Goal: Task Accomplishment & Management: Manage account settings

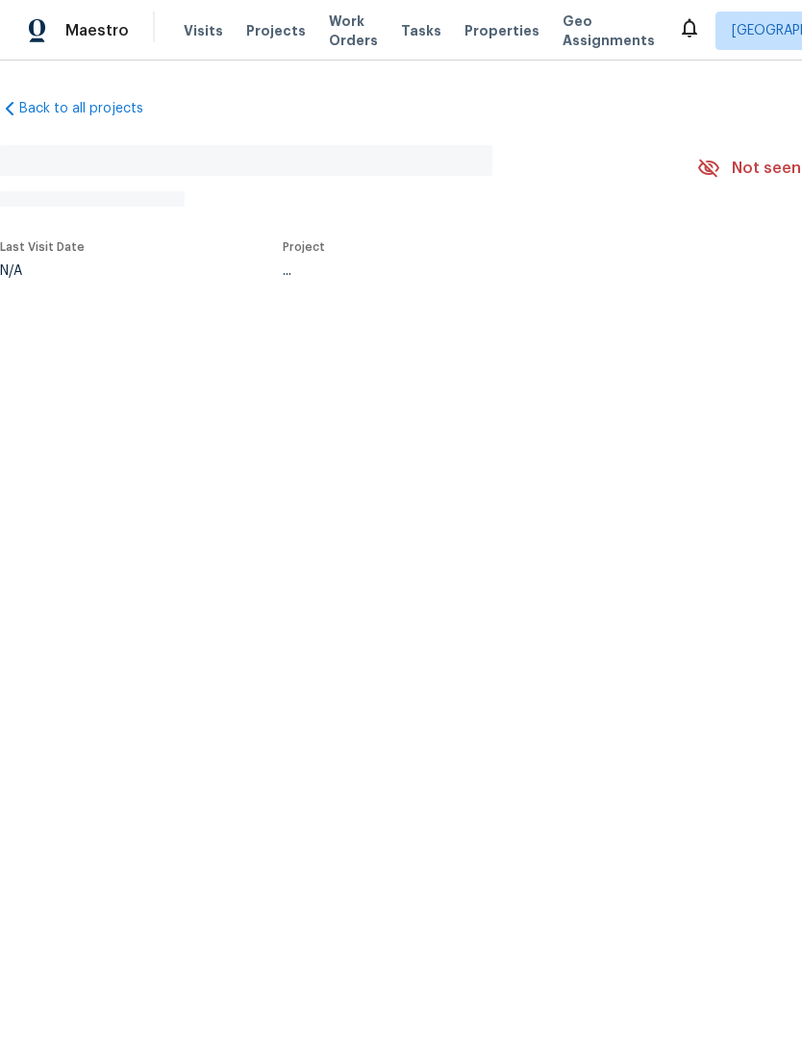
click at [339, 405] on html "Maestro Visits Projects Work Orders Tasks Properties Geo Assignments [GEOGRAPHI…" at bounding box center [401, 202] width 802 height 405
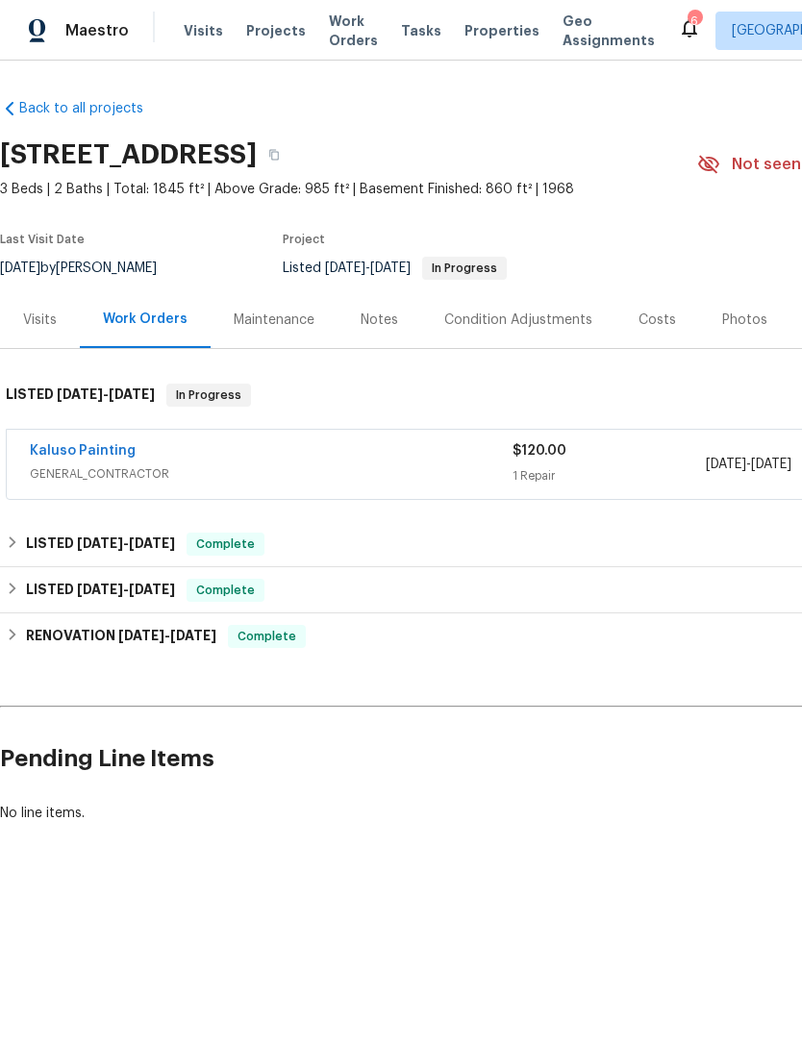
click at [261, 736] on h2 "Pending Line Items" at bounding box center [484, 758] width 968 height 89
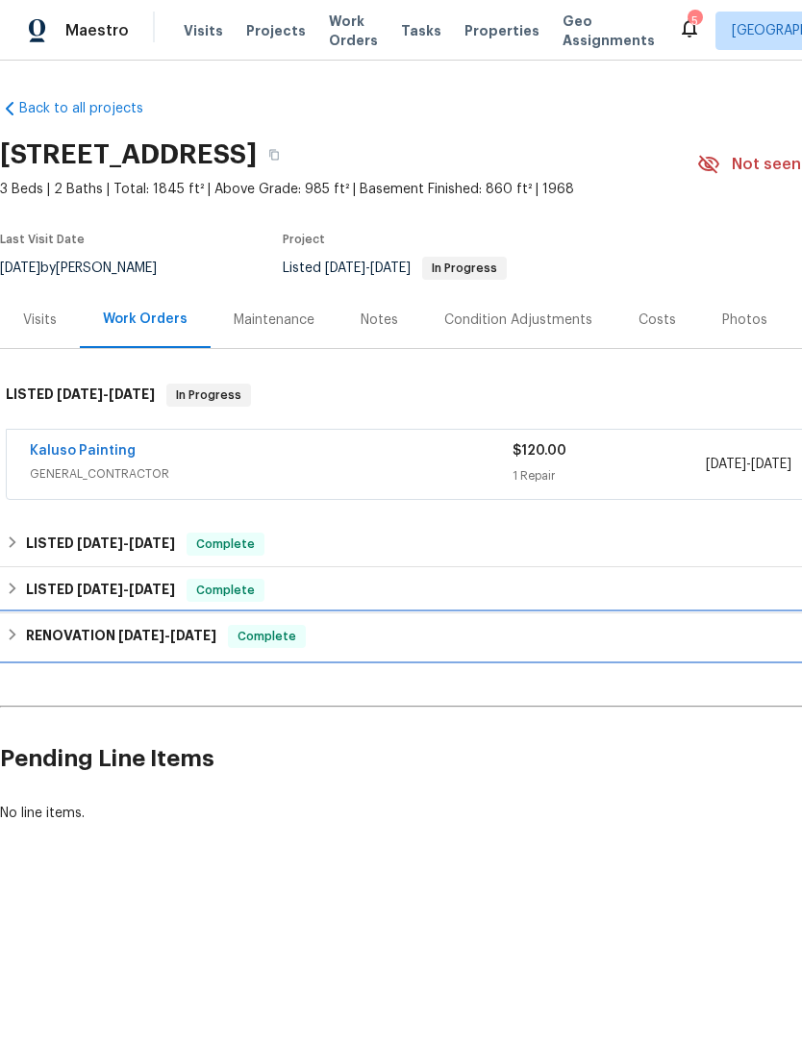
click at [380, 635] on div "RENOVATION 6/9/25 - 6/26/25 Complete" at bounding box center [543, 636] width 1075 height 23
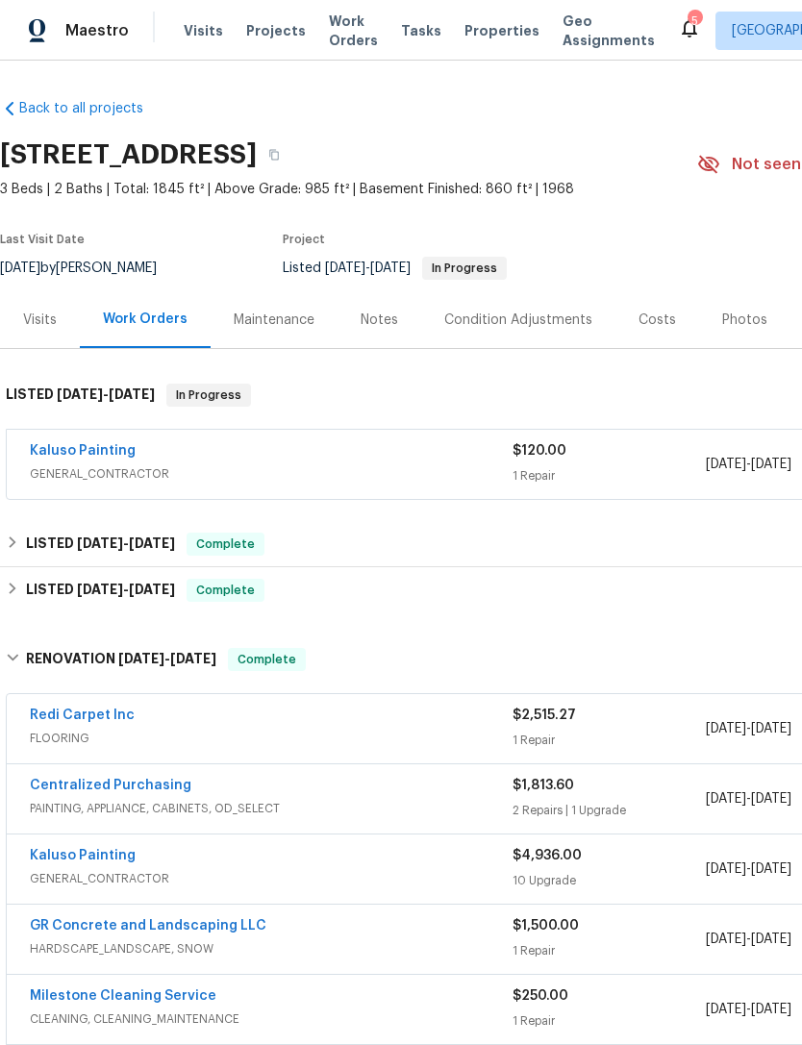
click at [333, 466] on span "GENERAL_CONTRACTOR" at bounding box center [271, 473] width 483 height 19
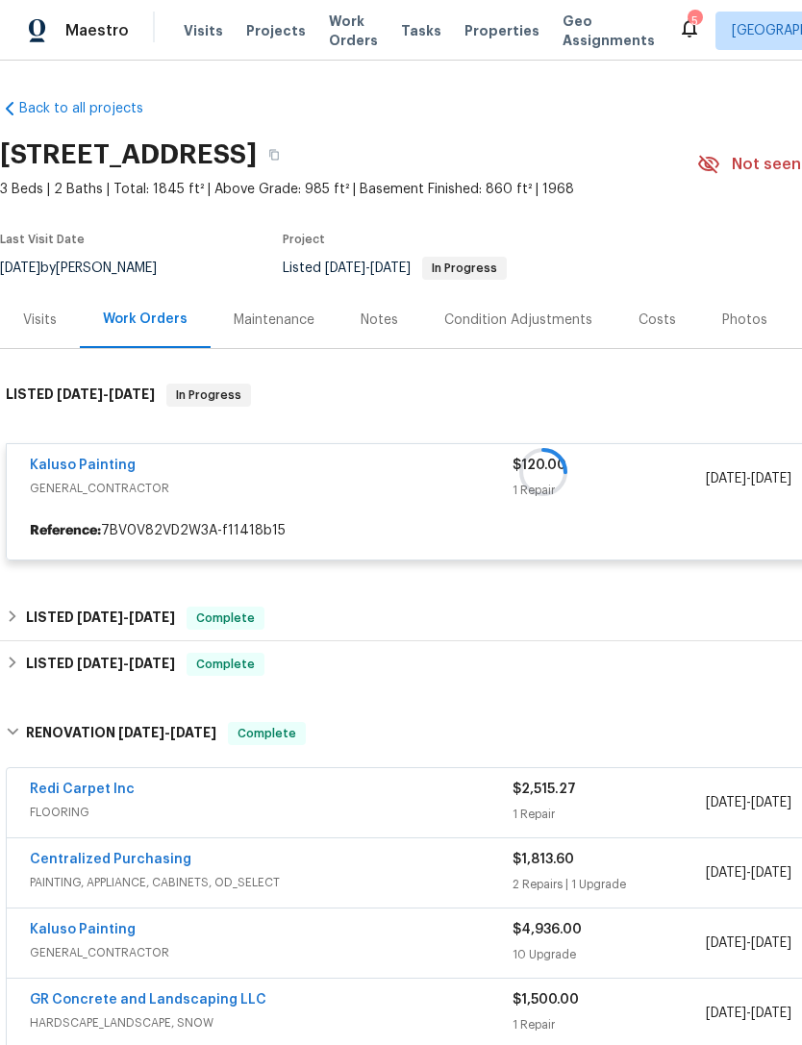
click at [347, 474] on div at bounding box center [543, 471] width 1086 height 215
click at [449, 506] on div at bounding box center [543, 471] width 1086 height 215
click at [89, 461] on div at bounding box center [543, 471] width 1086 height 215
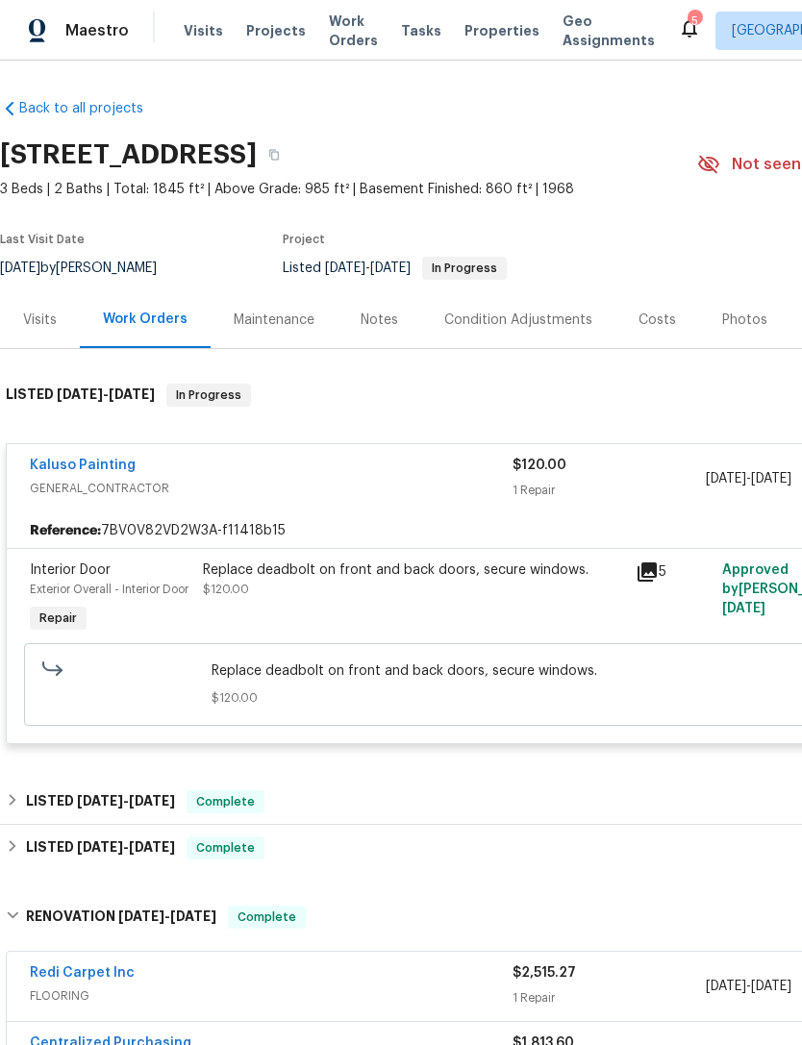
click at [410, 500] on div "Kaluso Painting GENERAL_CONTRACTOR" at bounding box center [271, 479] width 483 height 46
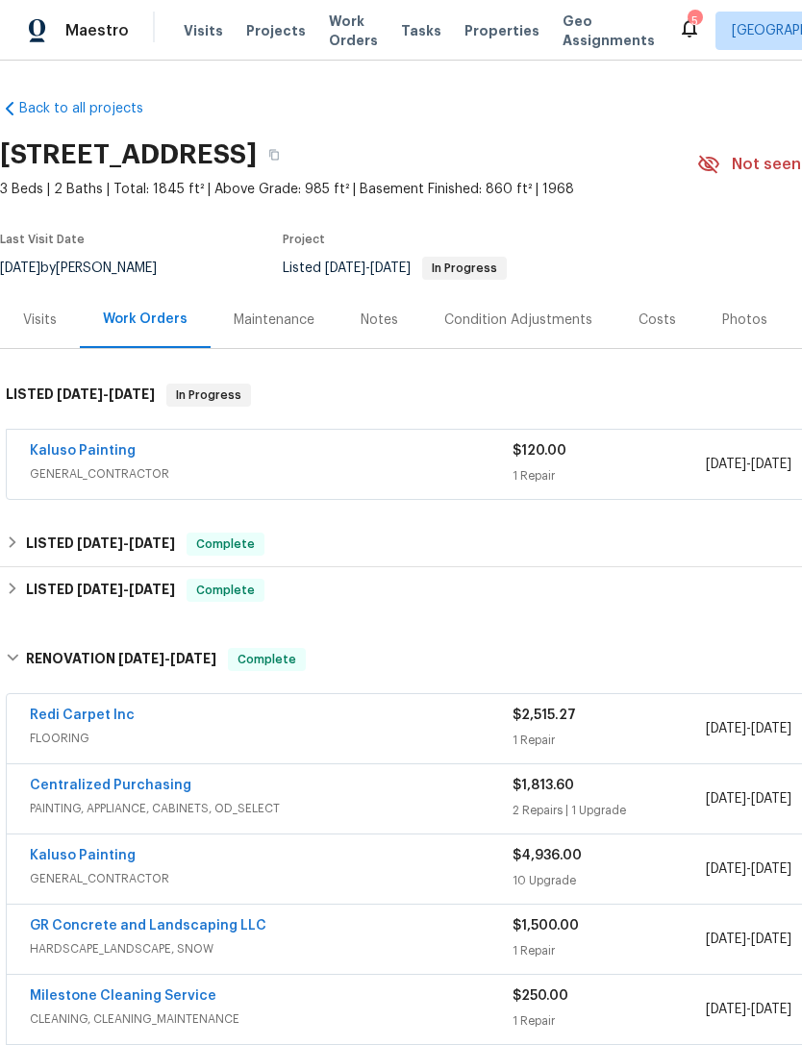
click at [390, 459] on div "Kaluso Painting" at bounding box center [271, 452] width 483 height 23
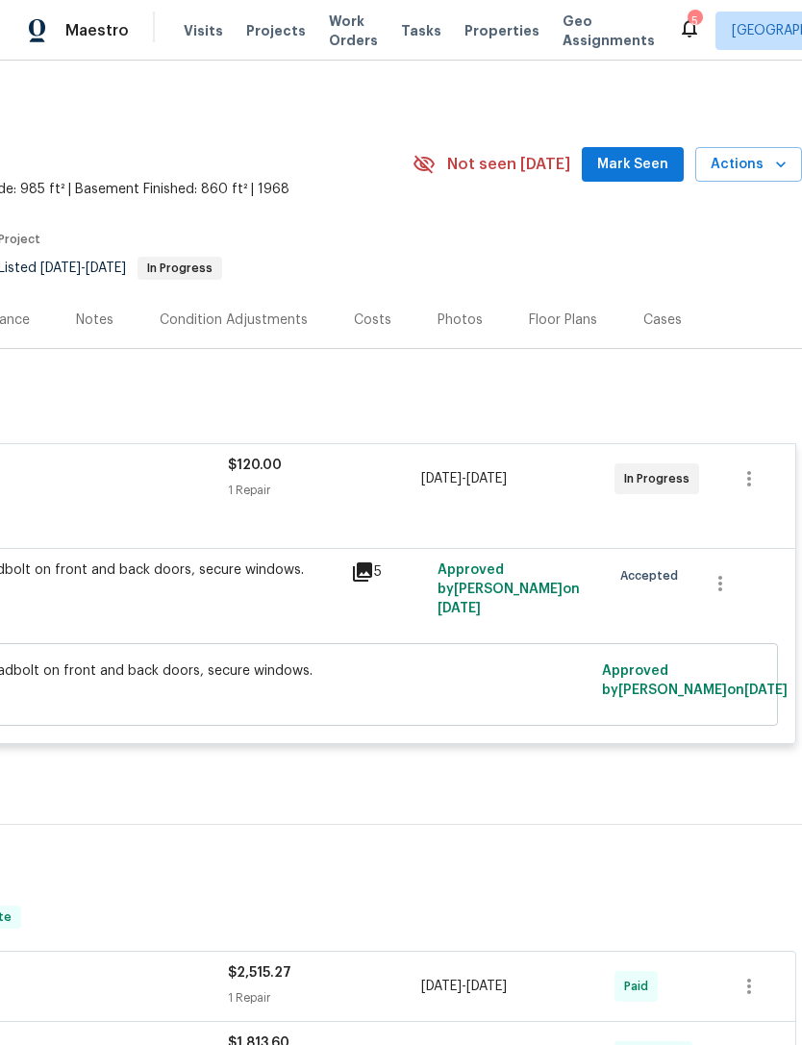
scroll to position [0, 285]
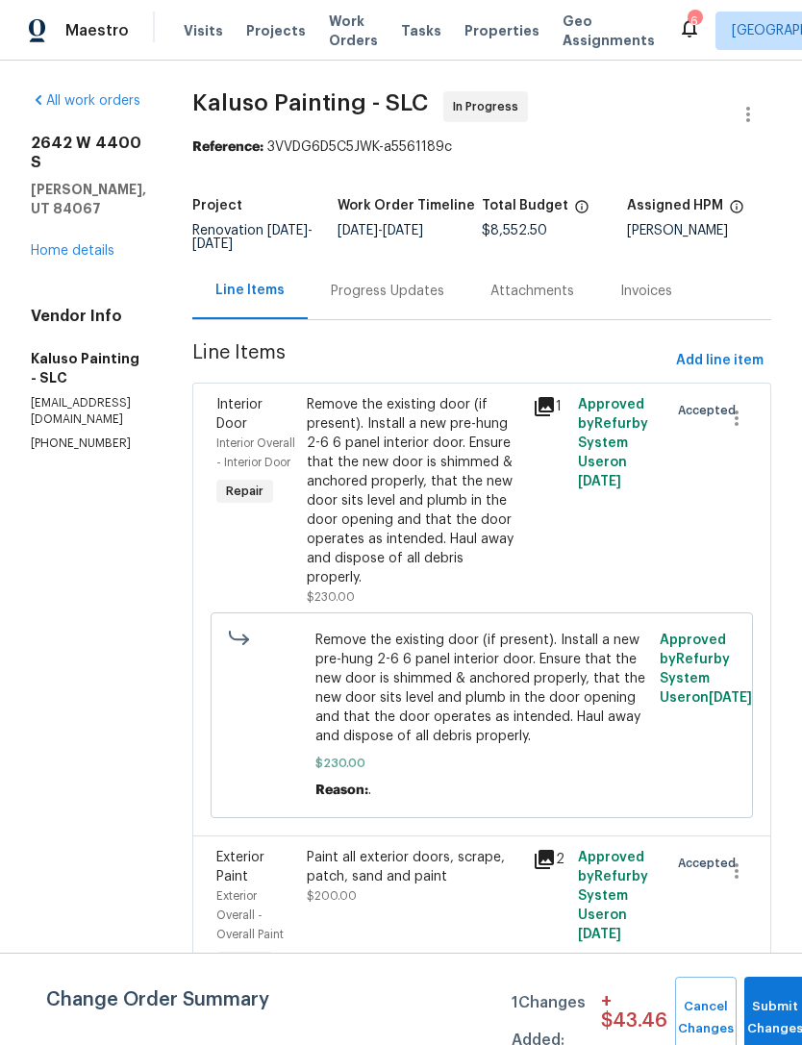
click at [94, 244] on link "Home details" at bounding box center [73, 250] width 84 height 13
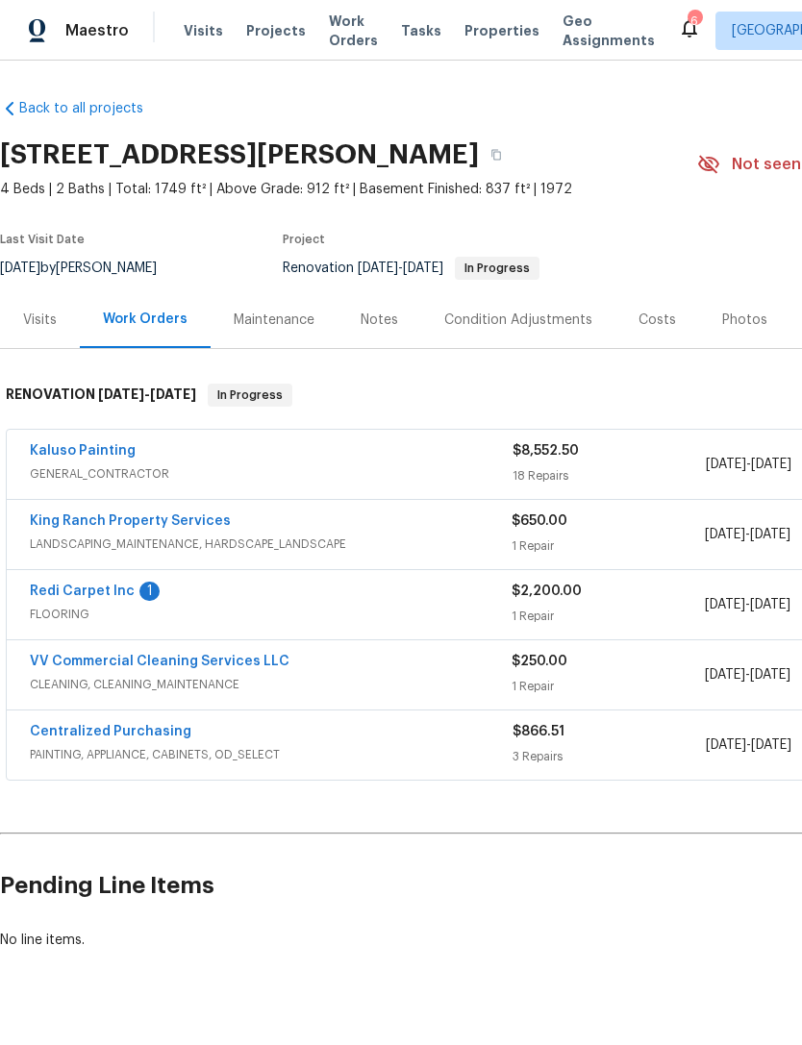
click at [122, 590] on link "Redi Carpet Inc" at bounding box center [82, 591] width 105 height 13
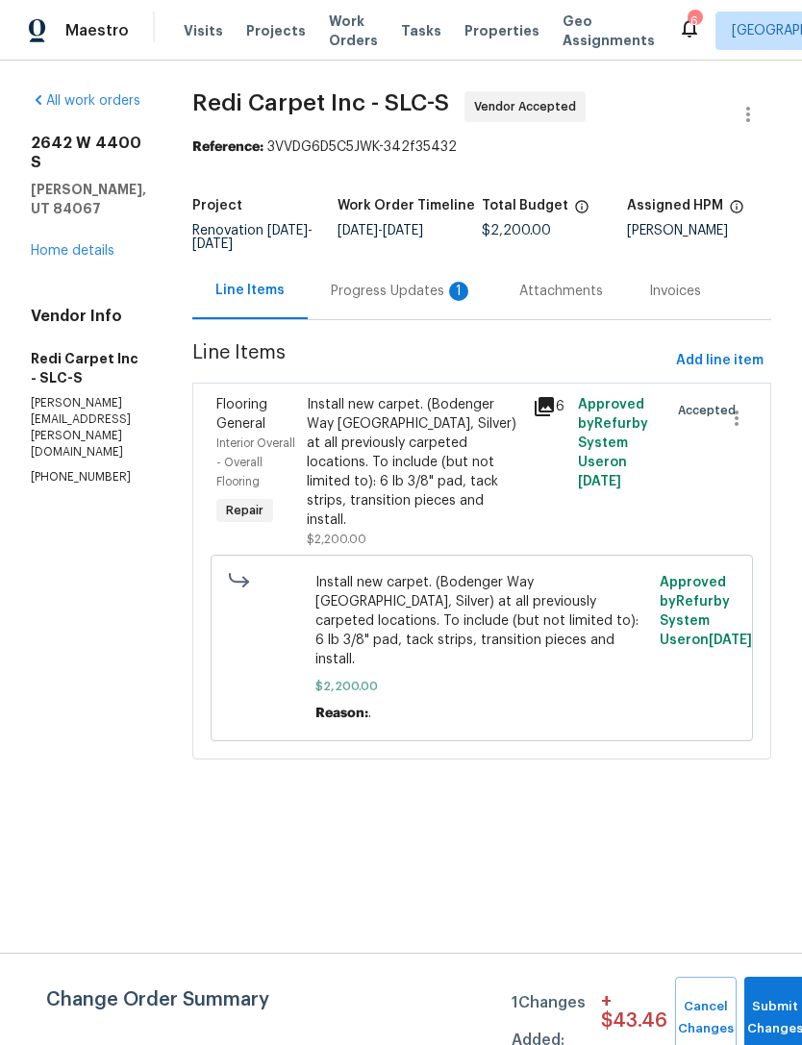
click at [464, 291] on div "Progress Updates 1" at bounding box center [402, 291] width 142 height 19
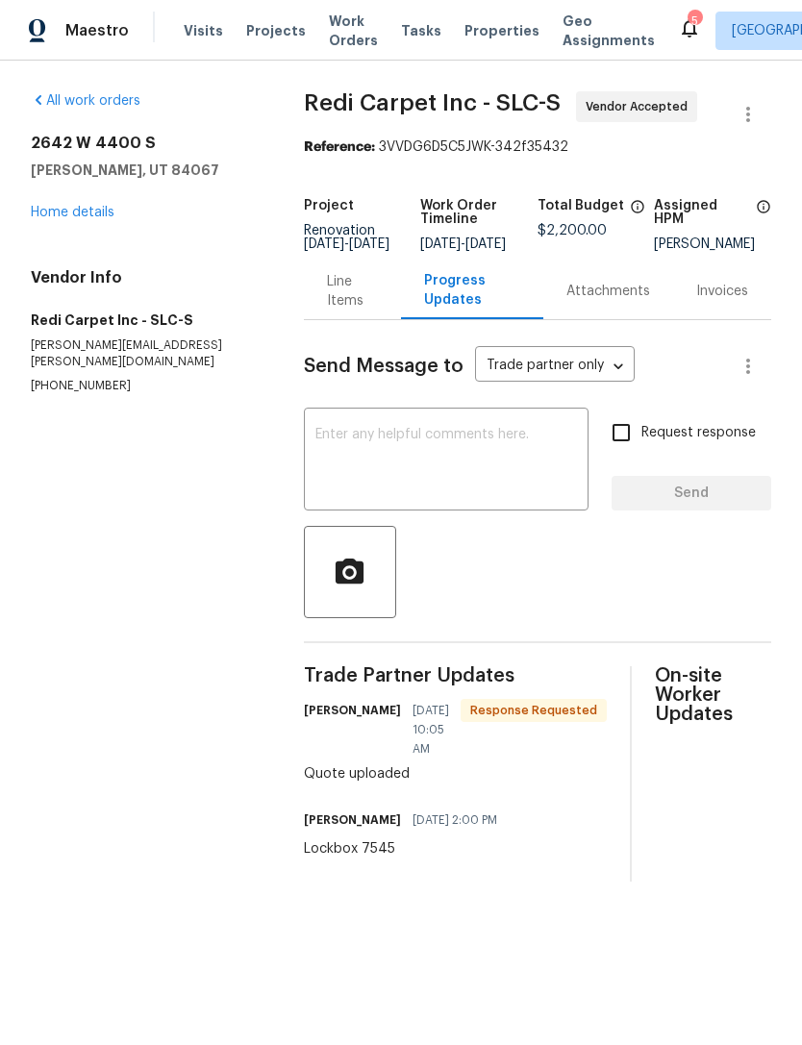
click at [80, 215] on link "Home details" at bounding box center [73, 212] width 84 height 13
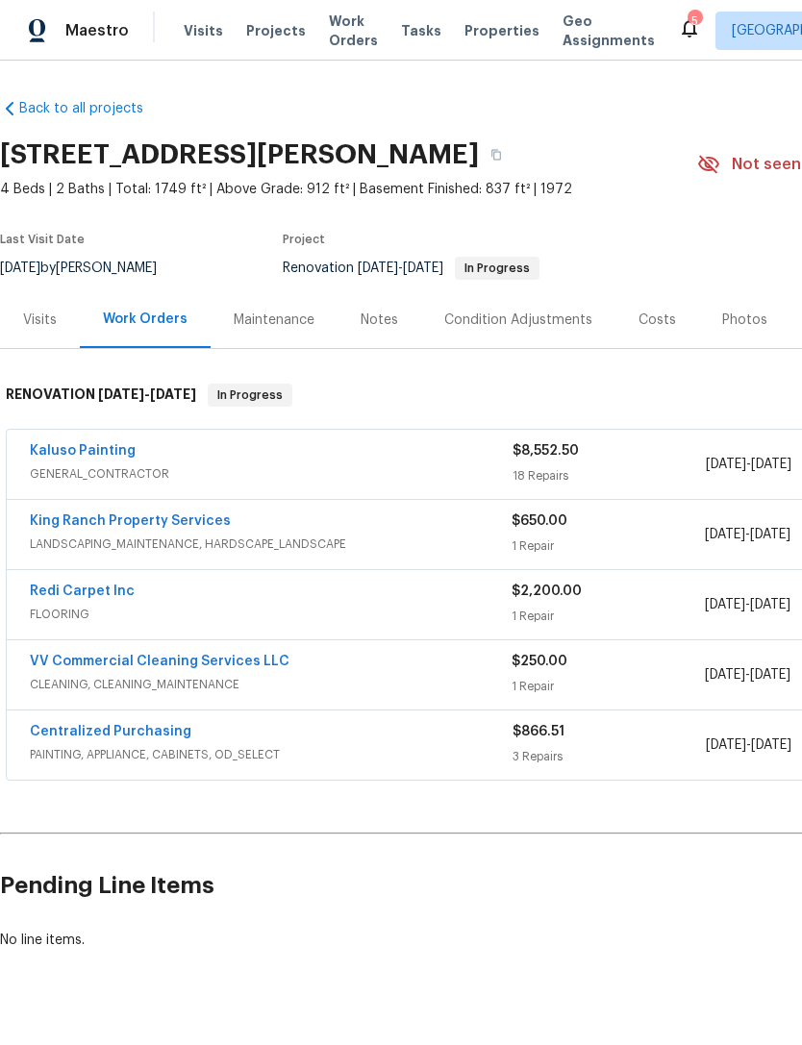
click at [93, 592] on link "Redi Carpet Inc" at bounding box center [82, 591] width 105 height 13
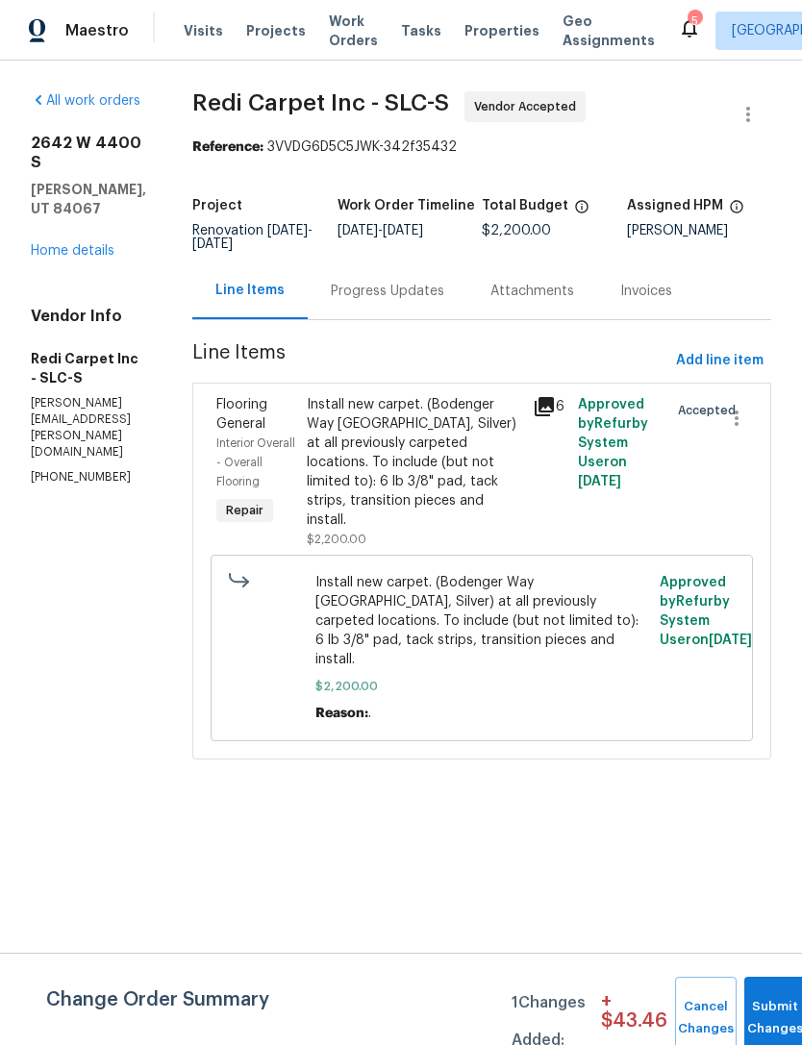
click at [461, 497] on div "Install new carpet. (Bodenger Way 945 Winter Ash, Silver) at all previously car…" at bounding box center [414, 462] width 214 height 135
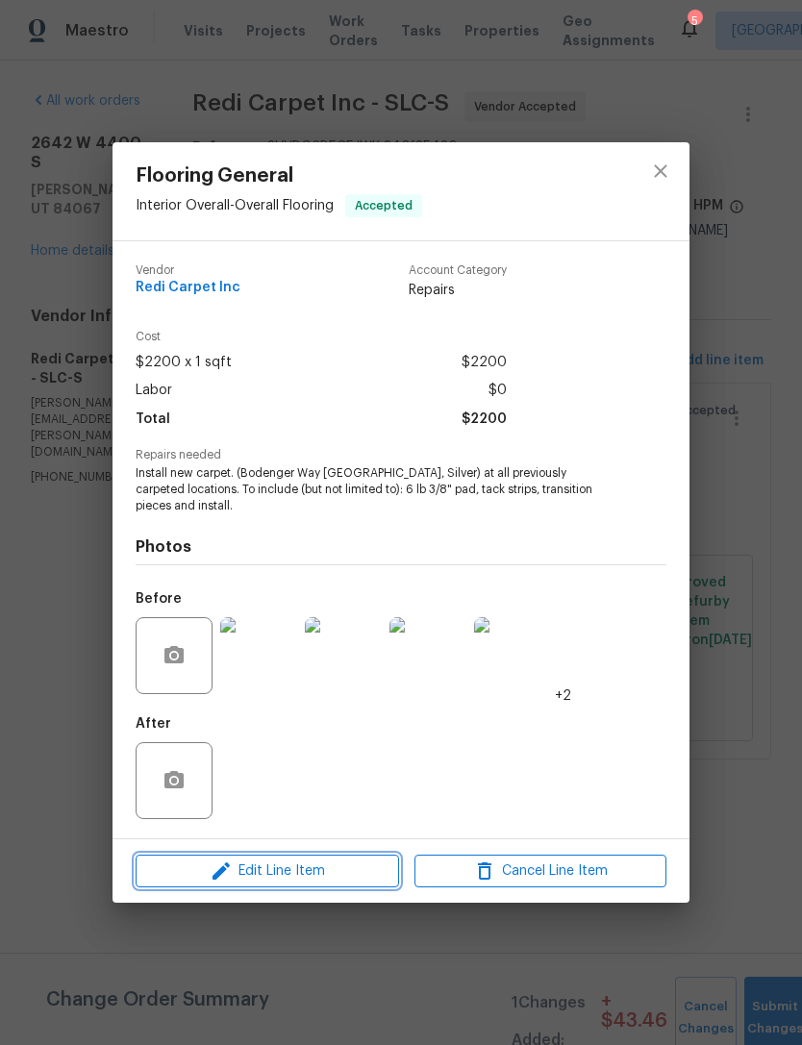
click at [293, 878] on span "Edit Line Item" at bounding box center [267, 872] width 252 height 24
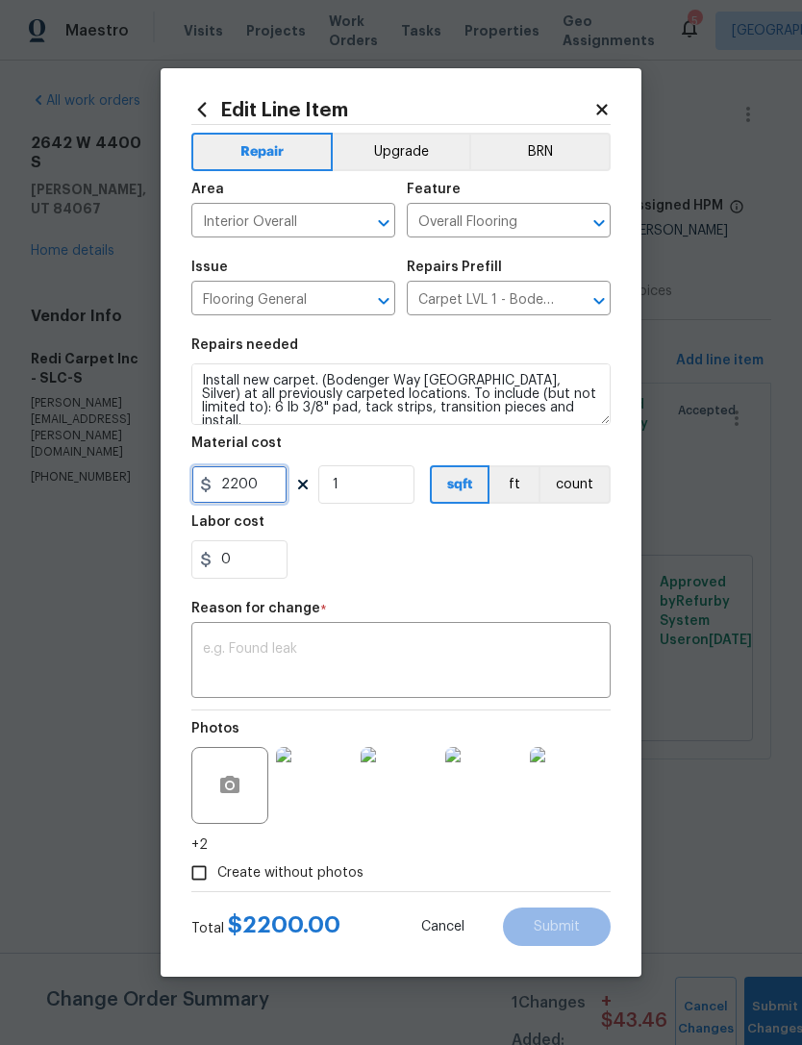
click at [270, 483] on input "2200" at bounding box center [239, 484] width 96 height 38
click at [331, 636] on div "x ​" at bounding box center [400, 662] width 419 height 71
type input "1618.5"
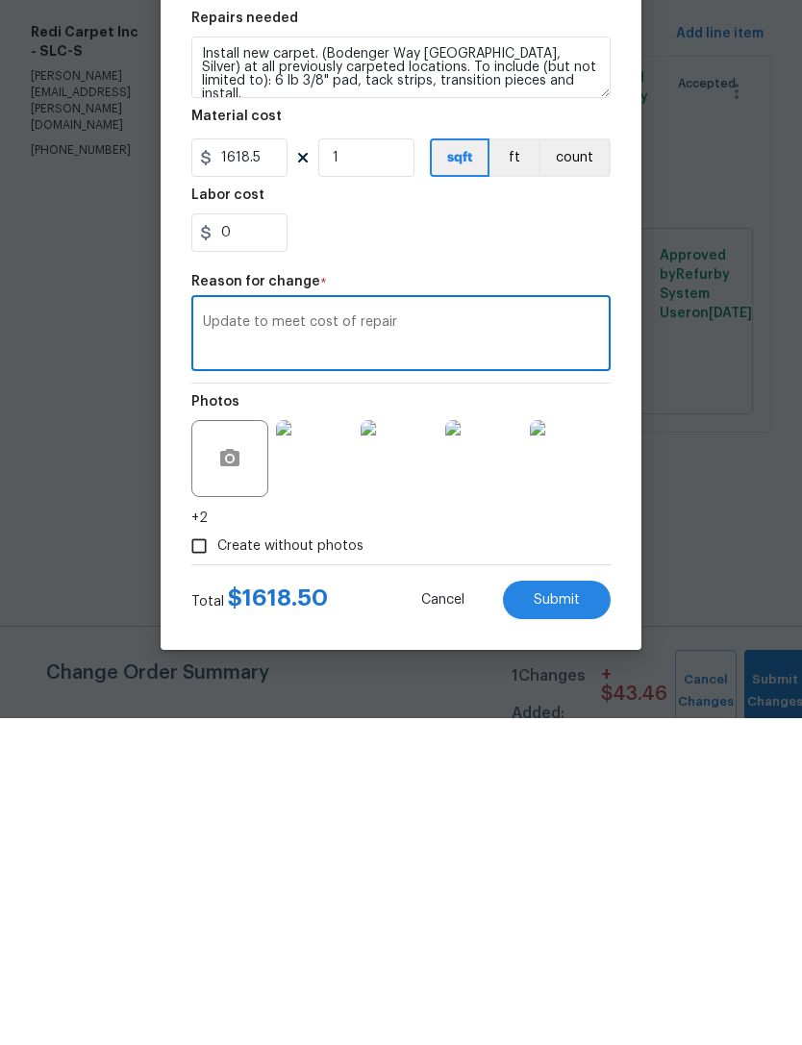
type textarea "Update to meet cost of repair"
click at [561, 920] on span "Submit" at bounding box center [557, 927] width 46 height 14
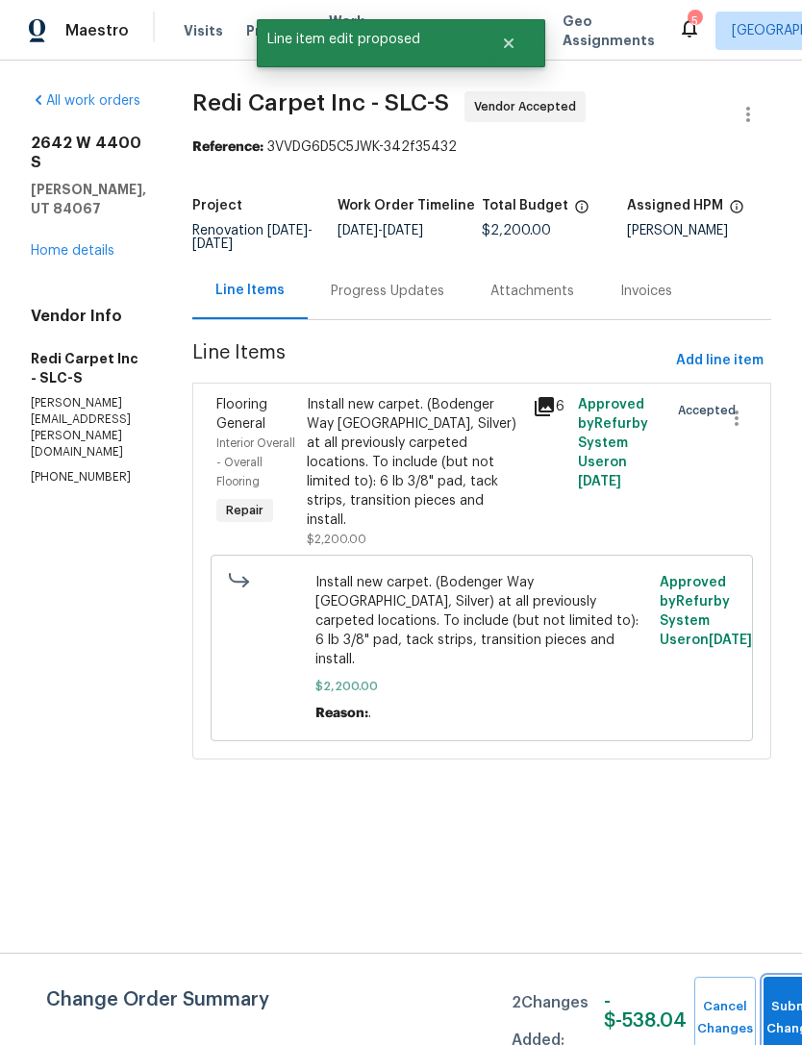
click at [775, 1001] on button "Submit Changes" at bounding box center [794, 1018] width 62 height 83
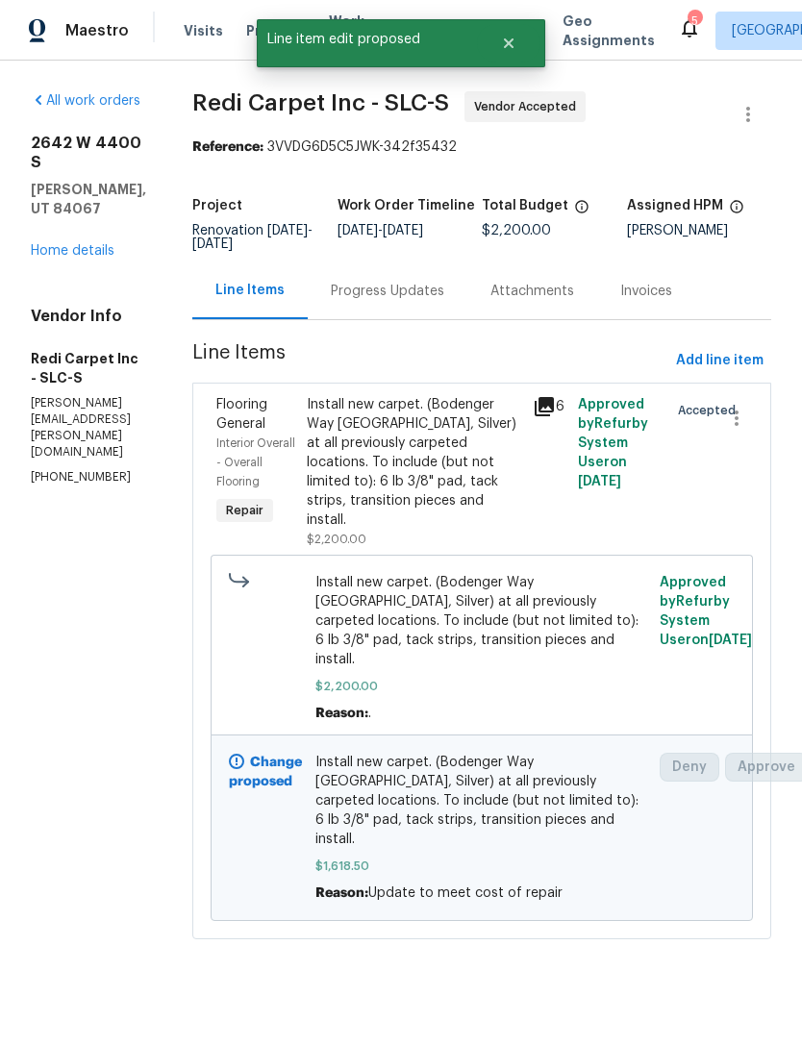
click at [92, 244] on link "Home details" at bounding box center [73, 250] width 84 height 13
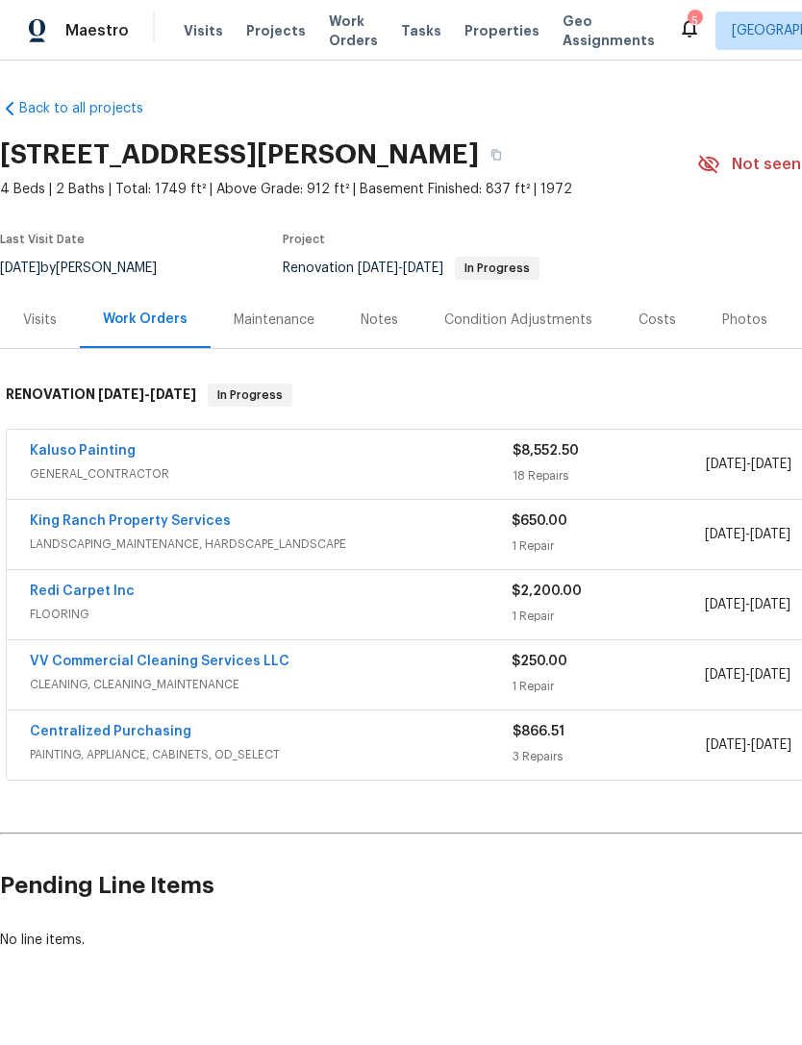
click at [647, 322] on div "Costs" at bounding box center [656, 320] width 37 height 19
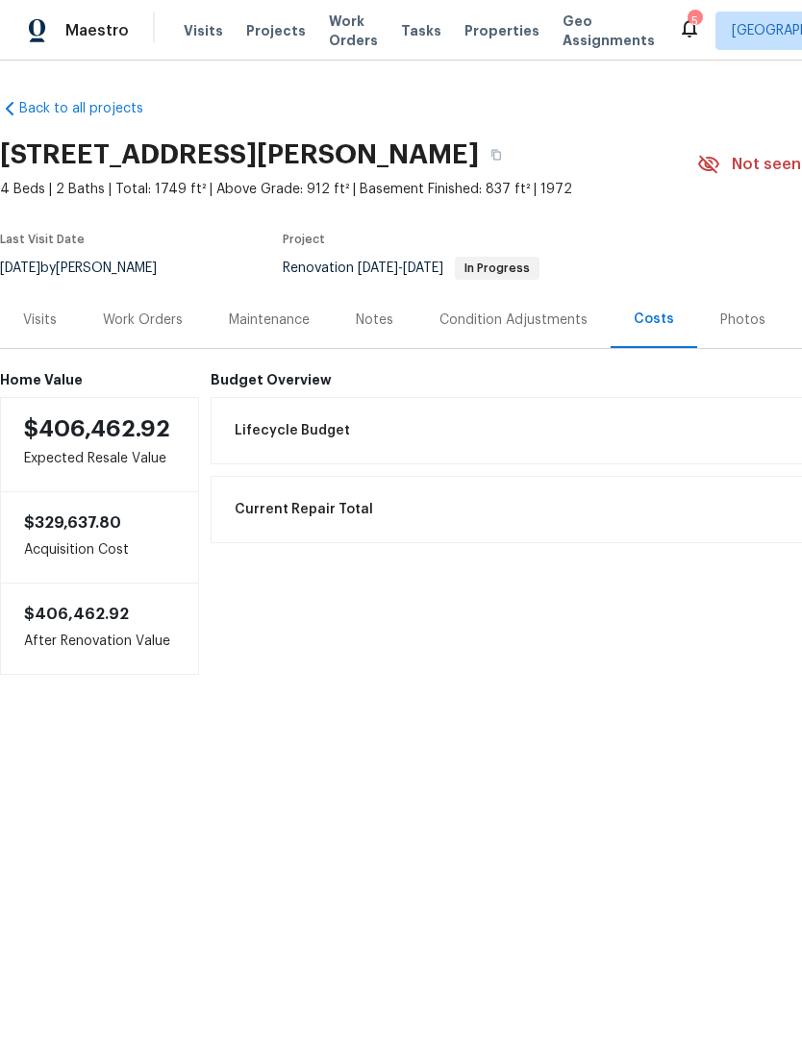
click at [159, 324] on div "Work Orders" at bounding box center [143, 320] width 80 height 19
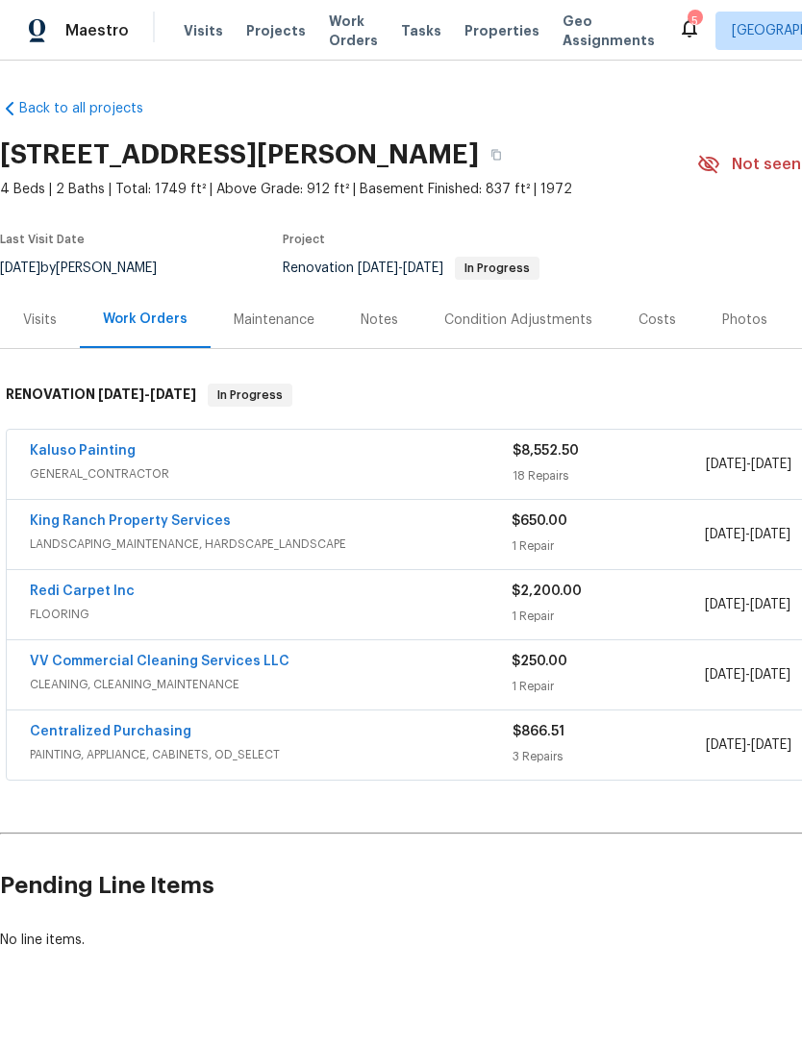
click at [108, 449] on link "Kaluso Painting" at bounding box center [83, 450] width 106 height 13
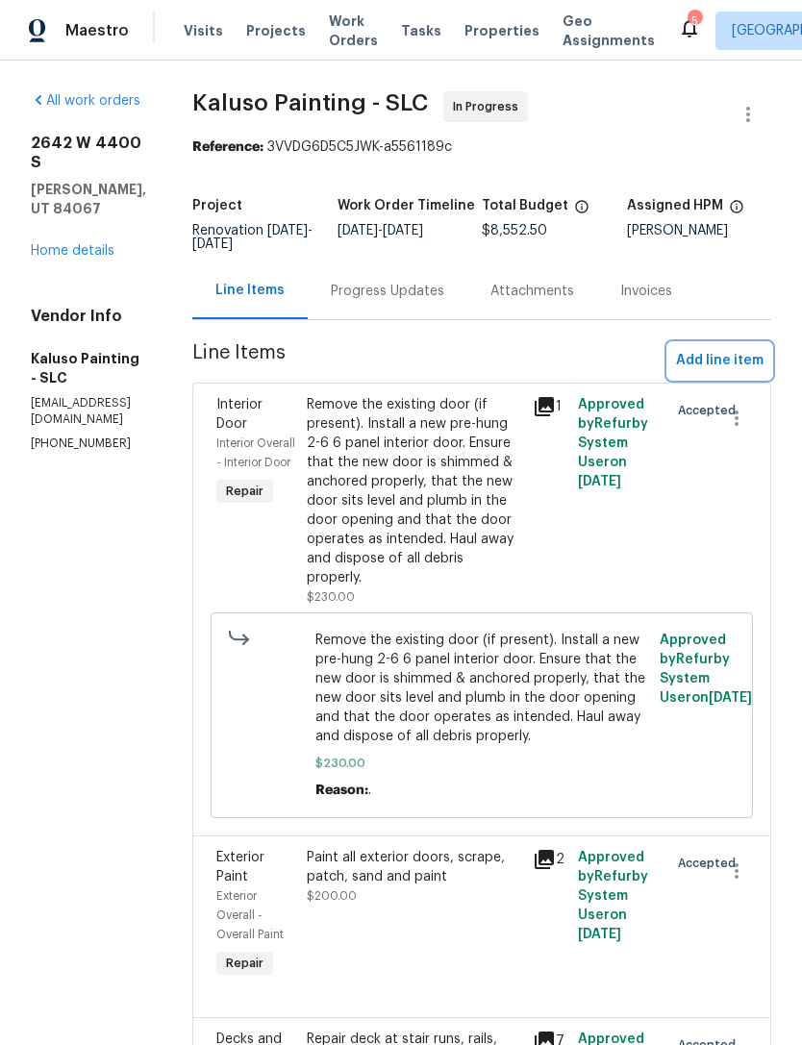
click at [729, 363] on span "Add line item" at bounding box center [719, 361] width 87 height 24
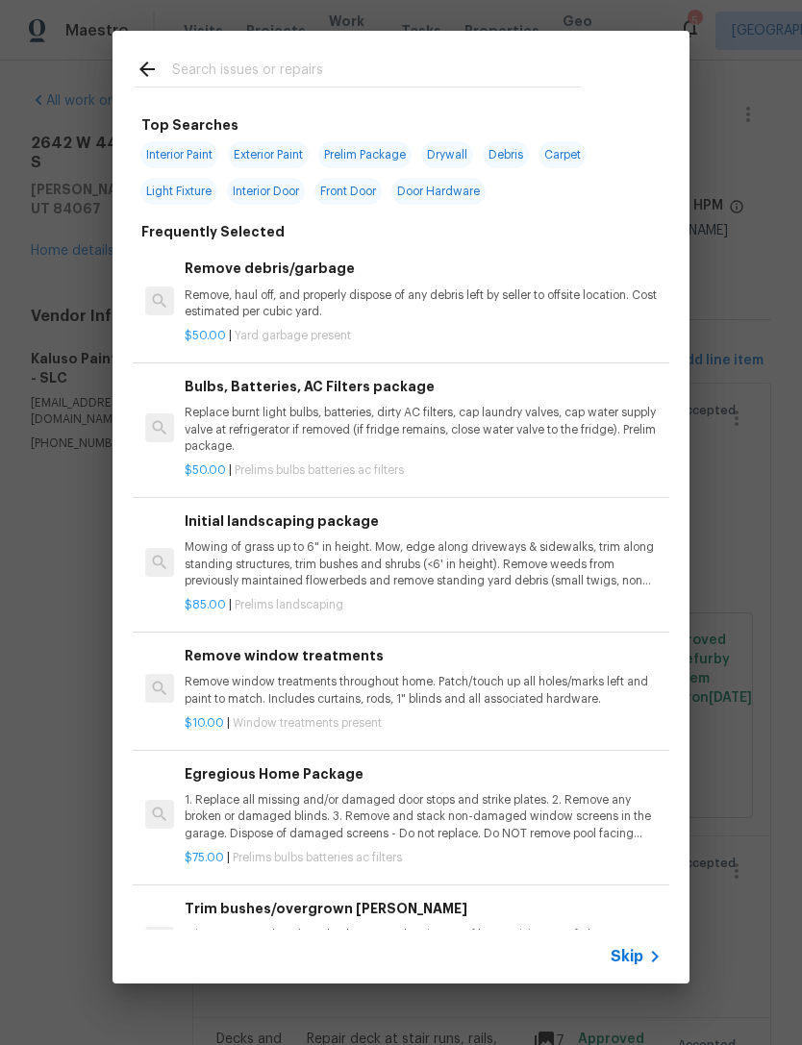
click at [620, 961] on span "Skip" at bounding box center [627, 956] width 33 height 19
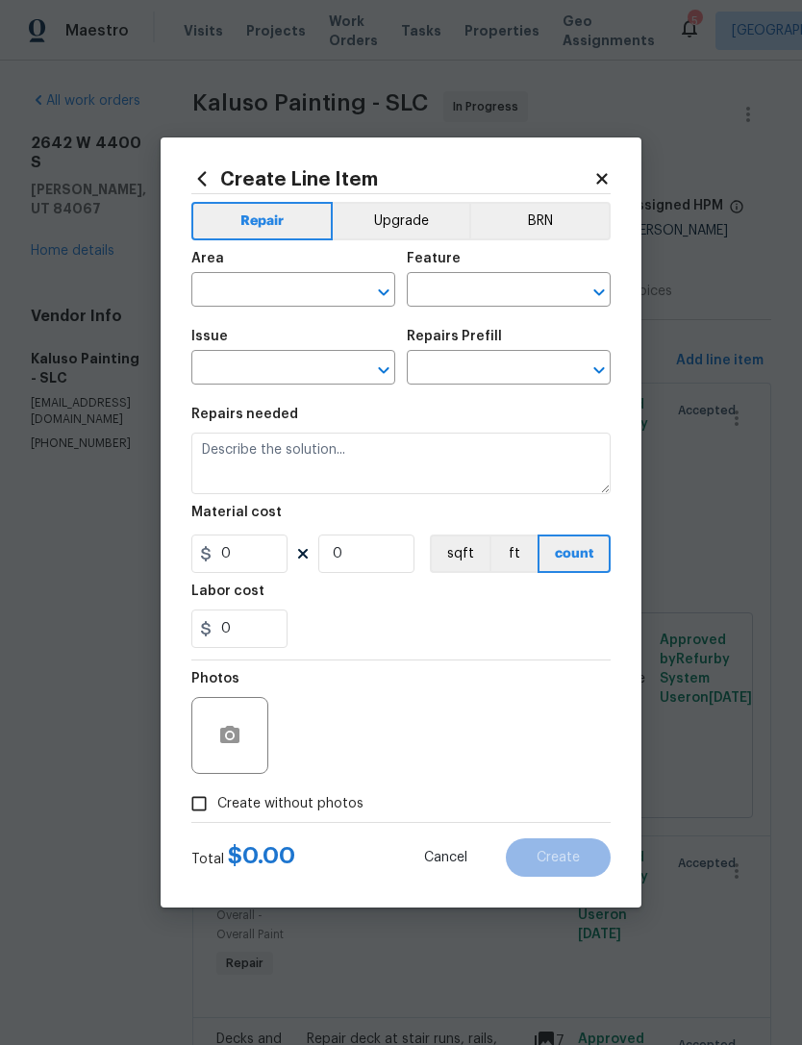
click at [292, 285] on input "text" at bounding box center [266, 292] width 150 height 30
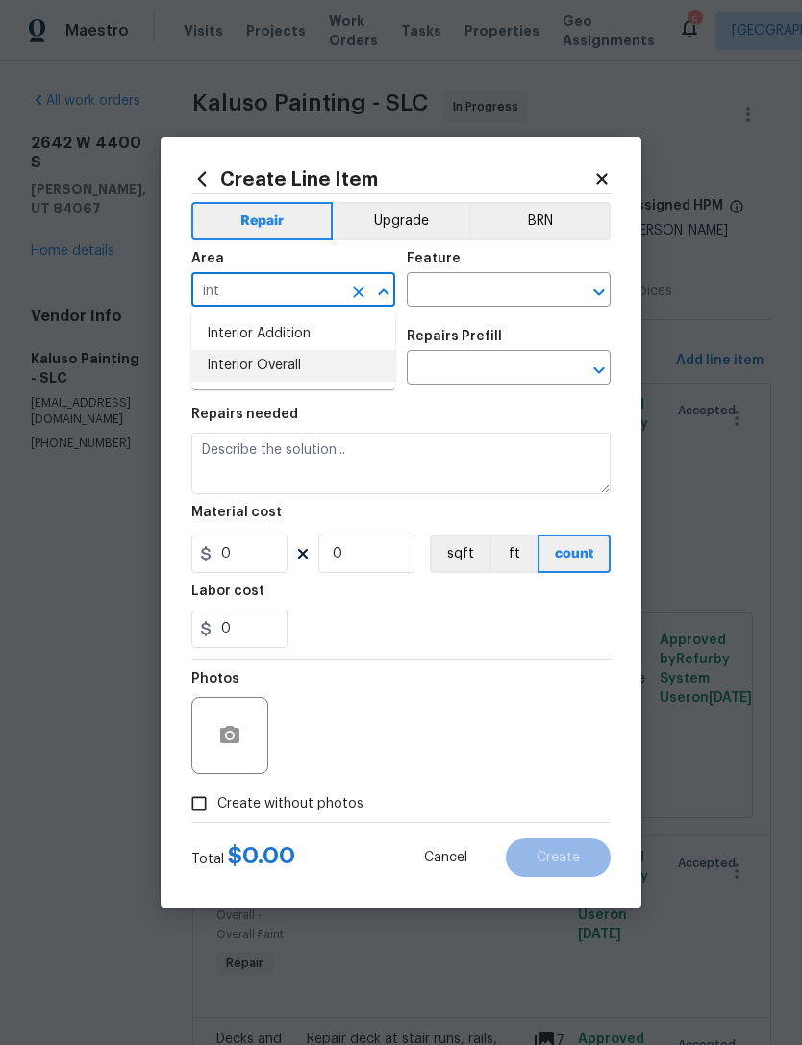
click at [282, 377] on li "Interior Overall" at bounding box center [293, 366] width 204 height 32
type input "Interior Overall"
click at [498, 294] on input "text" at bounding box center [482, 292] width 150 height 30
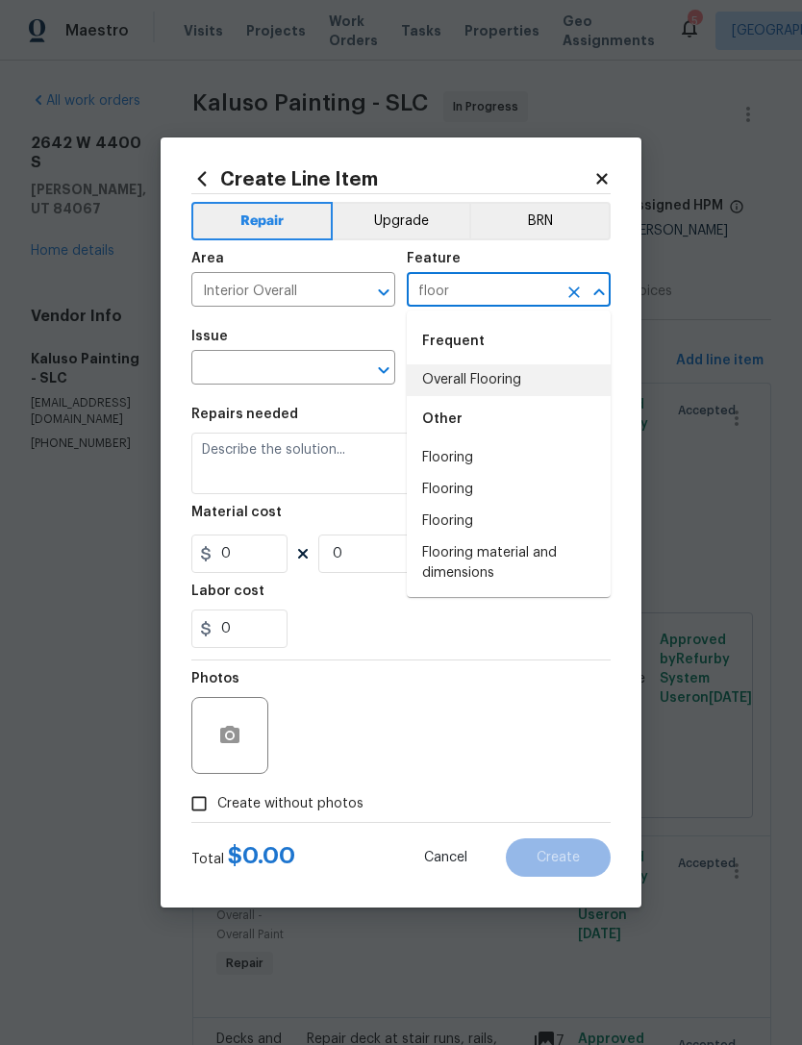
click at [503, 385] on li "Overall Flooring" at bounding box center [509, 380] width 204 height 32
type input "Overall Flooring"
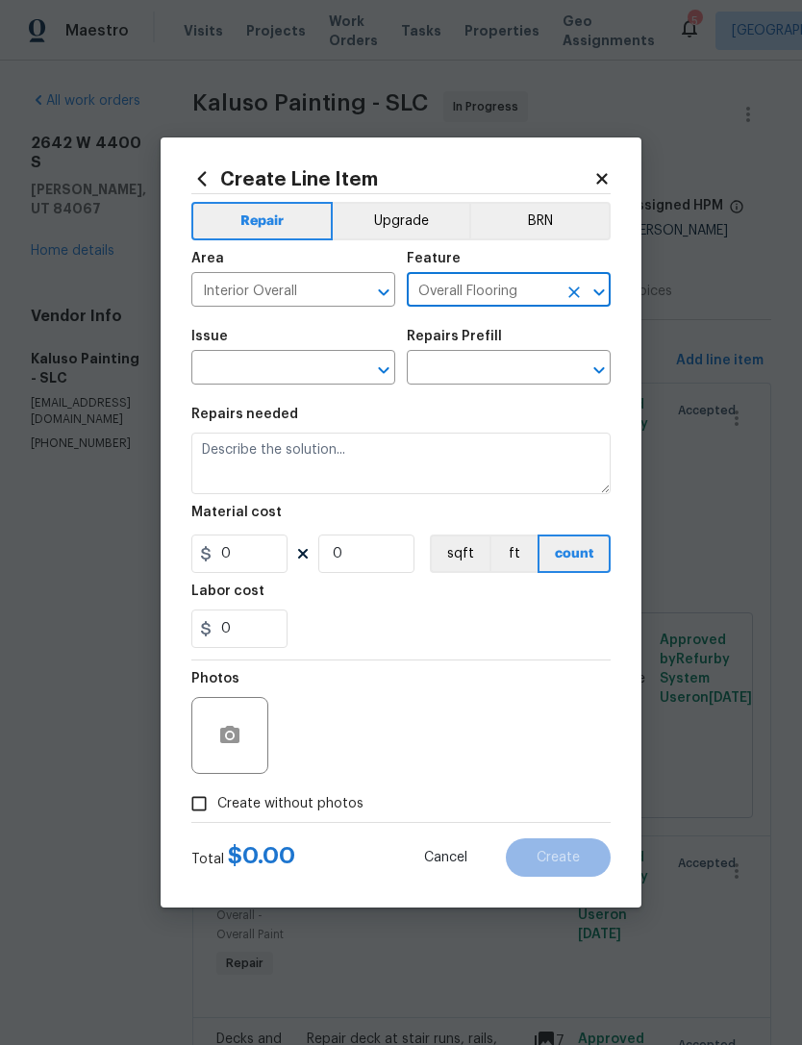
click at [301, 379] on input "text" at bounding box center [266, 370] width 150 height 30
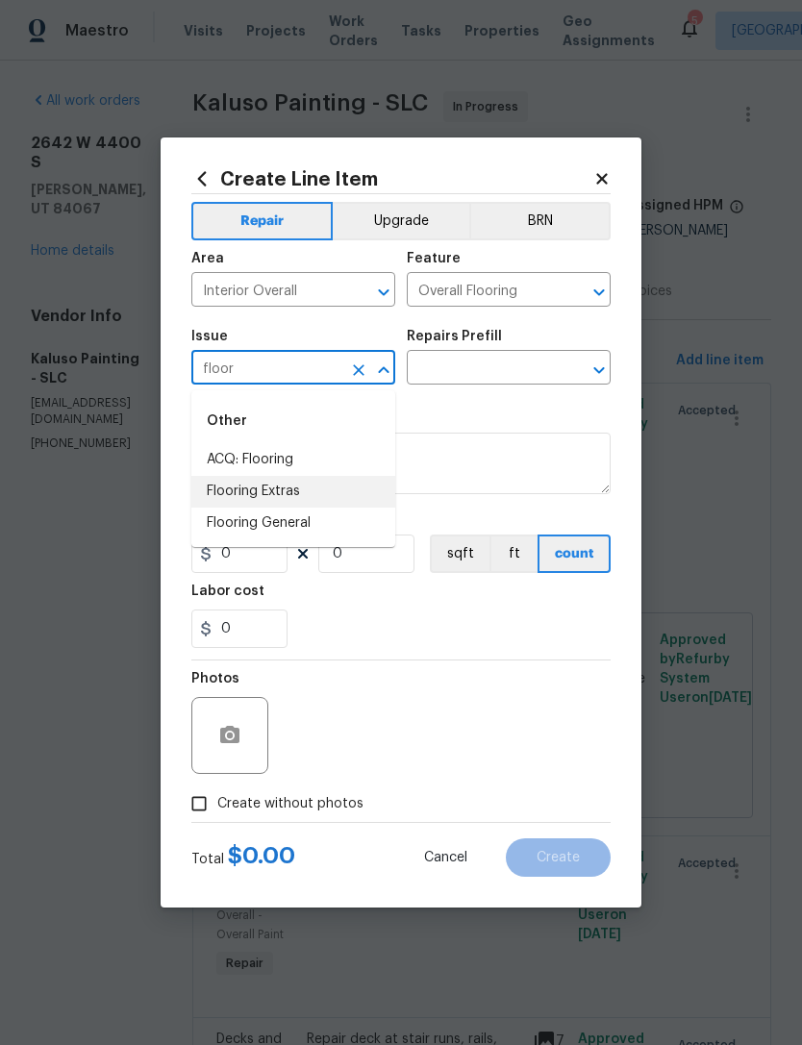
click at [265, 487] on li "Flooring Extras" at bounding box center [293, 492] width 204 height 32
type input "Flooring Extras"
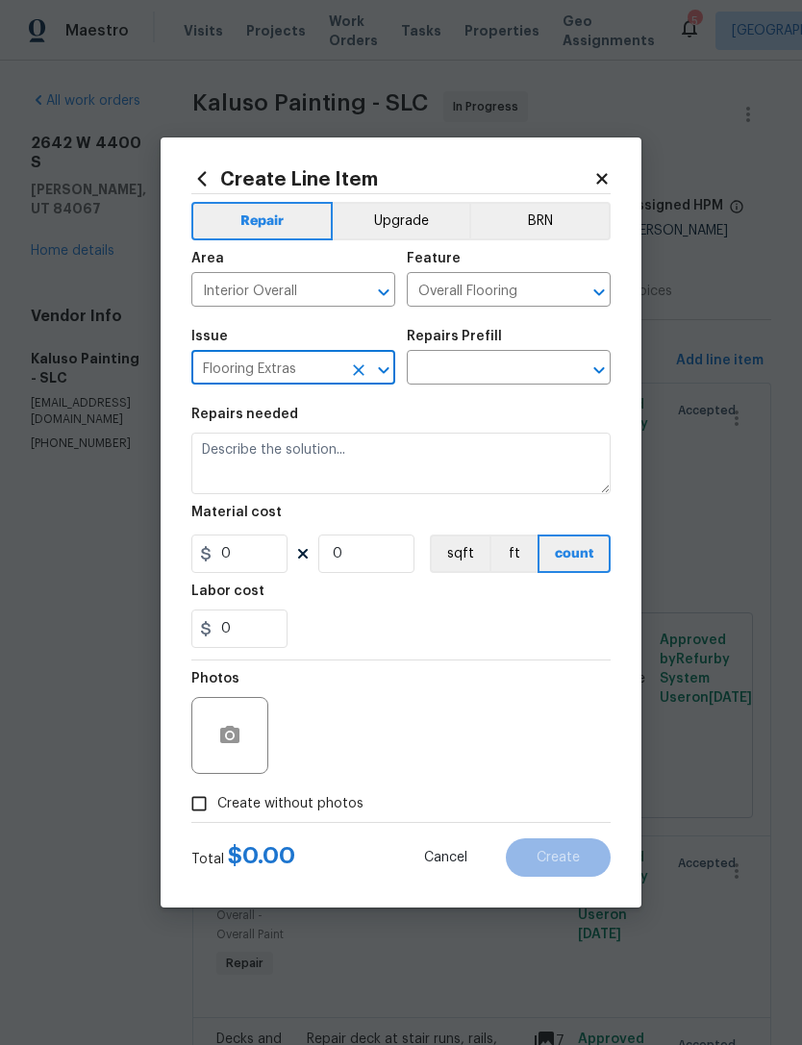
click at [481, 360] on input "text" at bounding box center [482, 370] width 150 height 30
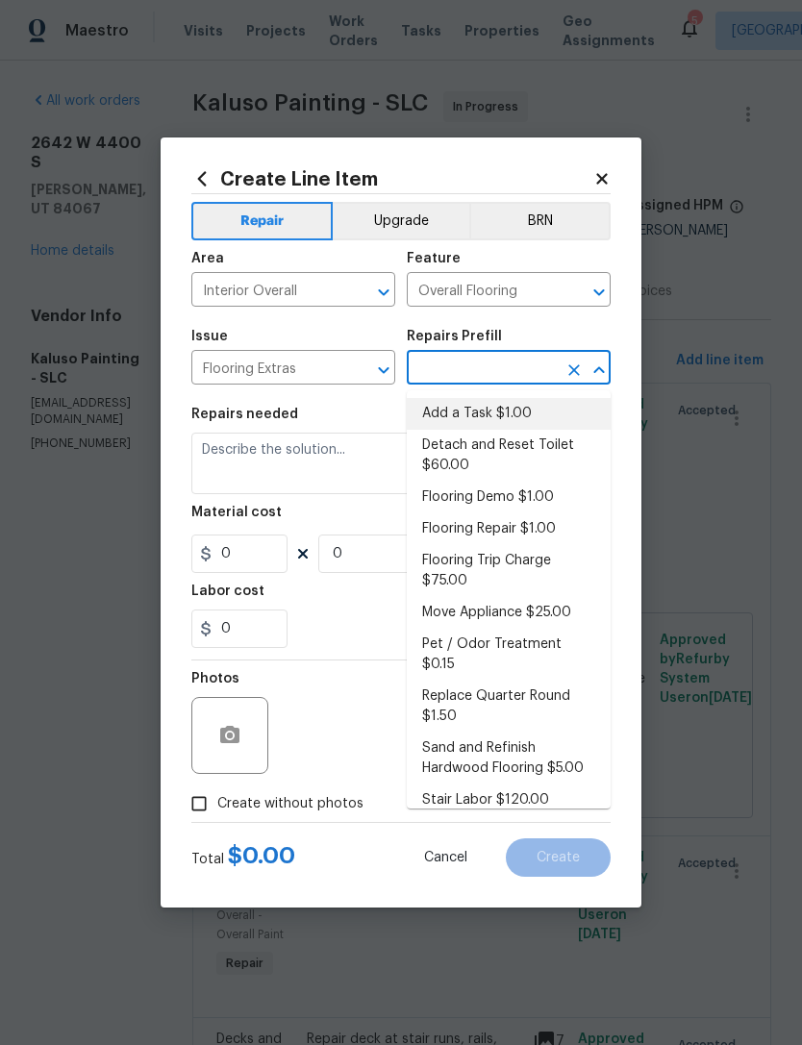
click at [506, 415] on li "Add a Task $1.00" at bounding box center [509, 414] width 204 height 32
type input "Add a Task $1.00"
type textarea "HPM to detail"
type input "1"
type input "Add a Task $1.00"
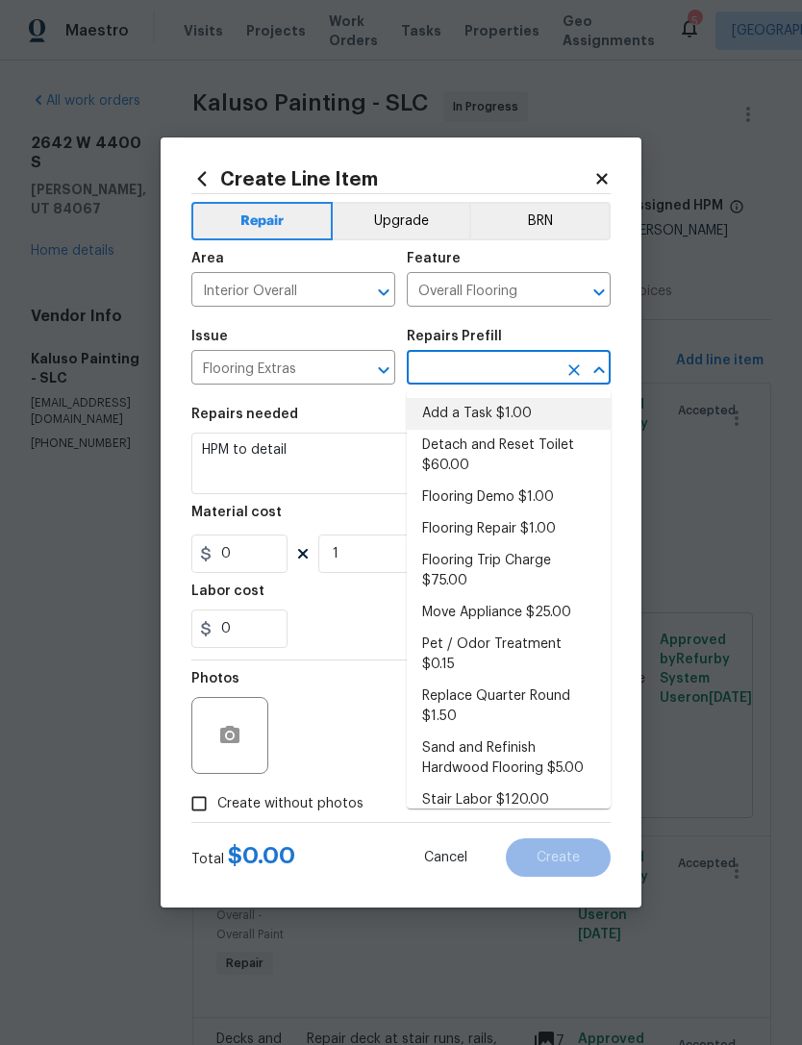
type input "1"
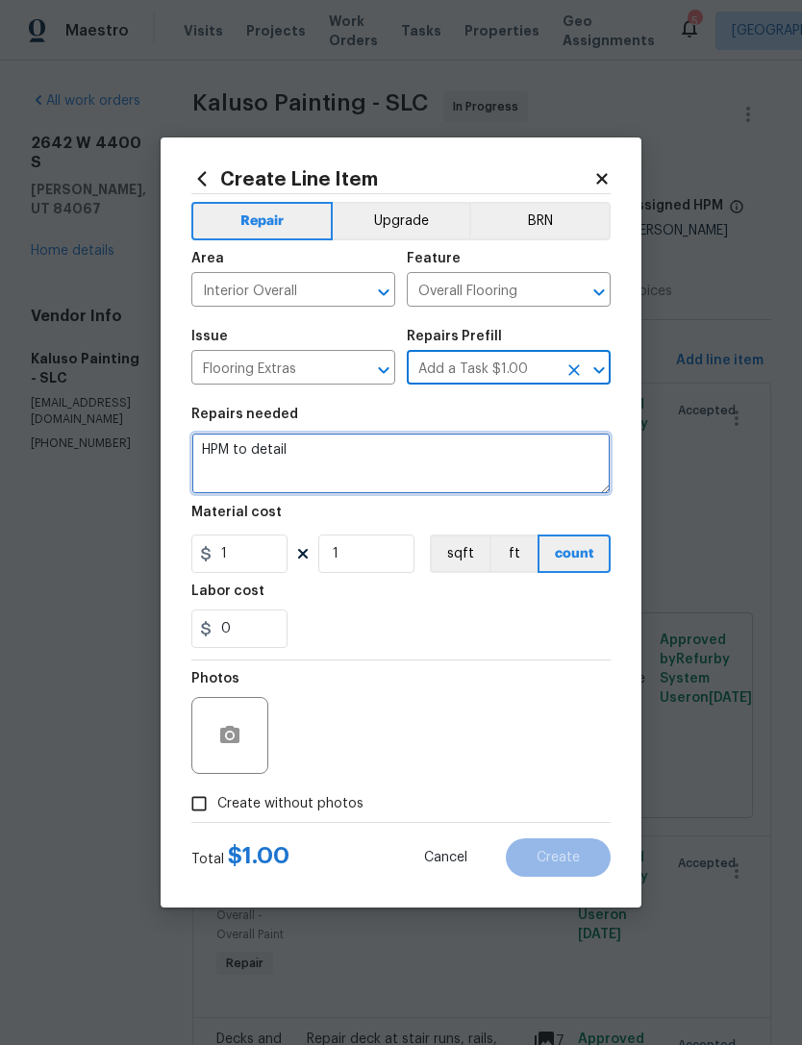
click at [261, 459] on textarea "HPM to detail" at bounding box center [400, 464] width 419 height 62
click at [257, 453] on textarea "HPM to detail" at bounding box center [400, 464] width 419 height 62
click at [245, 449] on textarea "HPM to detail" at bounding box center [400, 464] width 419 height 62
type textarea "E"
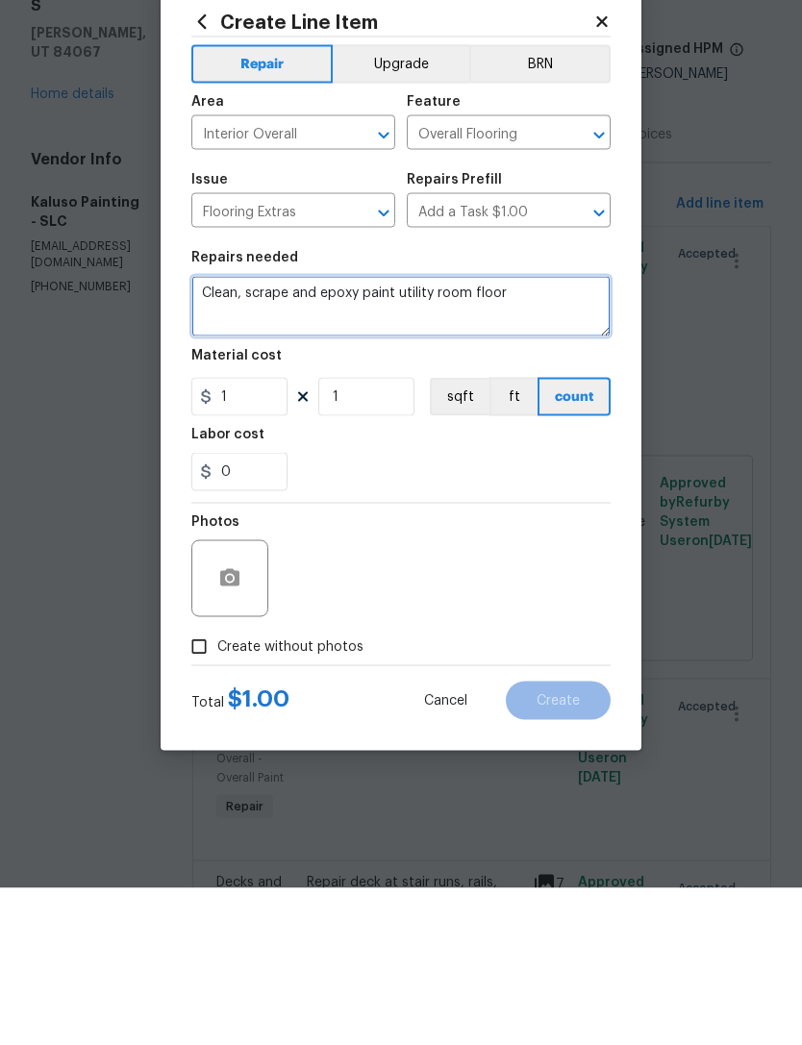
type textarea "Clean, scrape and epoxy paint utility room floor"
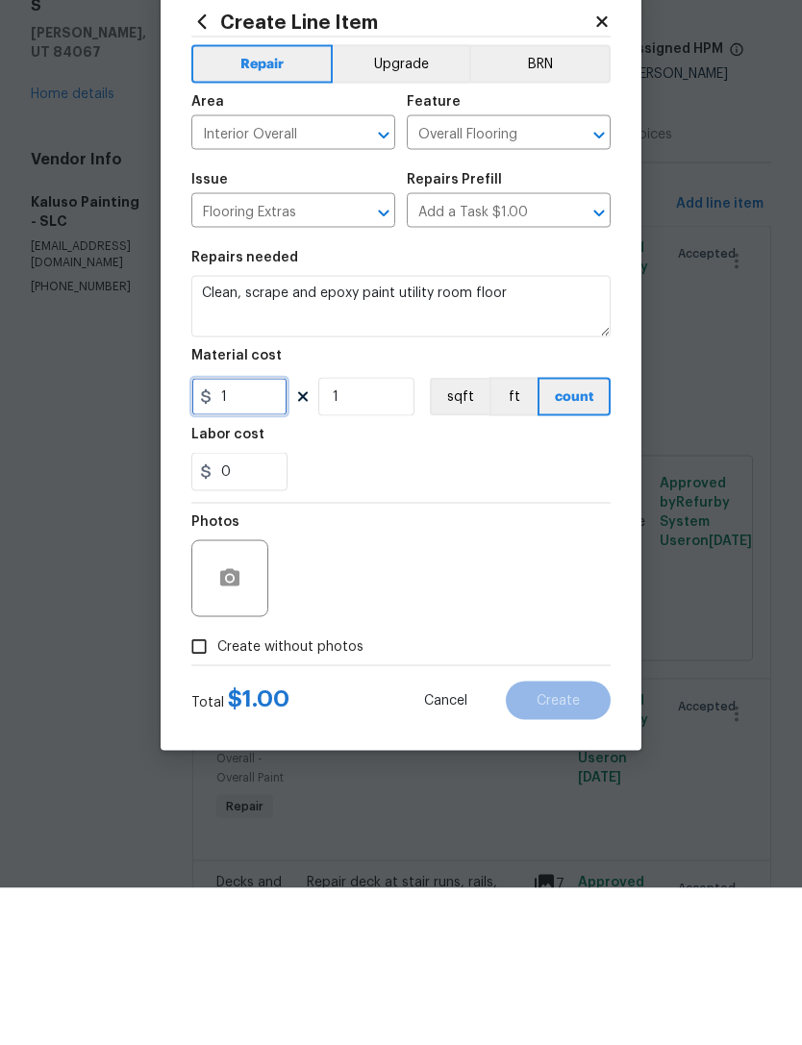
click at [261, 535] on input "1" at bounding box center [239, 554] width 96 height 38
type input "375"
click at [187, 786] on input "Create without photos" at bounding box center [199, 804] width 37 height 37
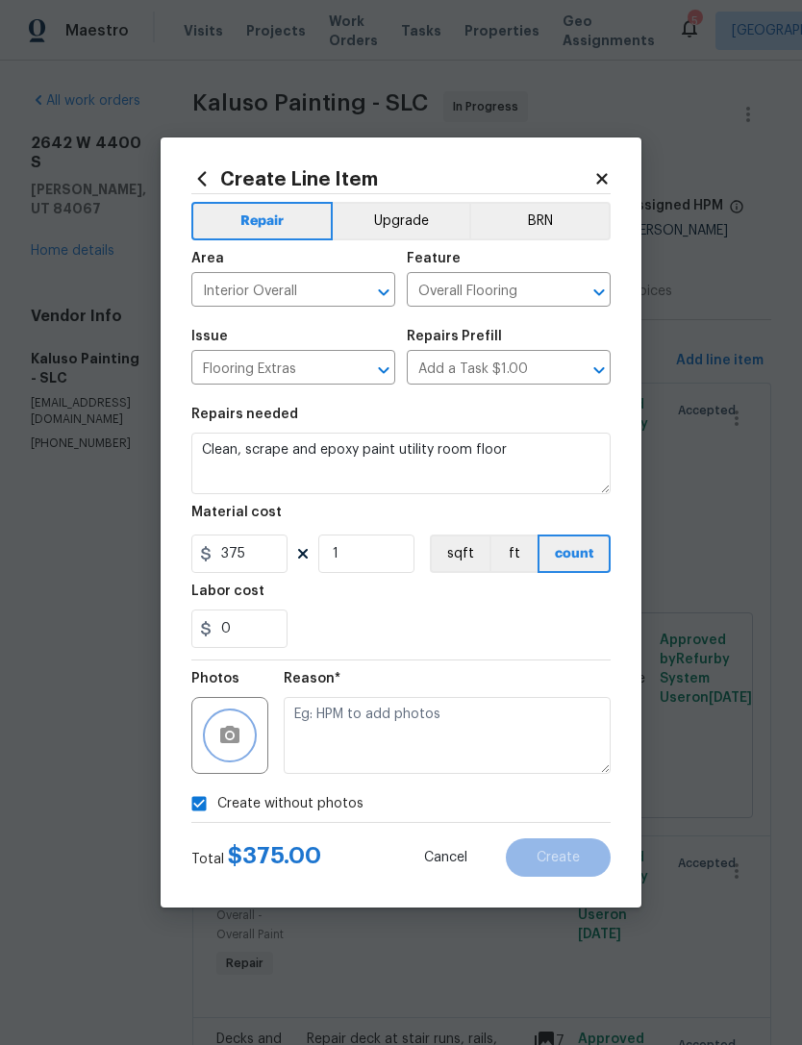
click at [228, 725] on button "button" at bounding box center [230, 735] width 46 height 46
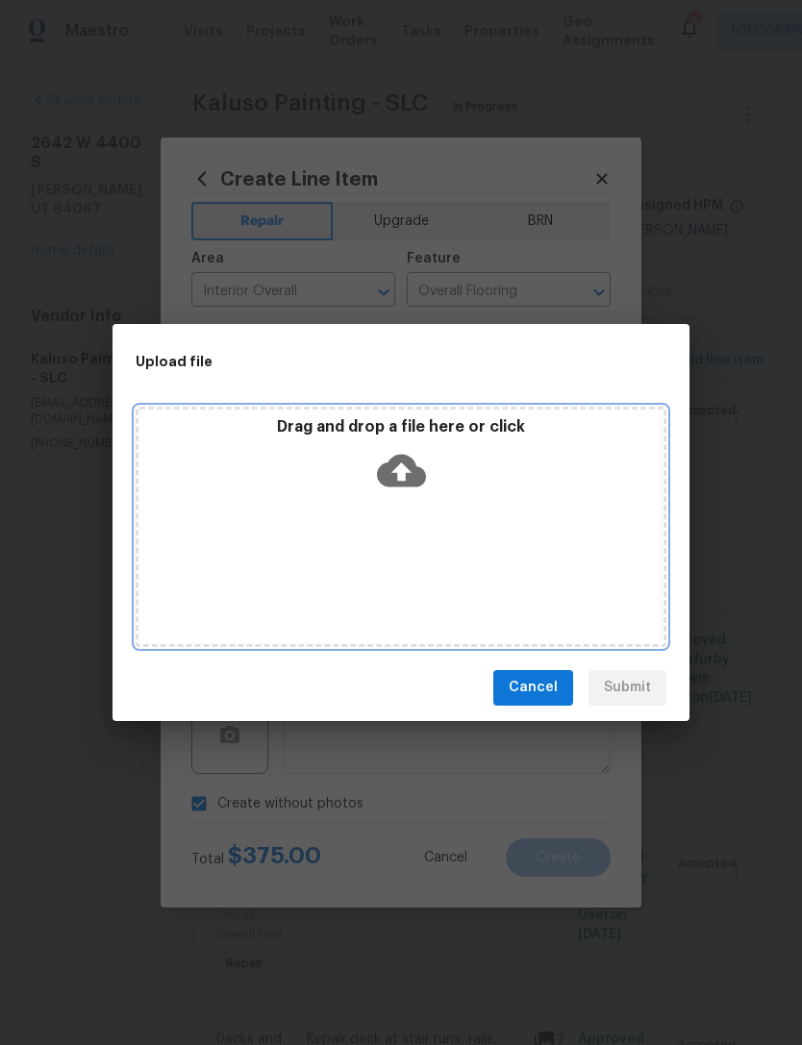
click at [399, 469] on icon at bounding box center [401, 470] width 49 height 49
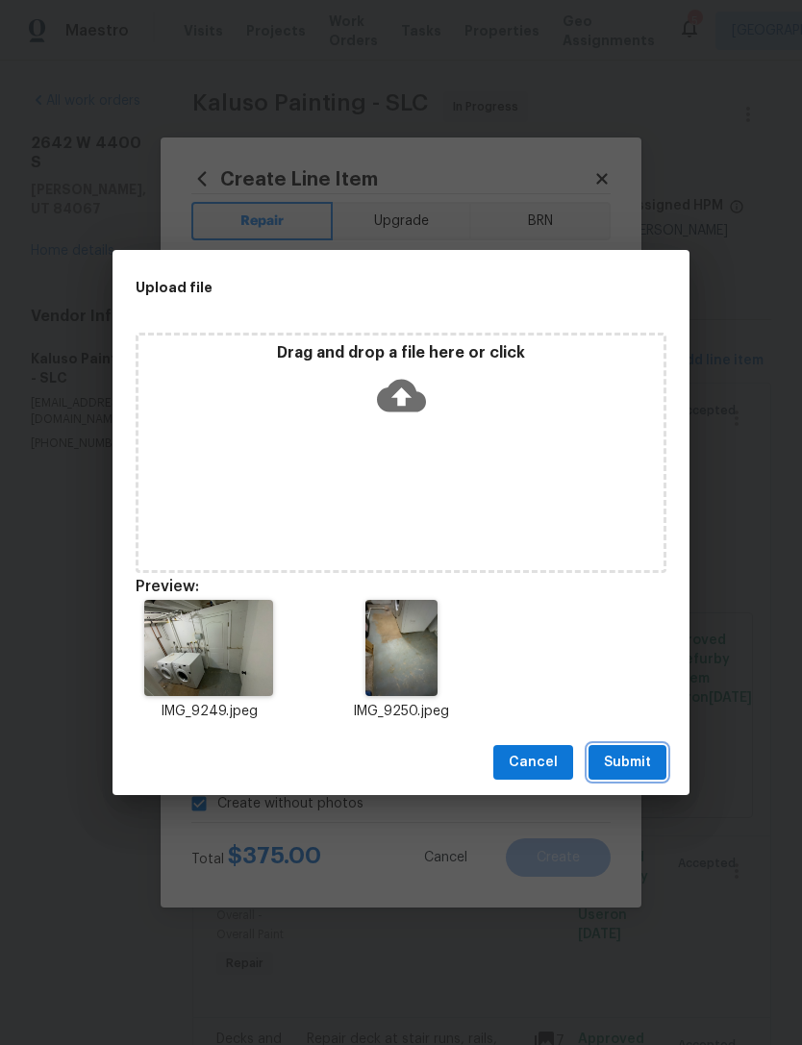
click at [632, 758] on span "Submit" at bounding box center [627, 763] width 47 height 24
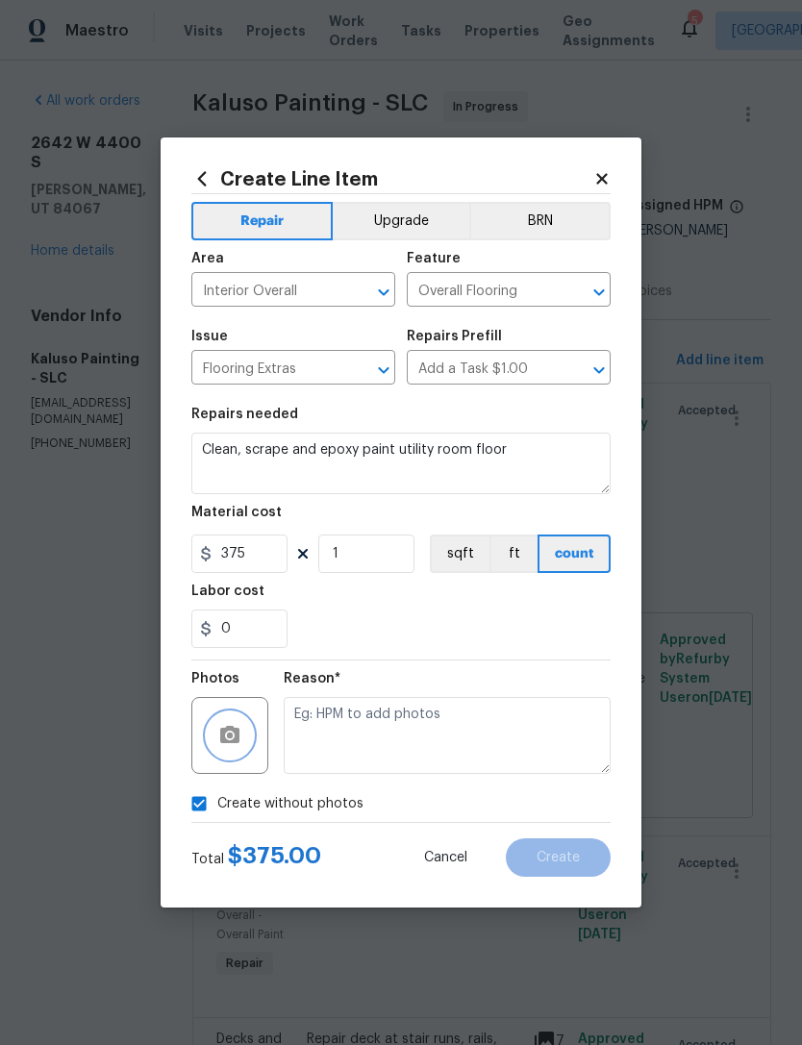
checkbox input "false"
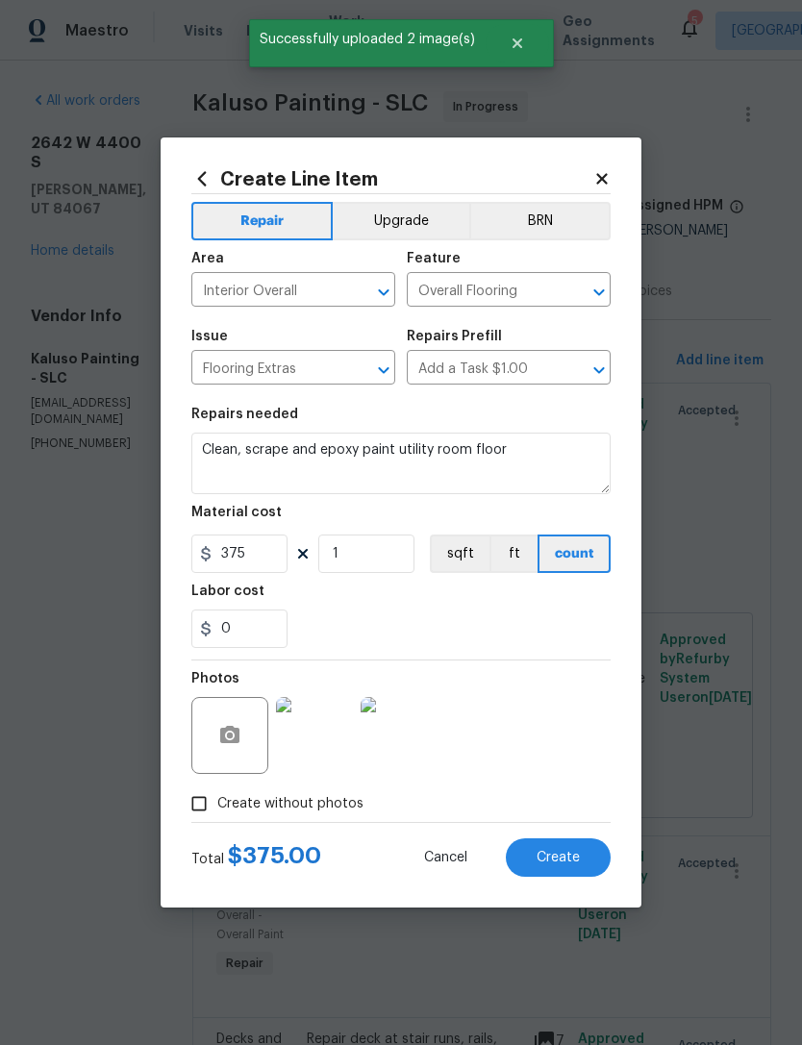
click at [583, 860] on button "Create" at bounding box center [558, 857] width 105 height 38
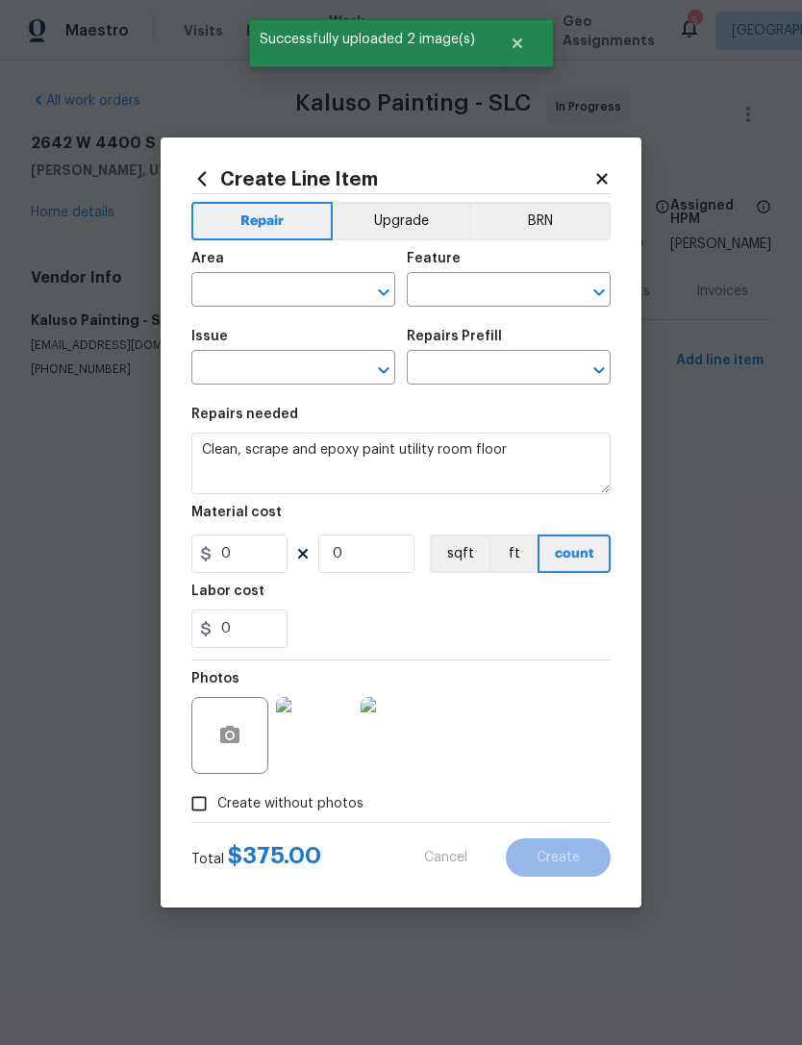
scroll to position [0, 0]
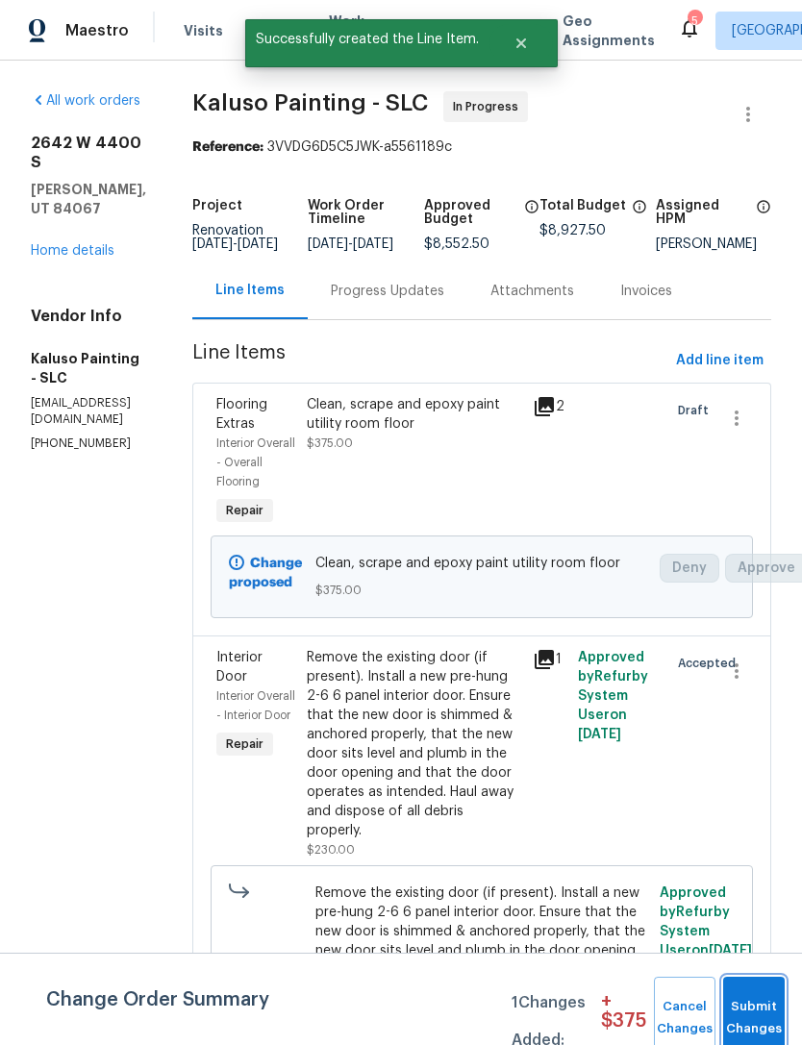
click at [751, 1004] on button "Submit Changes" at bounding box center [754, 1018] width 62 height 83
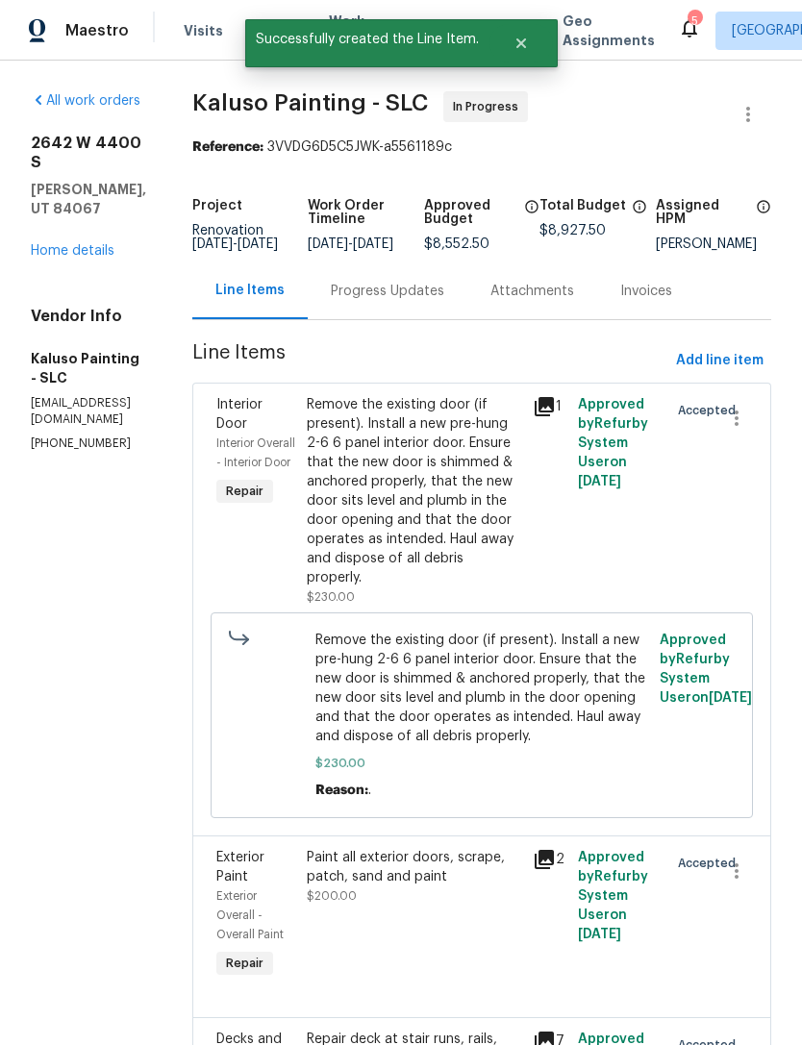
click at [87, 244] on link "Home details" at bounding box center [73, 250] width 84 height 13
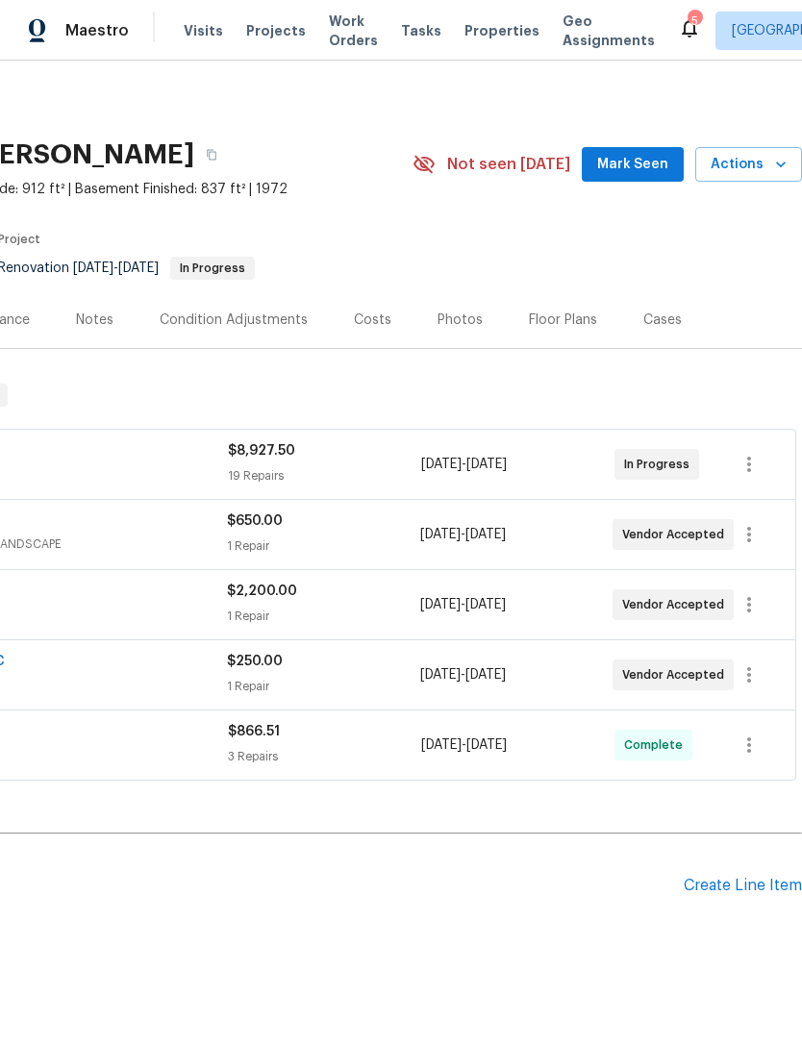
scroll to position [0, 285]
click at [640, 160] on span "Mark Seen" at bounding box center [632, 165] width 71 height 24
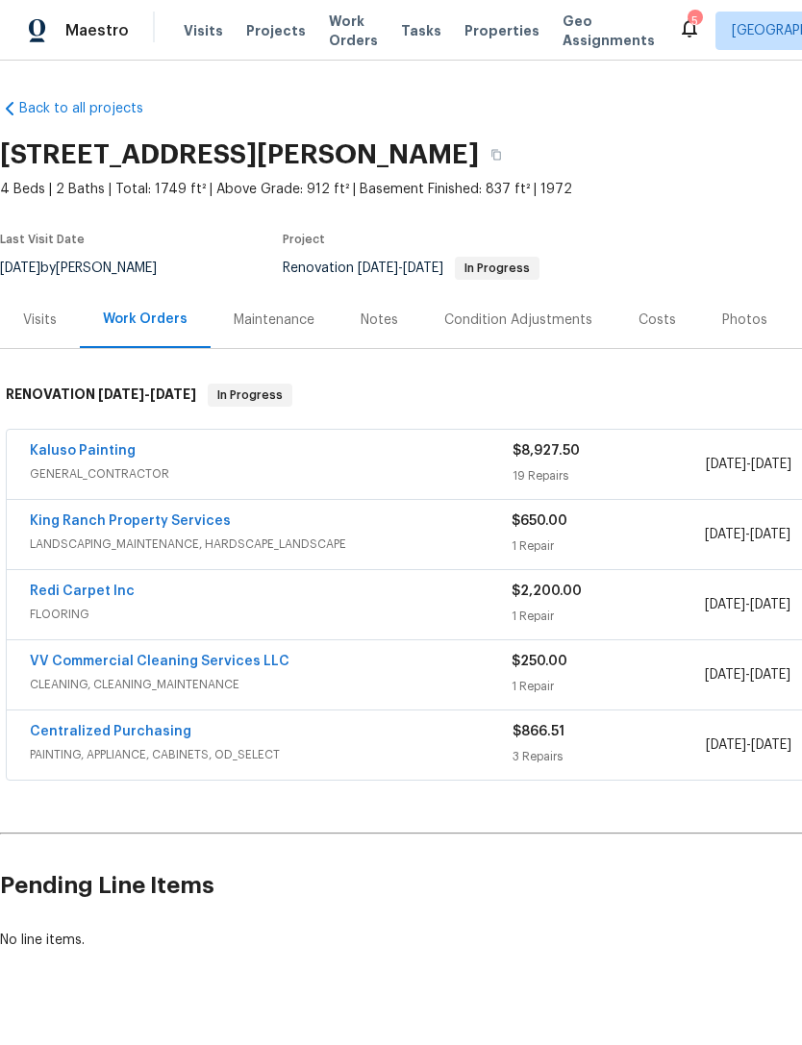
scroll to position [0, 0]
click at [99, 590] on link "Redi Carpet Inc" at bounding box center [82, 591] width 105 height 13
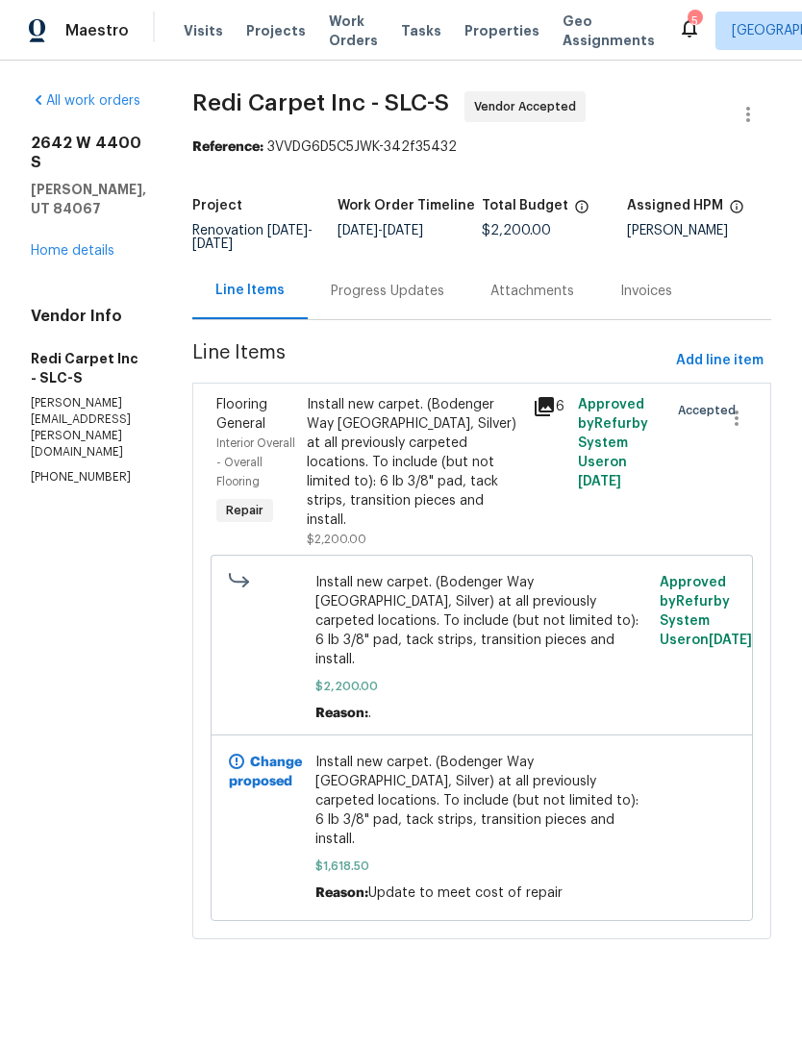
click at [89, 244] on link "Home details" at bounding box center [73, 250] width 84 height 13
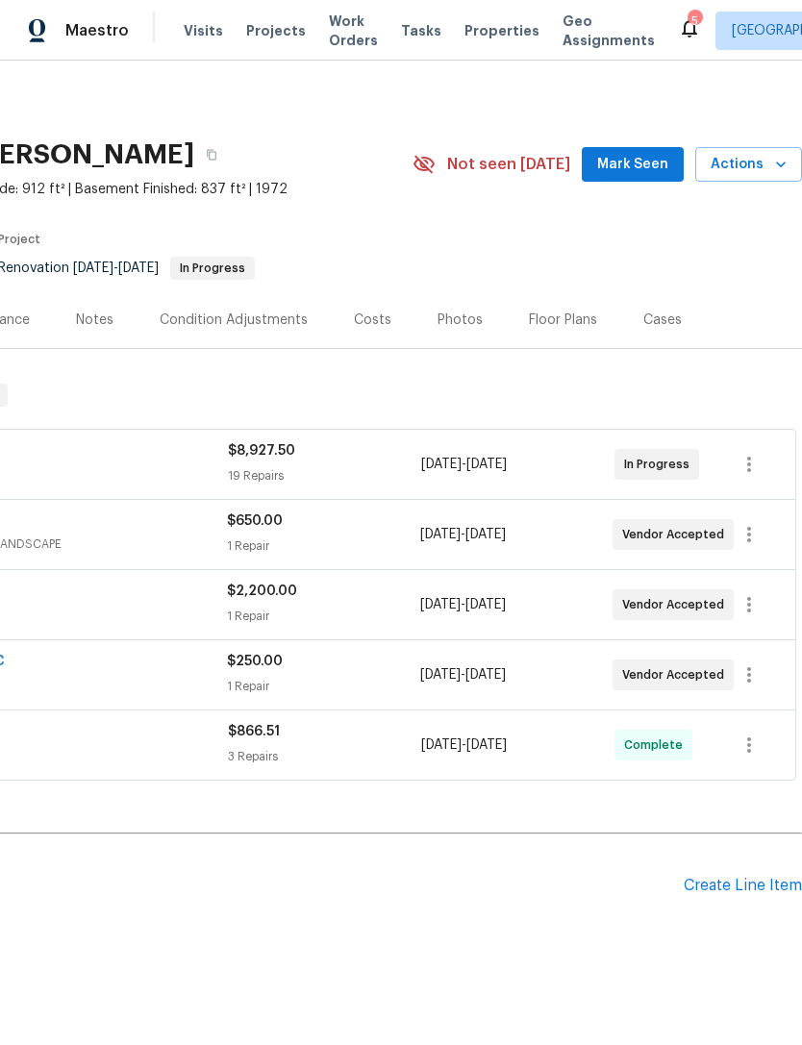
click at [644, 157] on span "Mark Seen" at bounding box center [632, 165] width 71 height 24
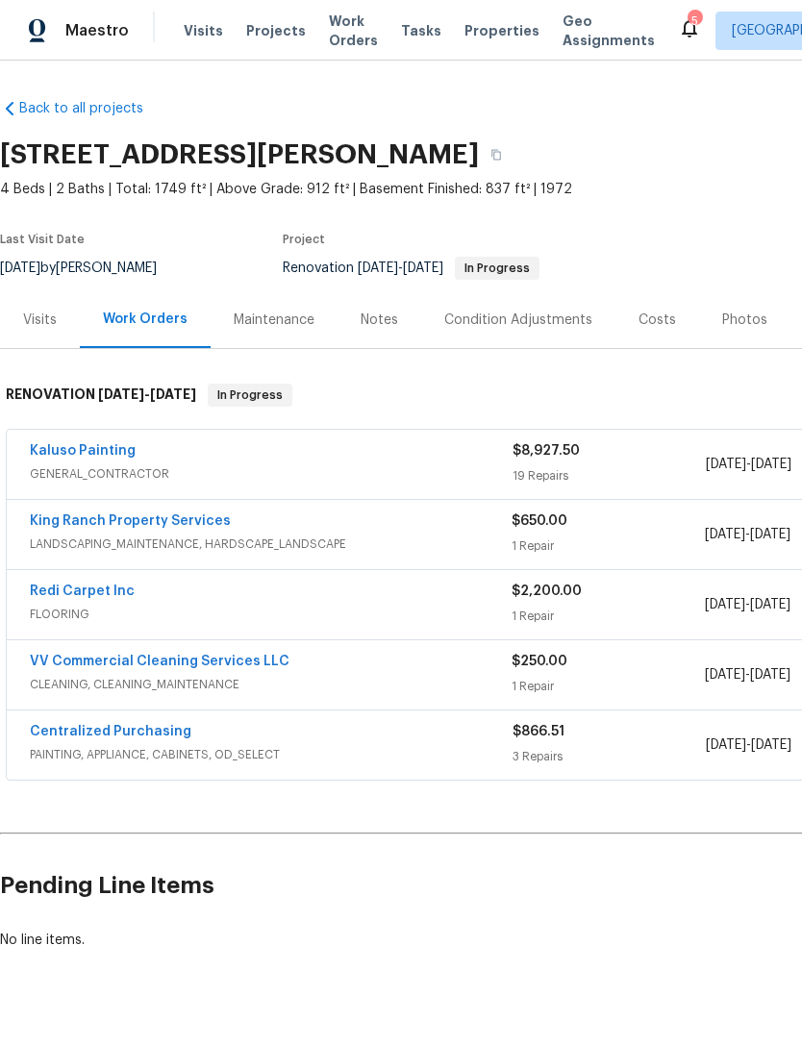
click at [387, 321] on div "Notes" at bounding box center [379, 320] width 37 height 19
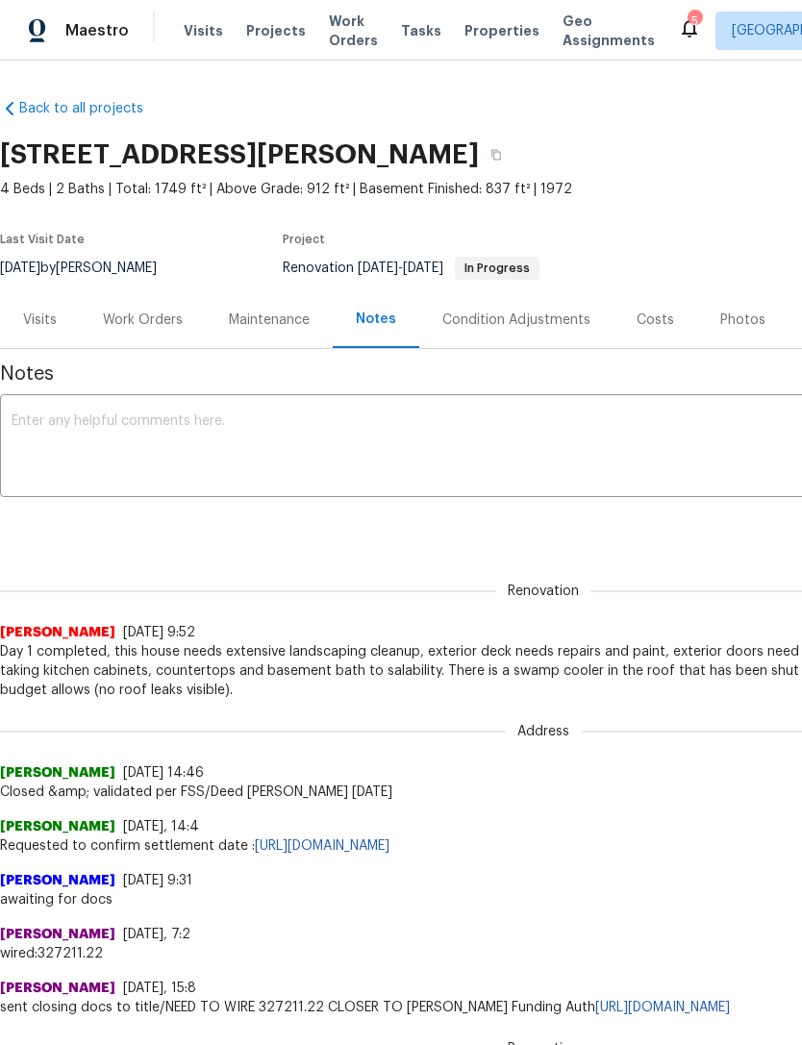
click at [66, 436] on textarea at bounding box center [543, 447] width 1063 height 67
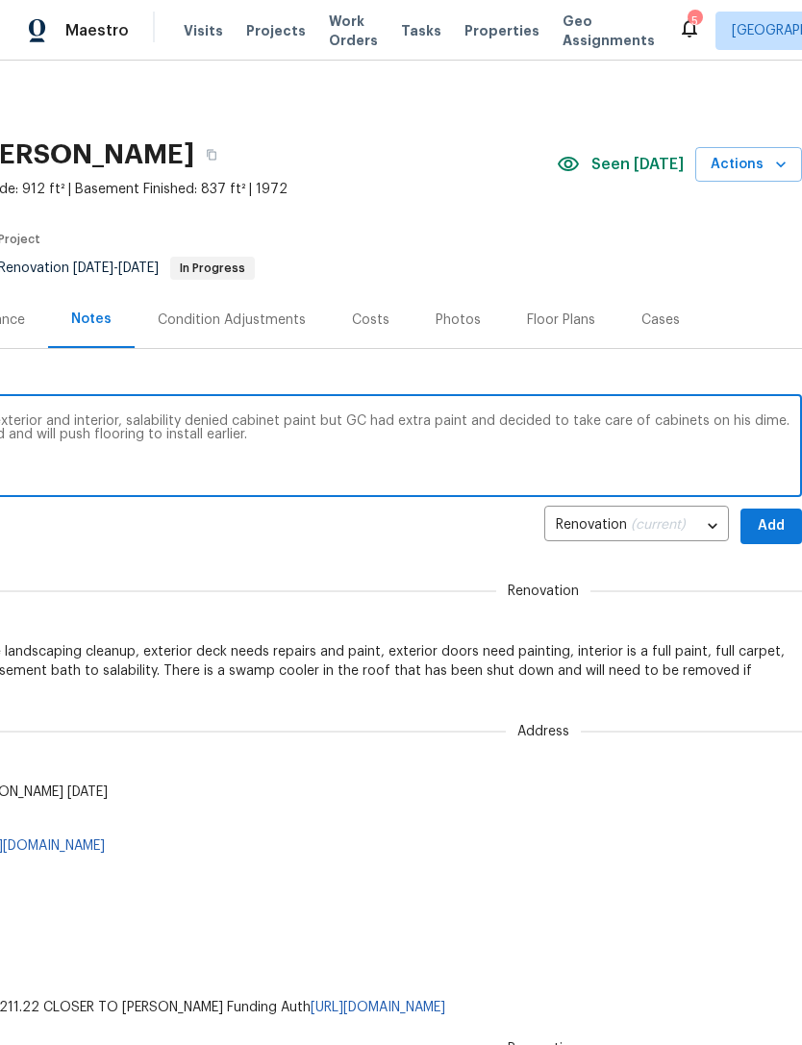
scroll to position [0, 285]
type textarea "GC is ahead of schedule and has painted exterior and interior, salability denie…"
click at [769, 525] on span "Add" at bounding box center [771, 526] width 31 height 24
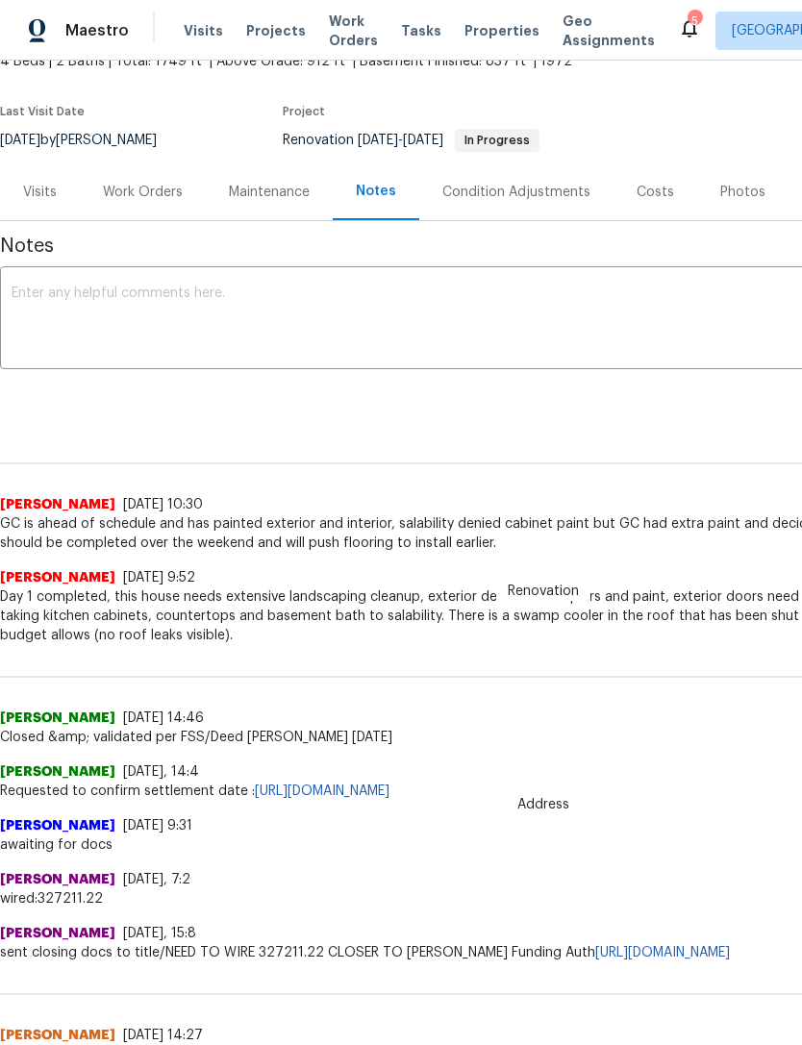
scroll to position [129, 0]
click at [138, 192] on div "Work Orders" at bounding box center [143, 191] width 80 height 19
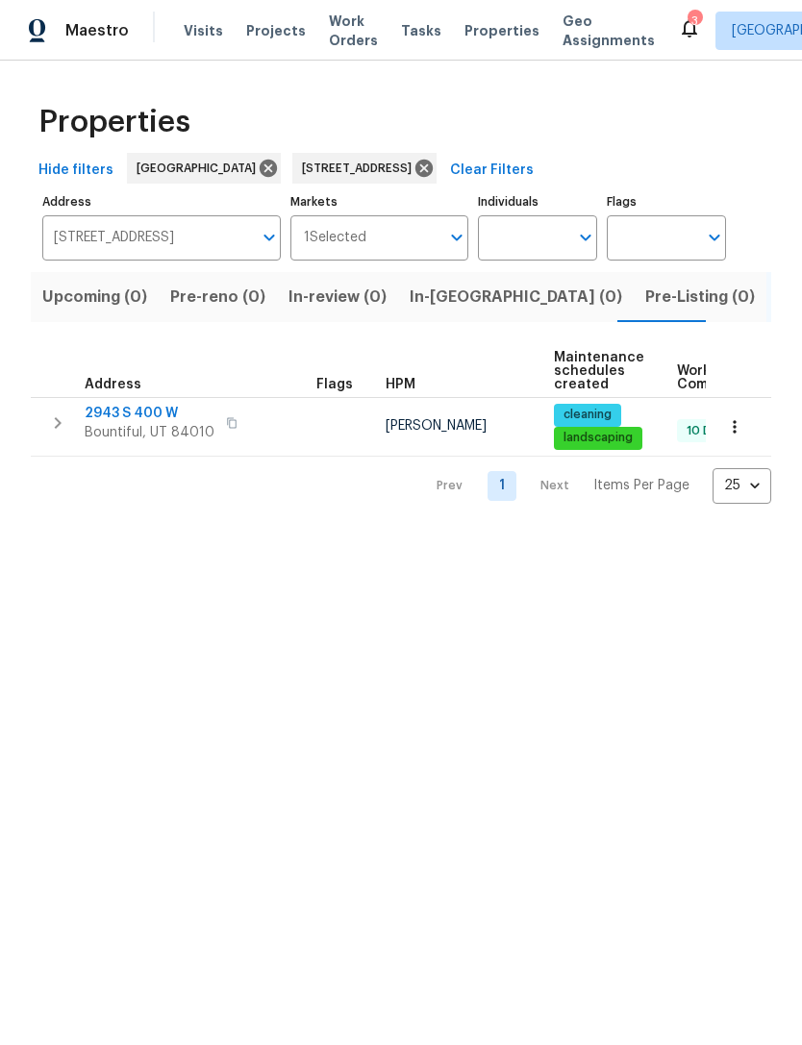
click at [645, 299] on span "Pre-Listing (0)" at bounding box center [700, 297] width 110 height 27
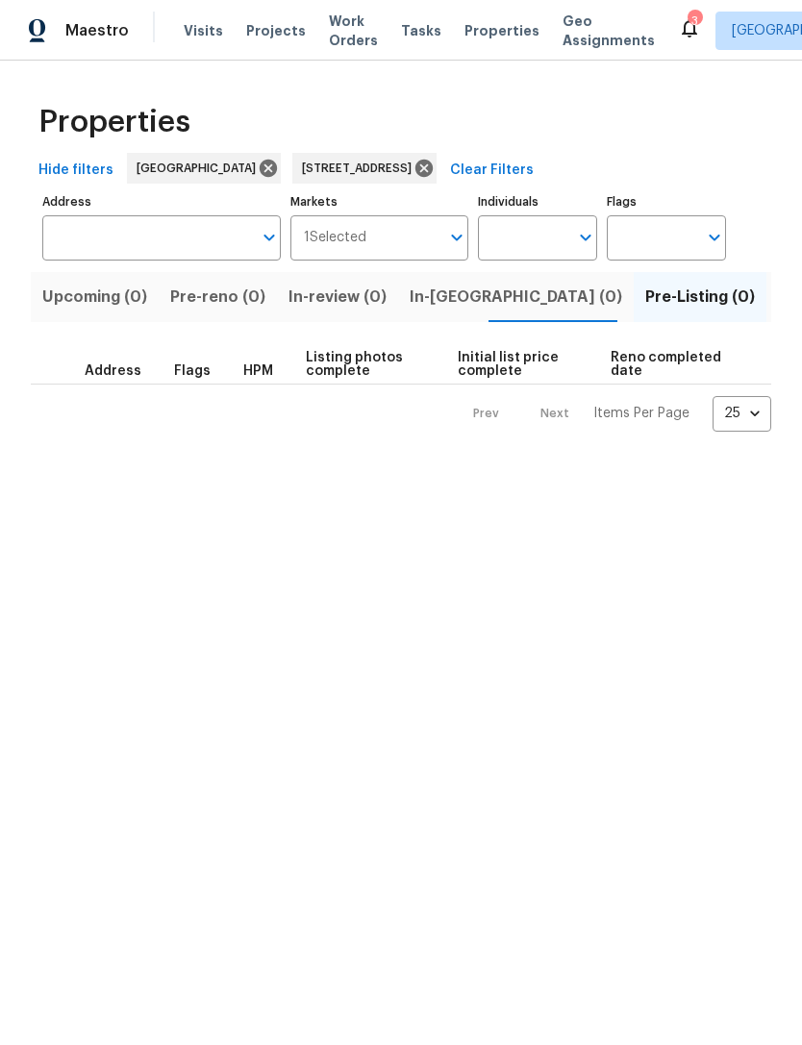
type input "2943 S 400 W Bountiful UT 84010"
click at [104, 295] on span "Upcoming (0)" at bounding box center [94, 297] width 105 height 27
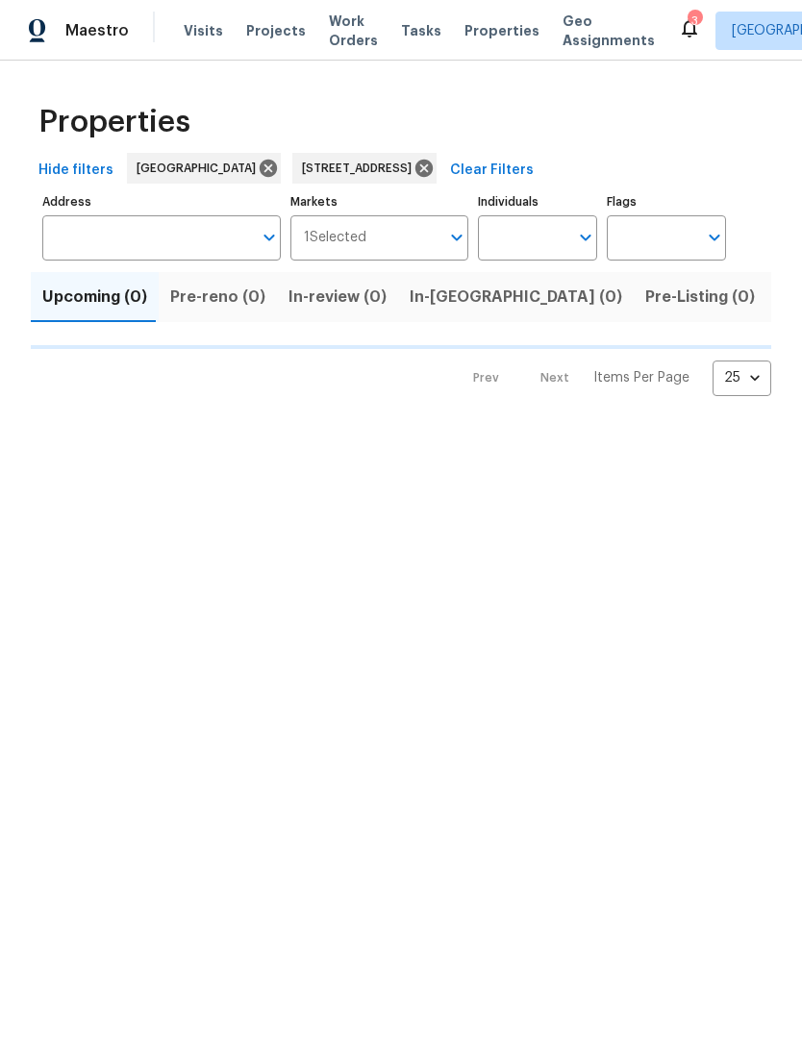
type input "2943 S 400 W Bountiful UT 84010"
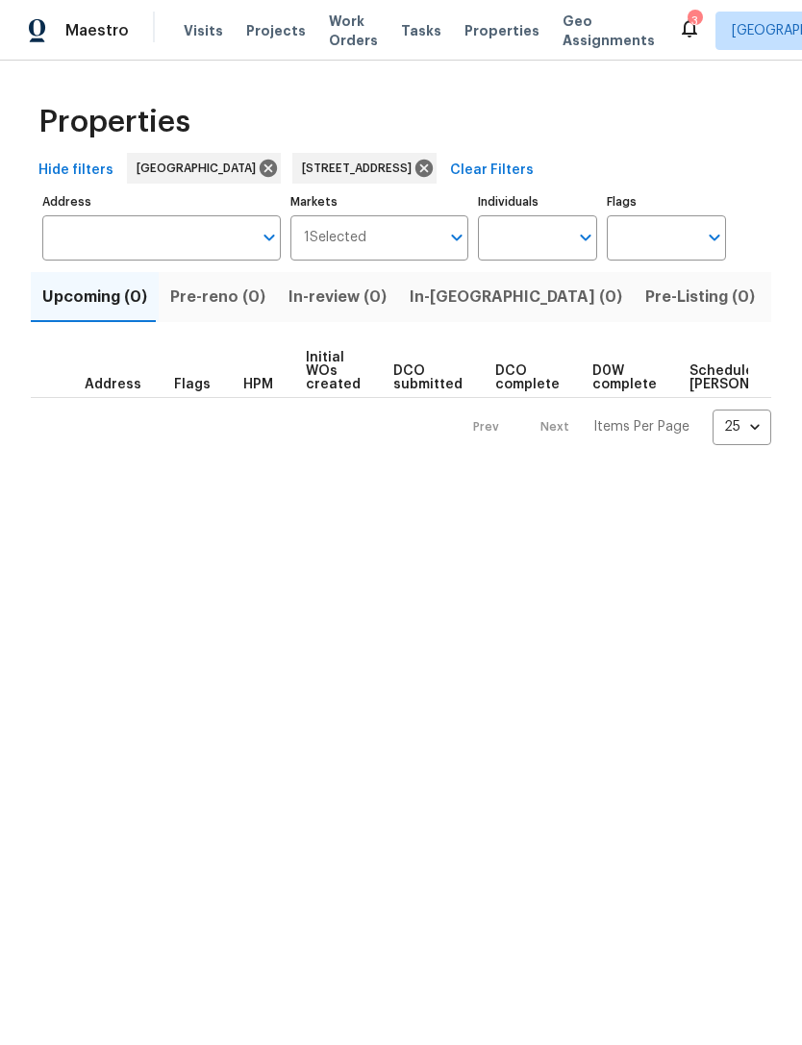
type input "2943 S 400 W Bountiful UT 84010"
click at [435, 167] on icon at bounding box center [423, 168] width 21 height 21
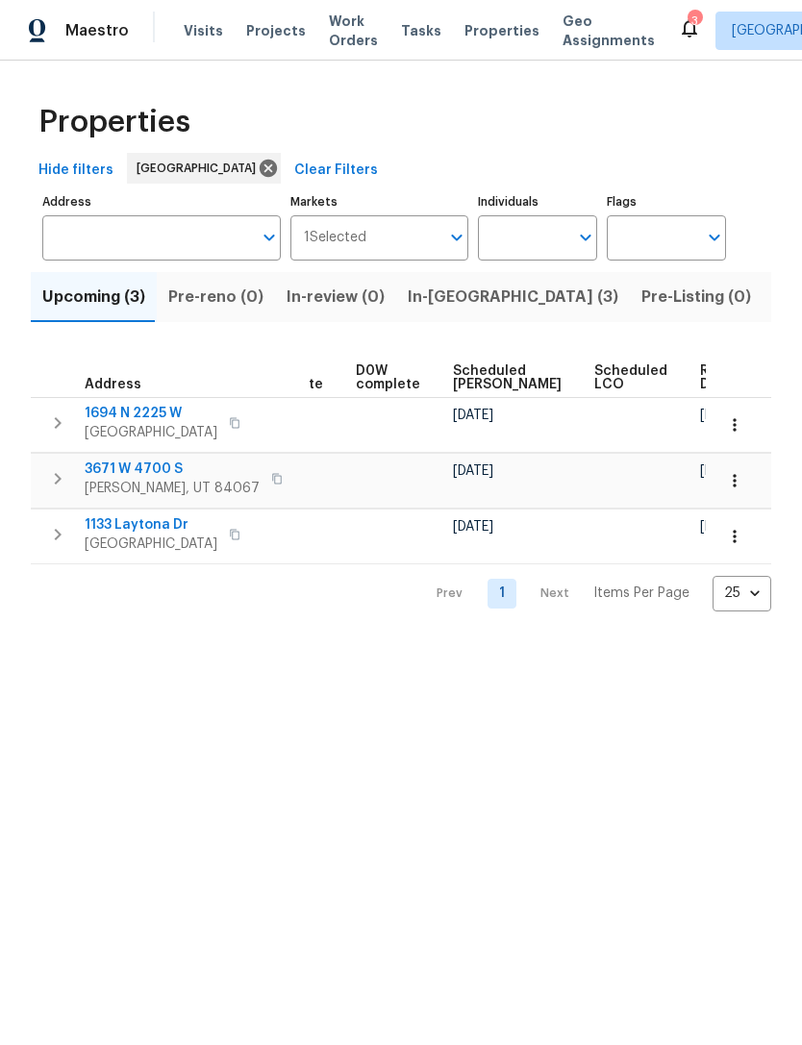
scroll to position [0, 484]
click at [701, 381] on span "Ready Date" at bounding box center [722, 377] width 42 height 27
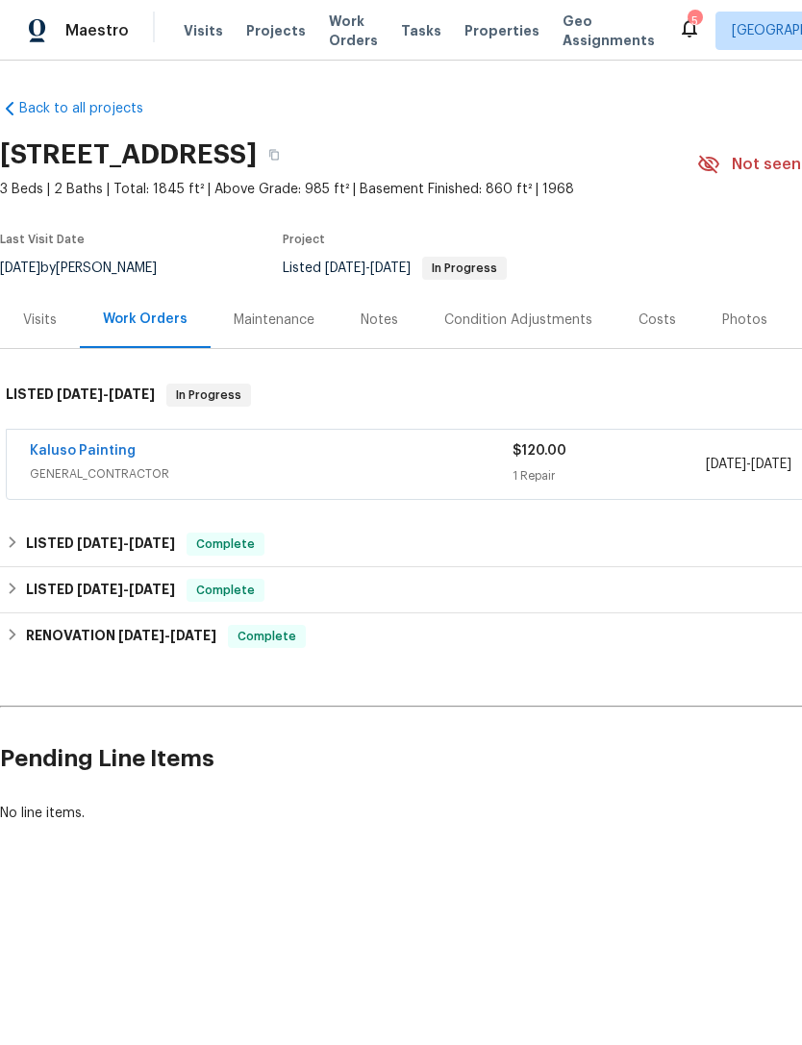
click at [307, 457] on div "Kaluso Painting" at bounding box center [271, 452] width 483 height 23
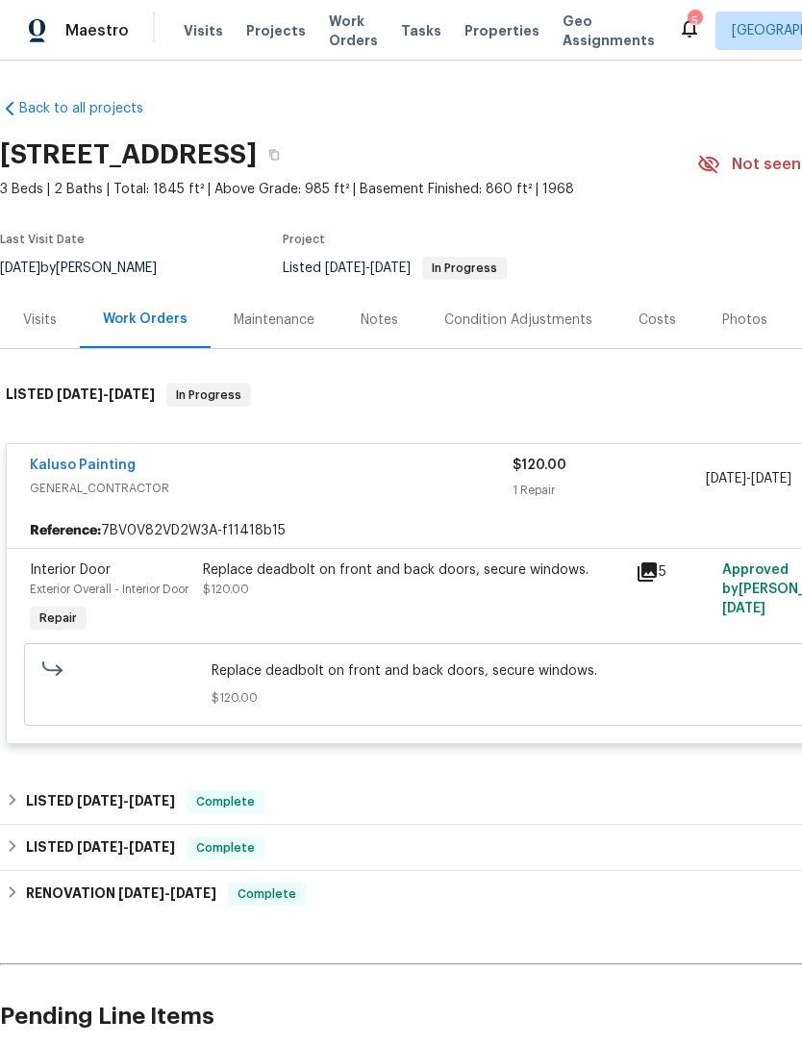
click at [348, 596] on div "Replace deadbolt on front and back doors, secure windows. $120.00" at bounding box center [413, 580] width 421 height 38
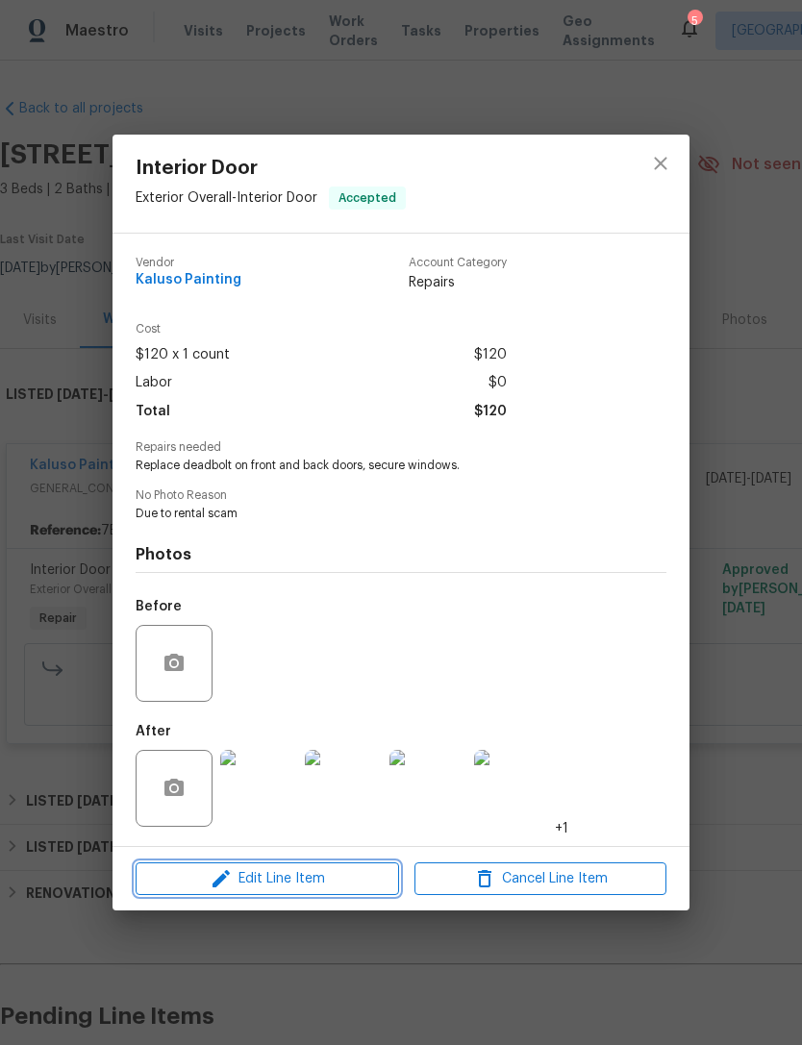
click at [299, 876] on span "Edit Line Item" at bounding box center [267, 879] width 252 height 24
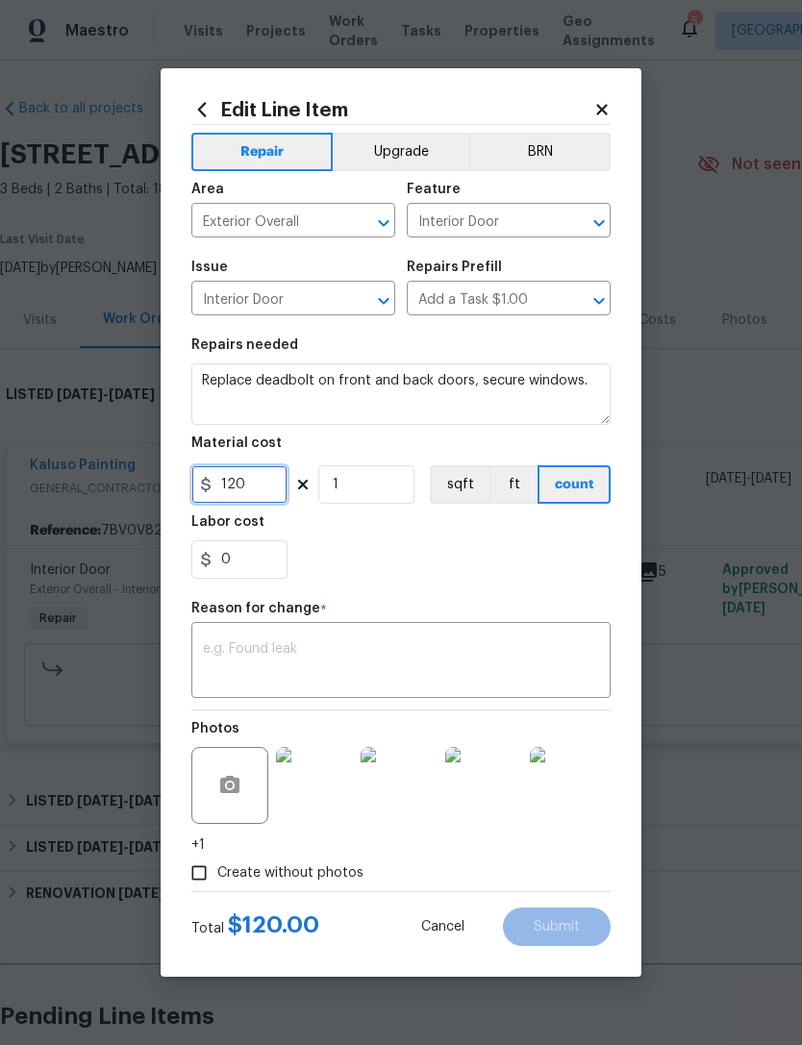
click at [263, 504] on input "120" at bounding box center [239, 484] width 96 height 38
type input "220"
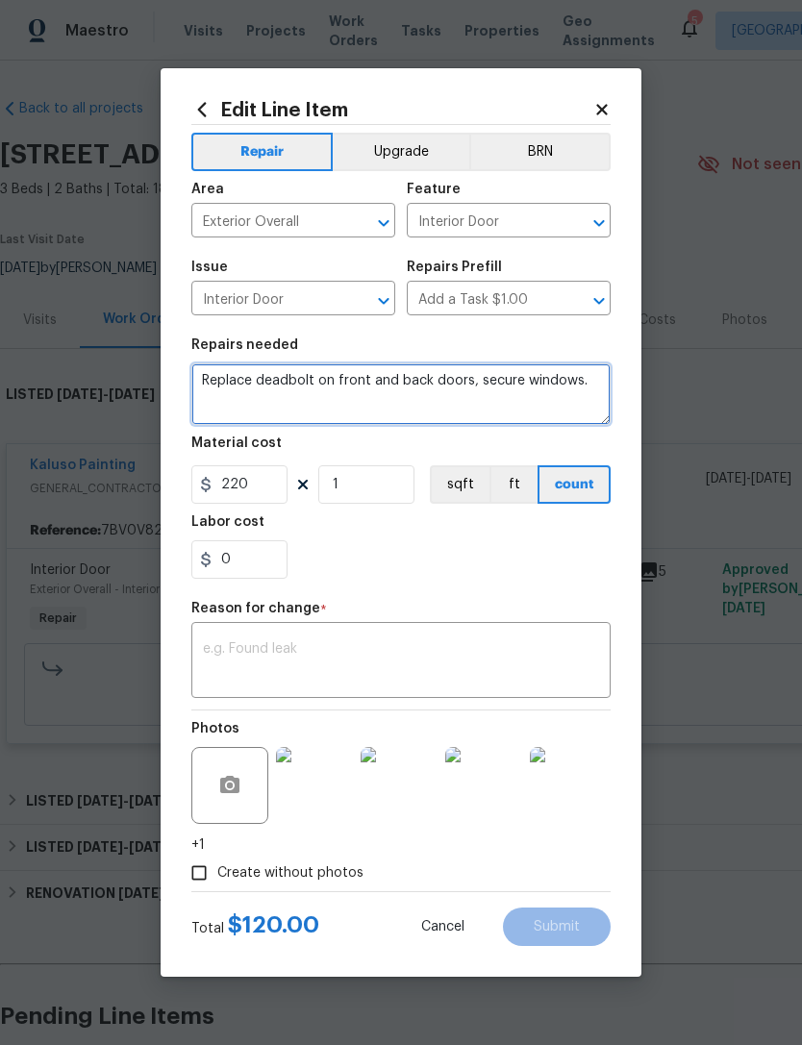
click at [595, 384] on textarea "Replace deadbolt on front and back doors, secure windows." at bounding box center [400, 394] width 419 height 62
type textarea "Replace deadbolt on front and back doors, secure windows. Change lockbox code t…"
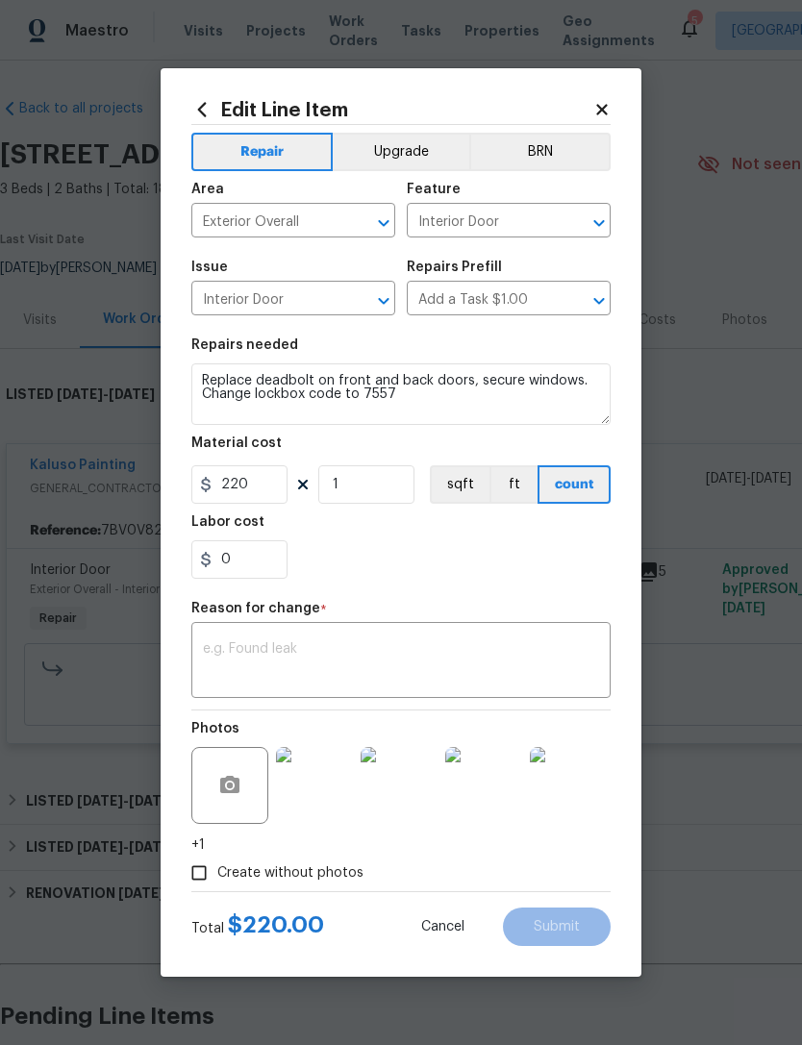
click at [312, 653] on textarea at bounding box center [401, 662] width 396 height 40
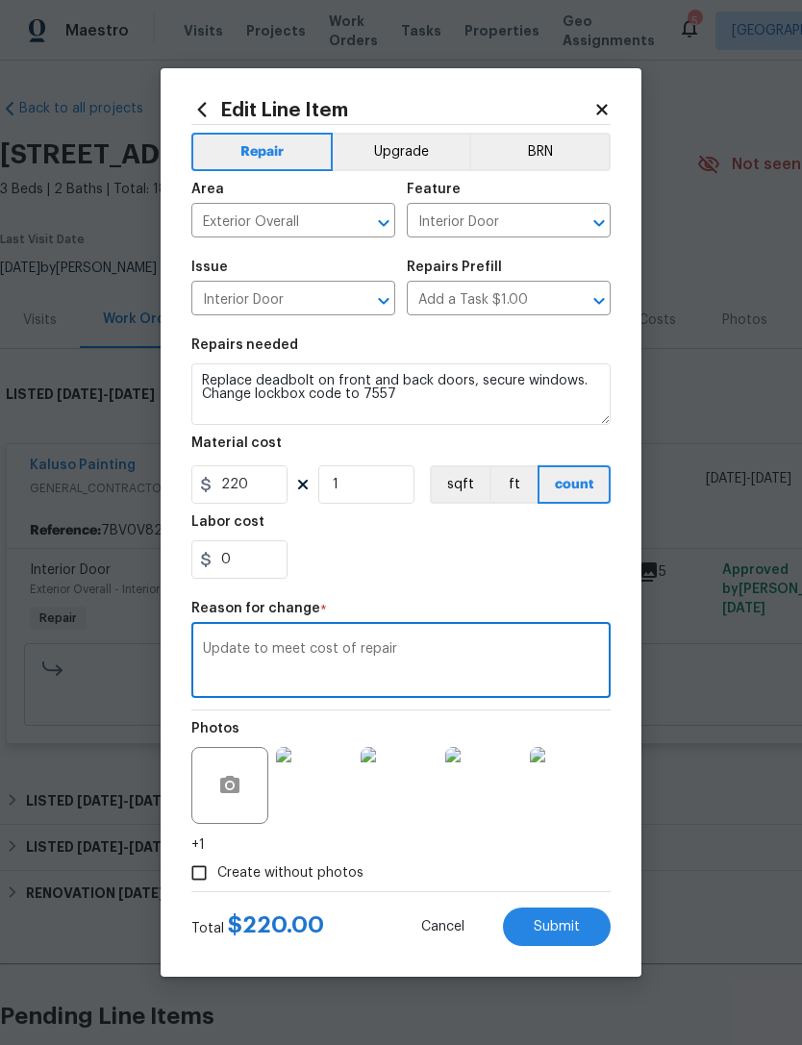
type textarea "Update to meet cost of repair"
click at [472, 575] on div "0" at bounding box center [400, 559] width 419 height 38
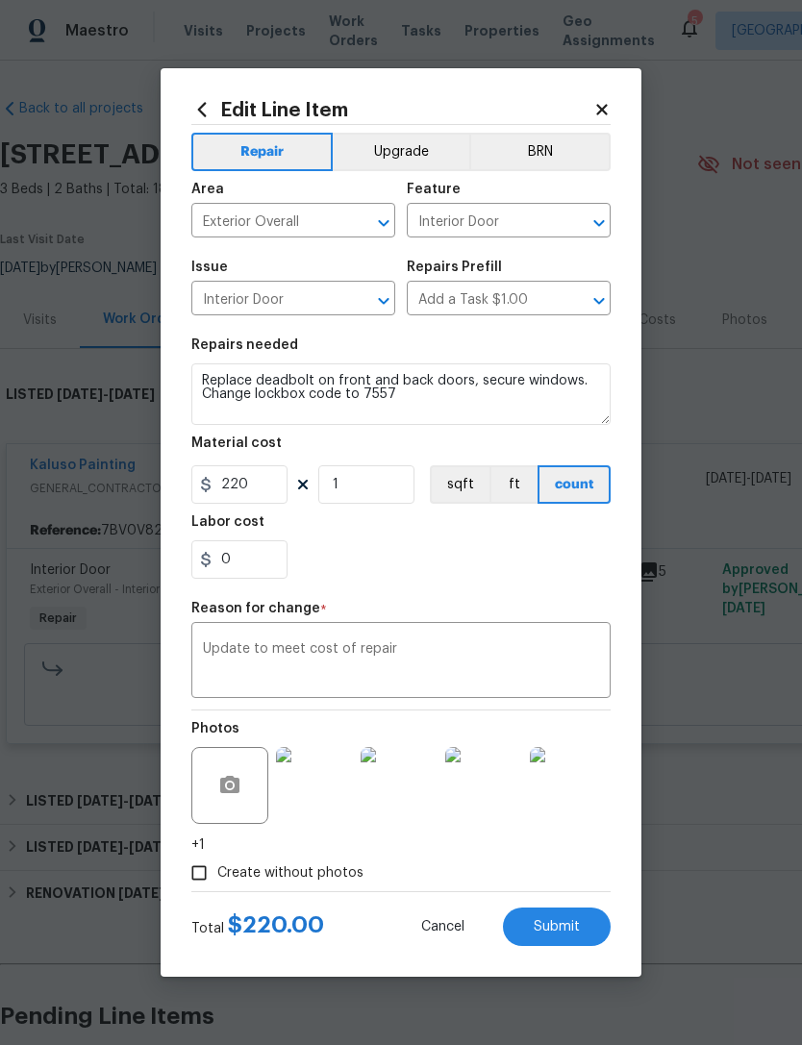
click at [571, 928] on span "Submit" at bounding box center [557, 927] width 46 height 14
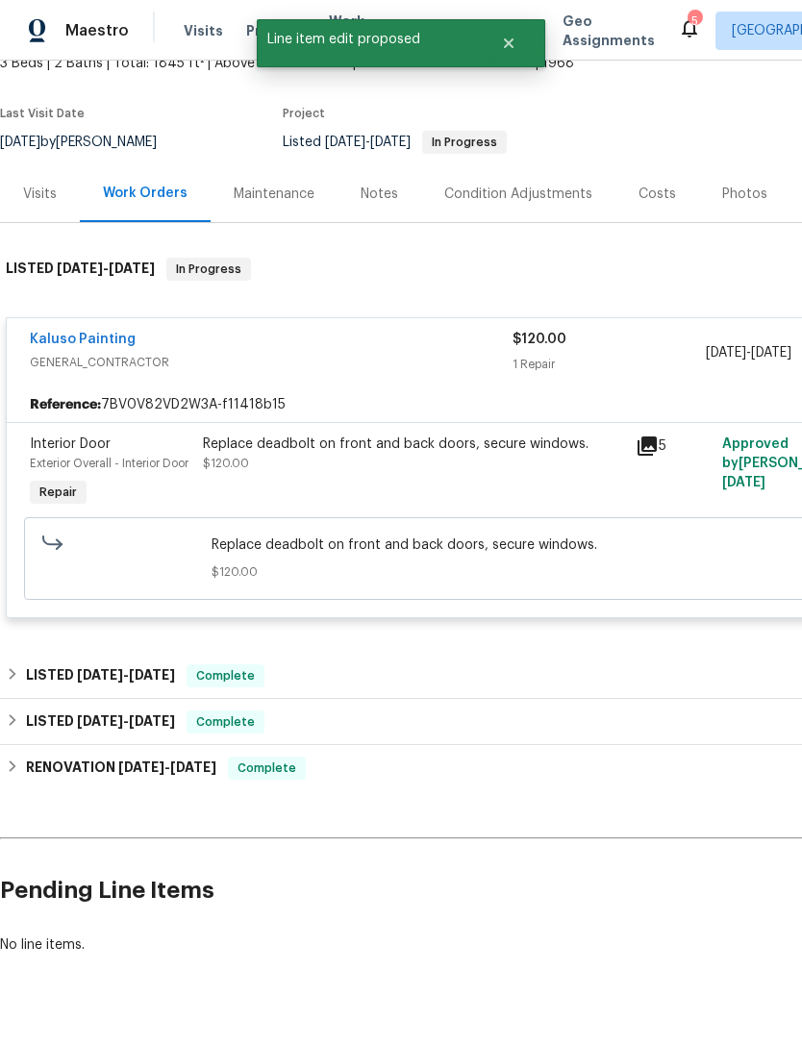
scroll to position [125, 0]
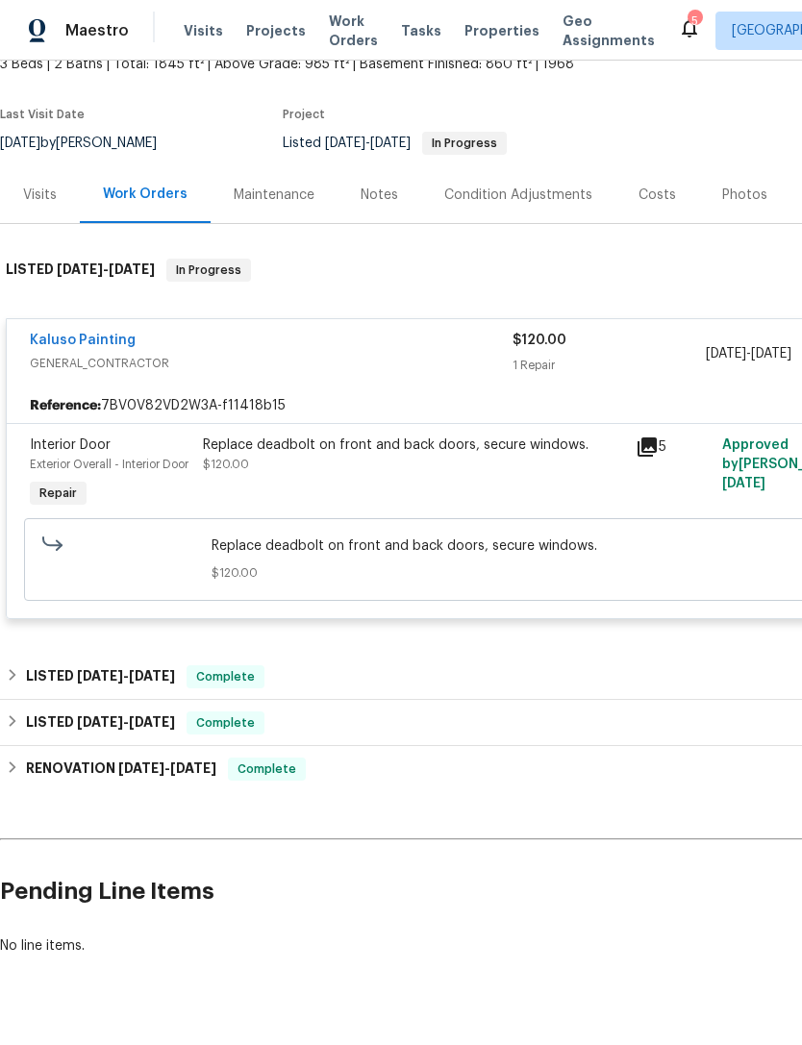
click at [71, 335] on link "Kaluso Painting" at bounding box center [83, 340] width 106 height 13
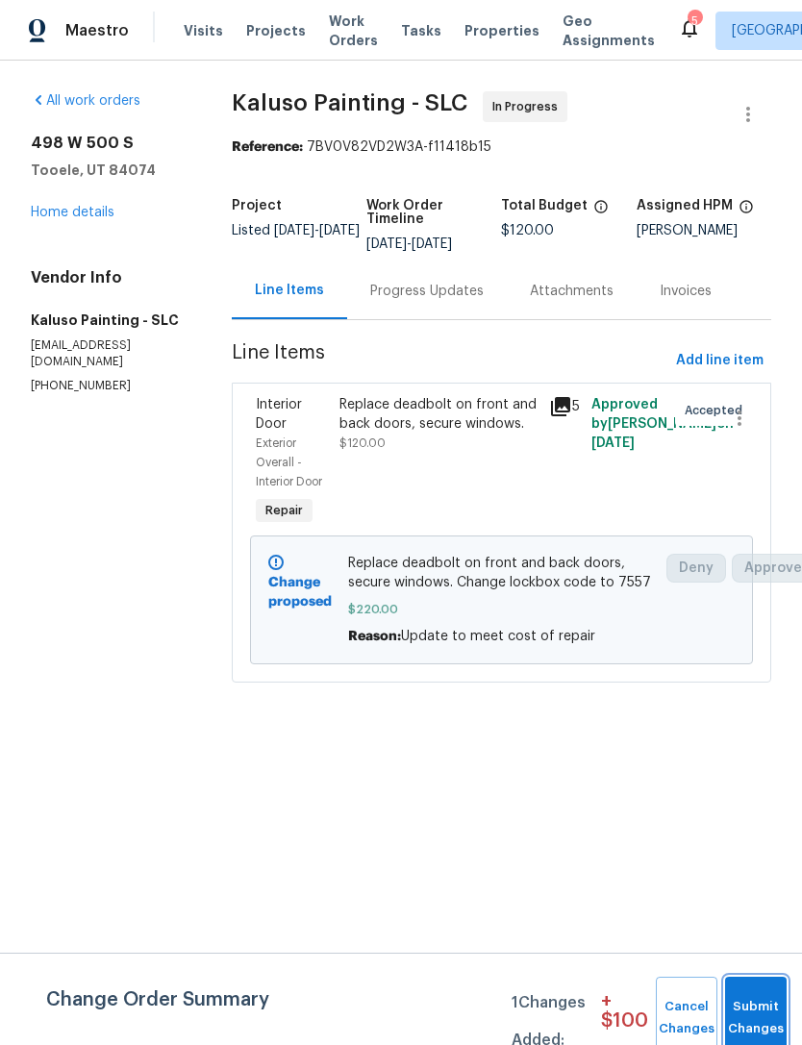
click at [747, 999] on button "Submit Changes" at bounding box center [756, 1018] width 62 height 83
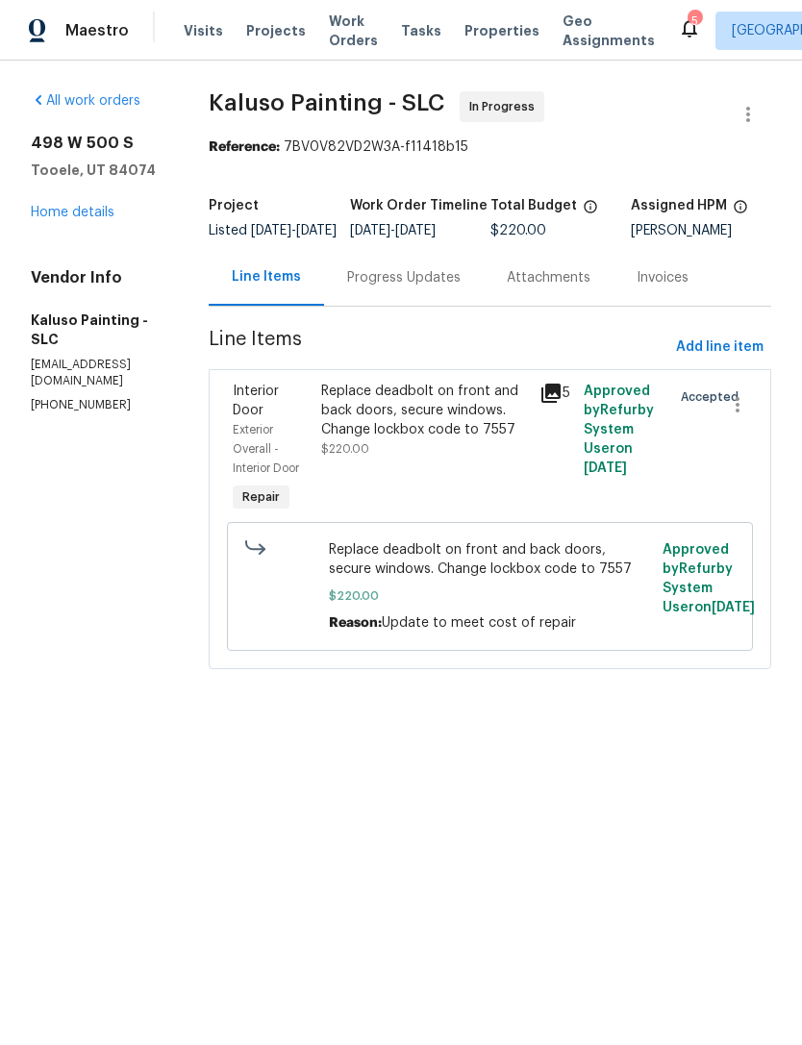
click at [63, 216] on link "Home details" at bounding box center [73, 212] width 84 height 13
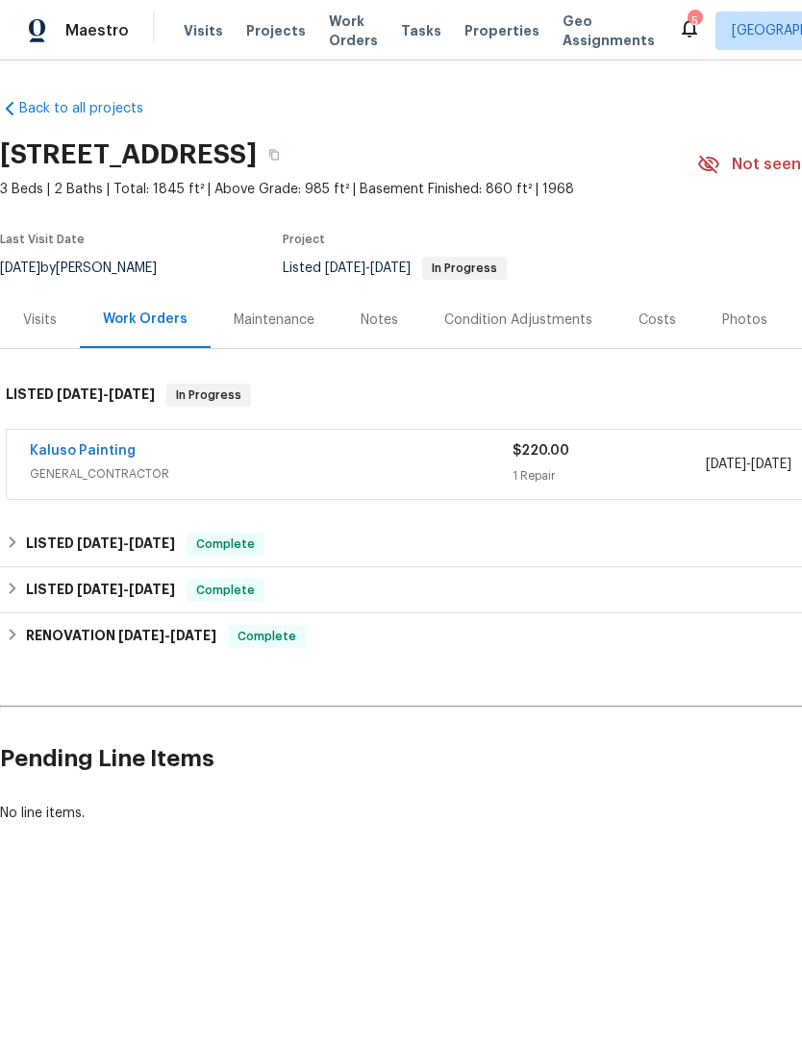
click at [88, 447] on link "Kaluso Painting" at bounding box center [83, 450] width 106 height 13
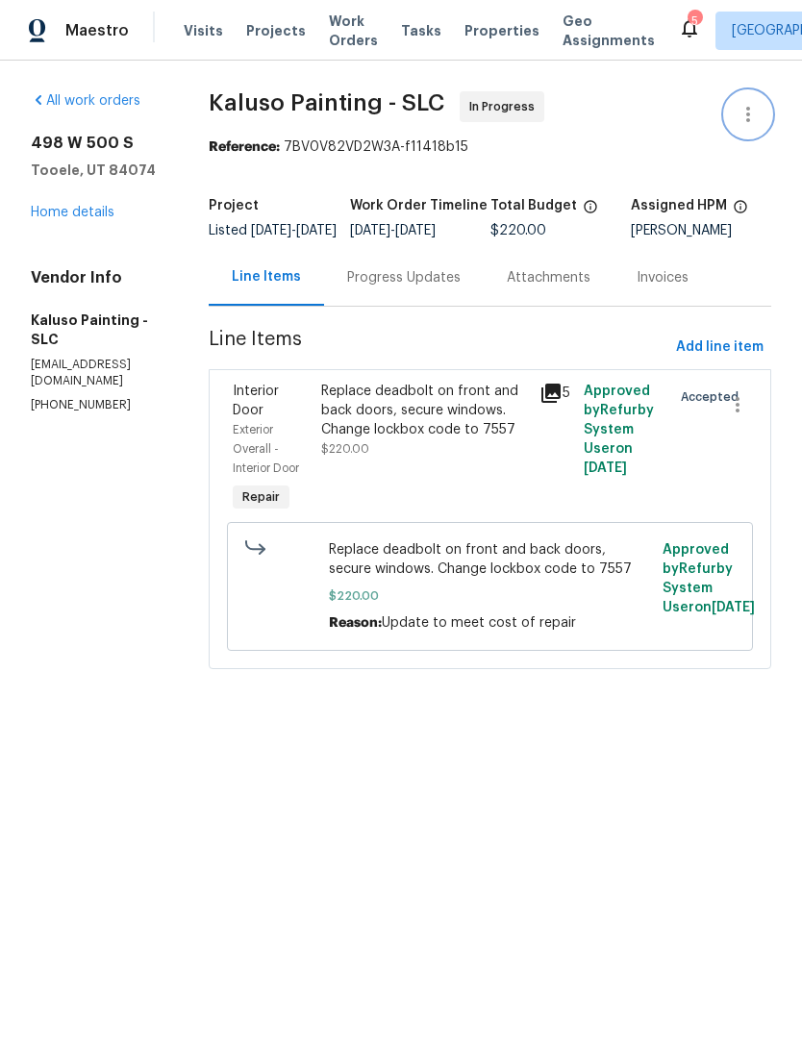
click at [749, 107] on icon "button" at bounding box center [747, 114] width 23 height 23
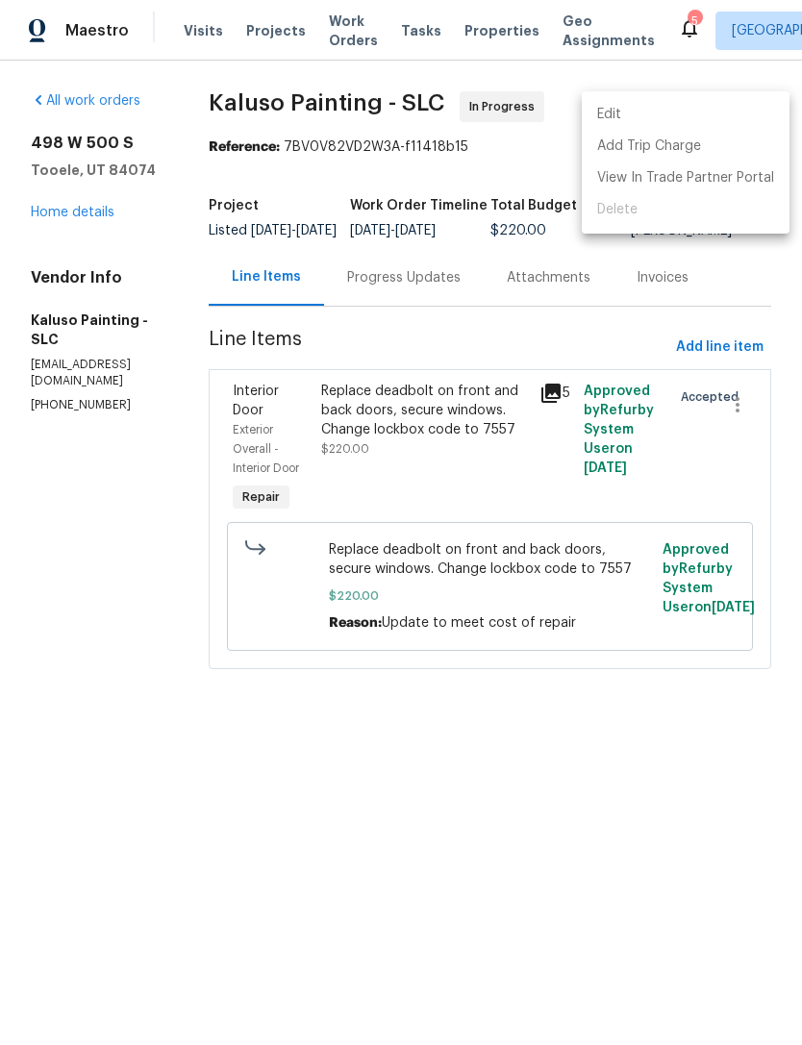
click at [632, 109] on li "Edit" at bounding box center [686, 115] width 208 height 32
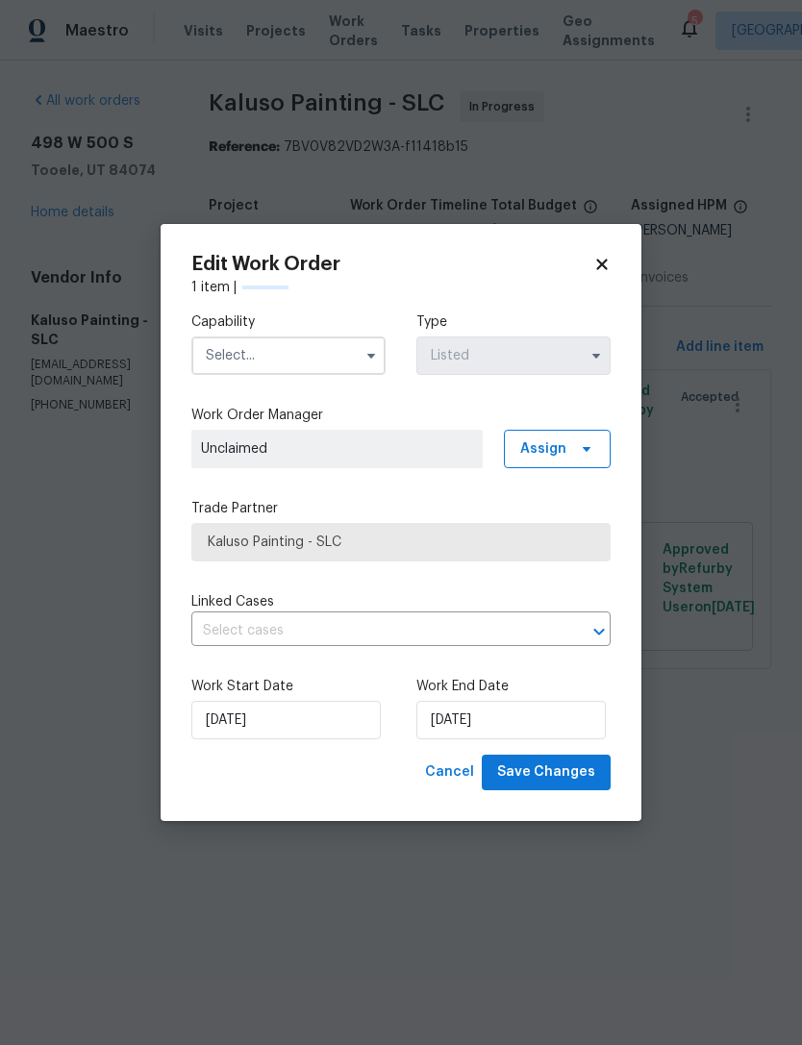
click at [278, 357] on input "text" at bounding box center [288, 356] width 194 height 38
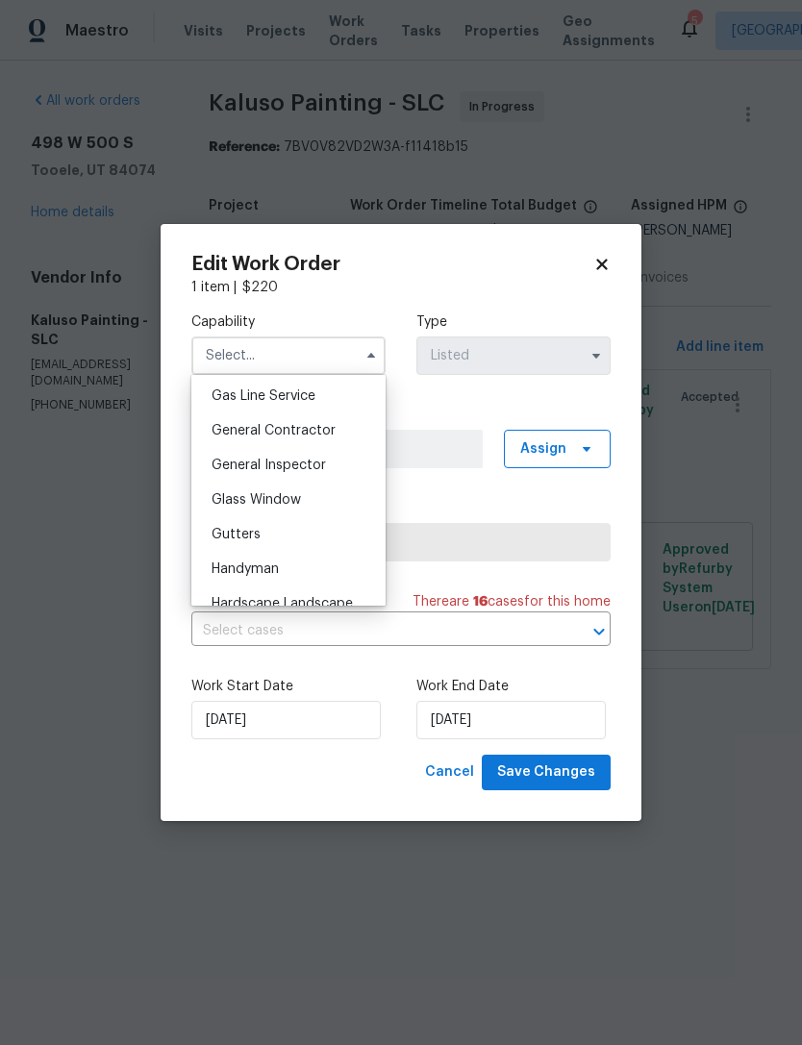
scroll to position [885, 0]
click at [311, 439] on div "General Contractor" at bounding box center [288, 431] width 185 height 35
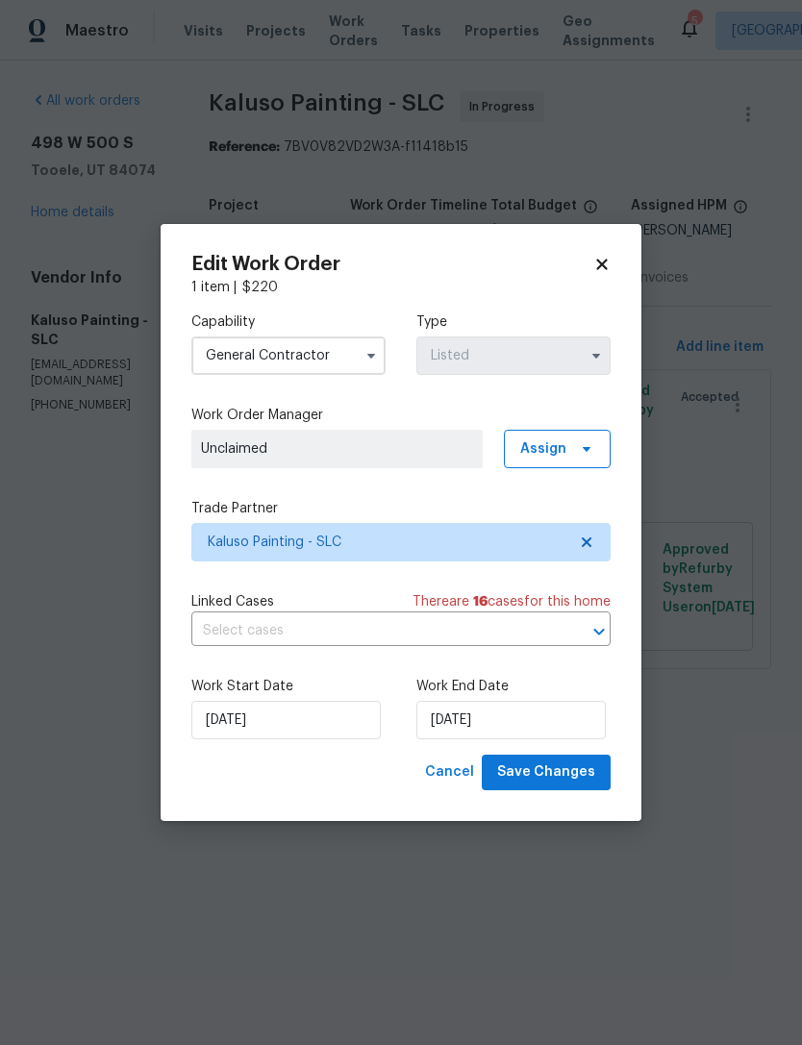
type input "General Contractor"
click at [494, 726] on input "[DATE]" at bounding box center [510, 720] width 189 height 38
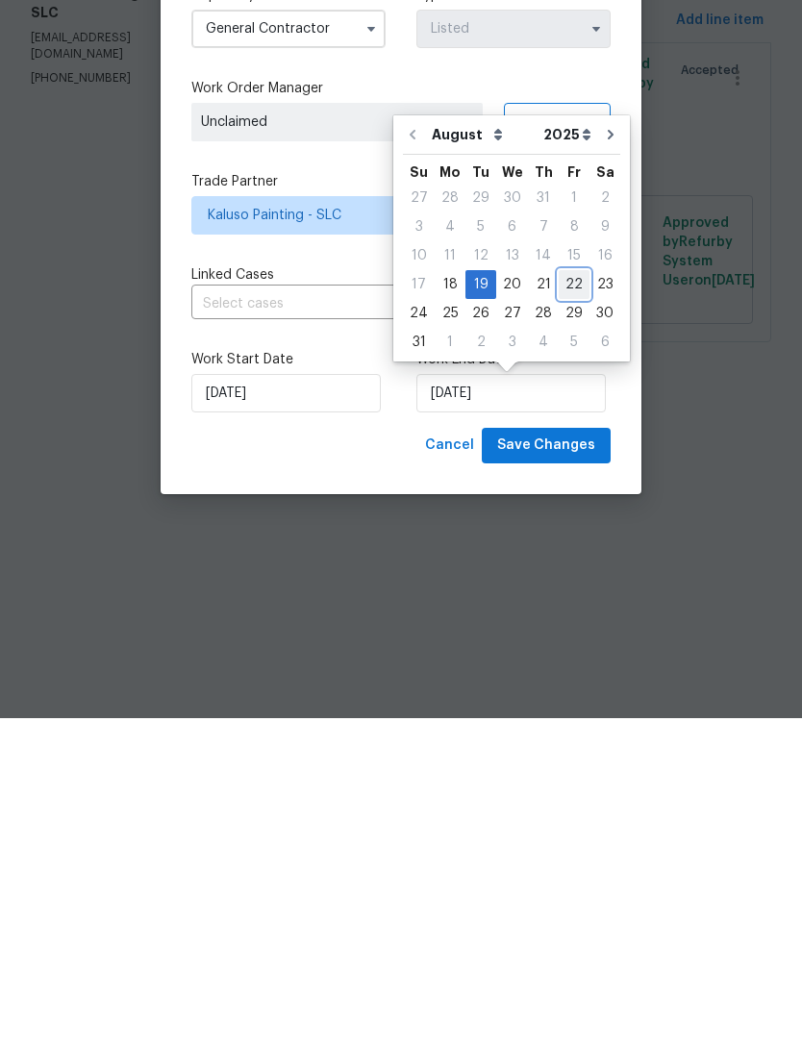
click at [566, 598] on div "22" at bounding box center [574, 611] width 31 height 27
type input "[DATE]"
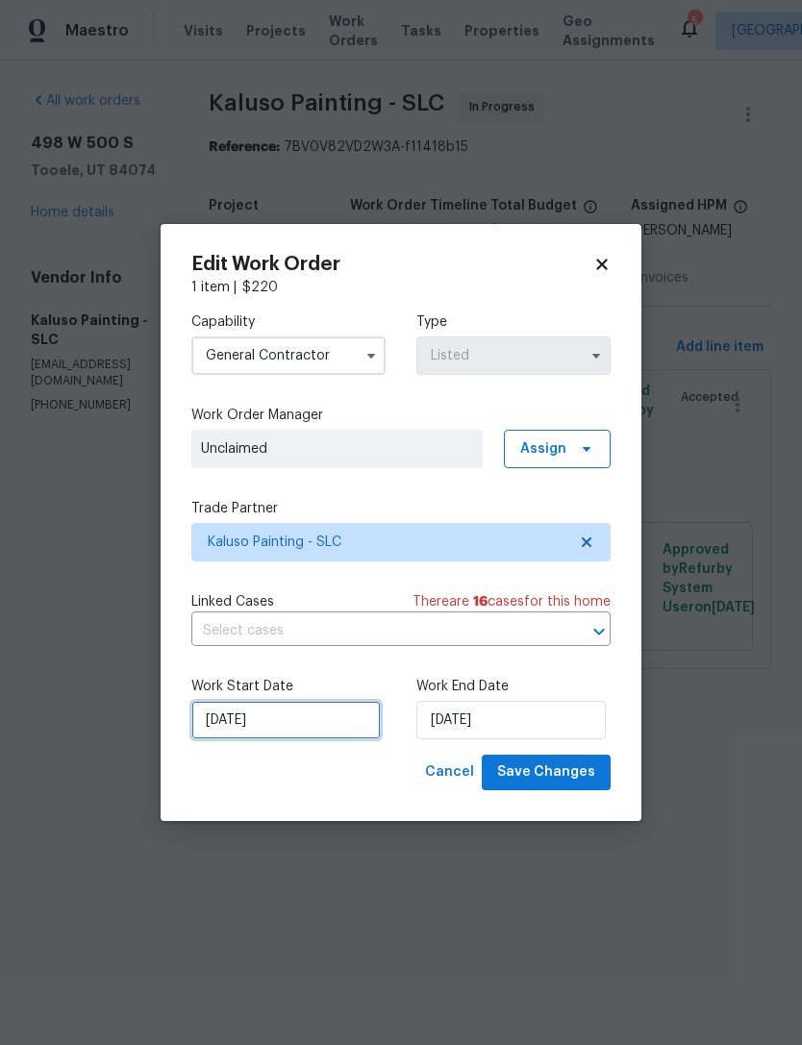
click at [290, 724] on input "[DATE]" at bounding box center [285, 720] width 189 height 38
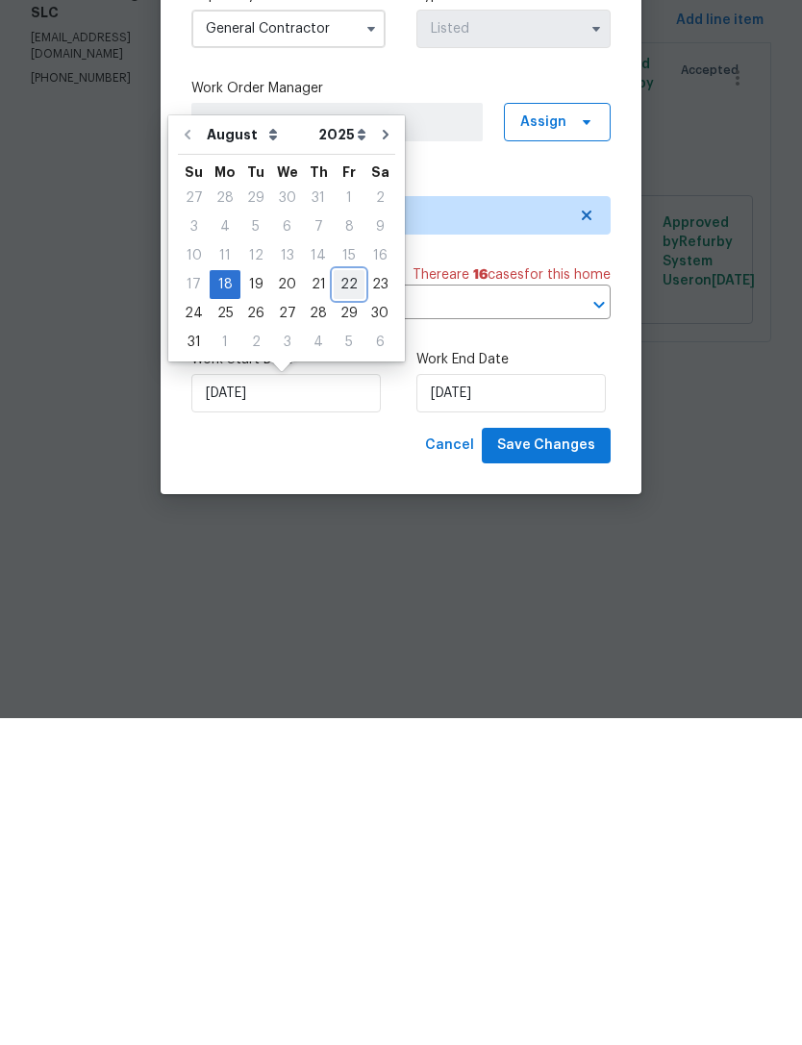
click at [337, 598] on div "22" at bounding box center [349, 611] width 31 height 27
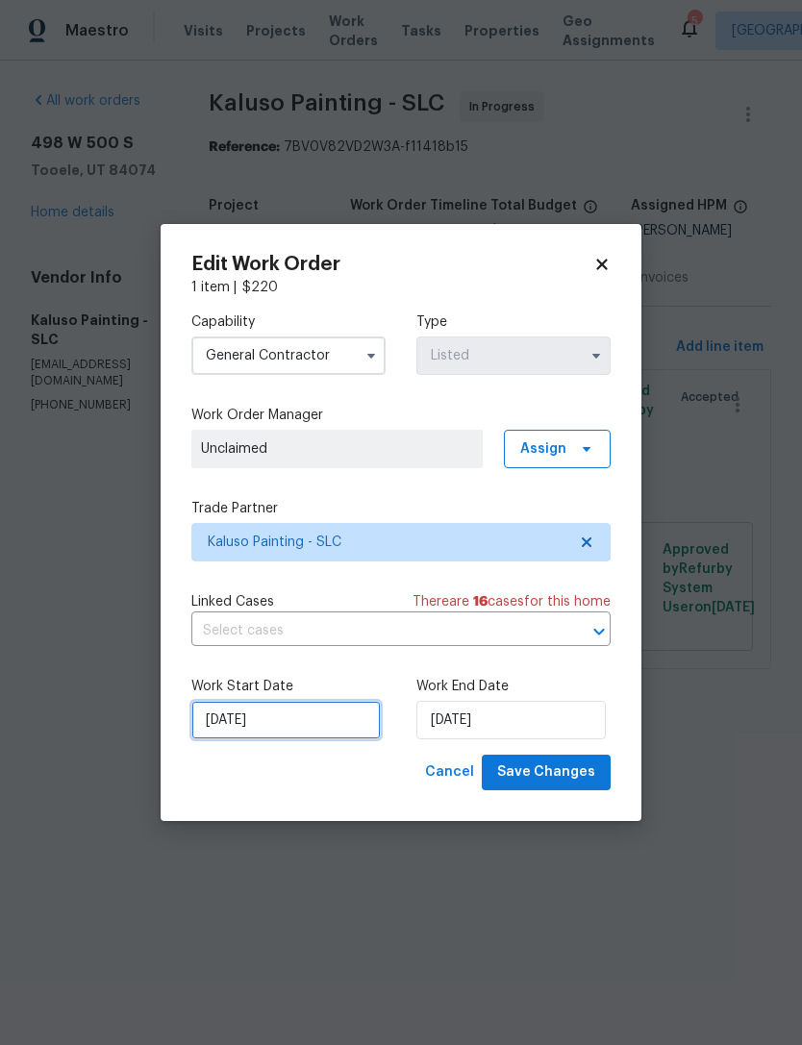
click at [295, 729] on input "[DATE]" at bounding box center [285, 720] width 189 height 38
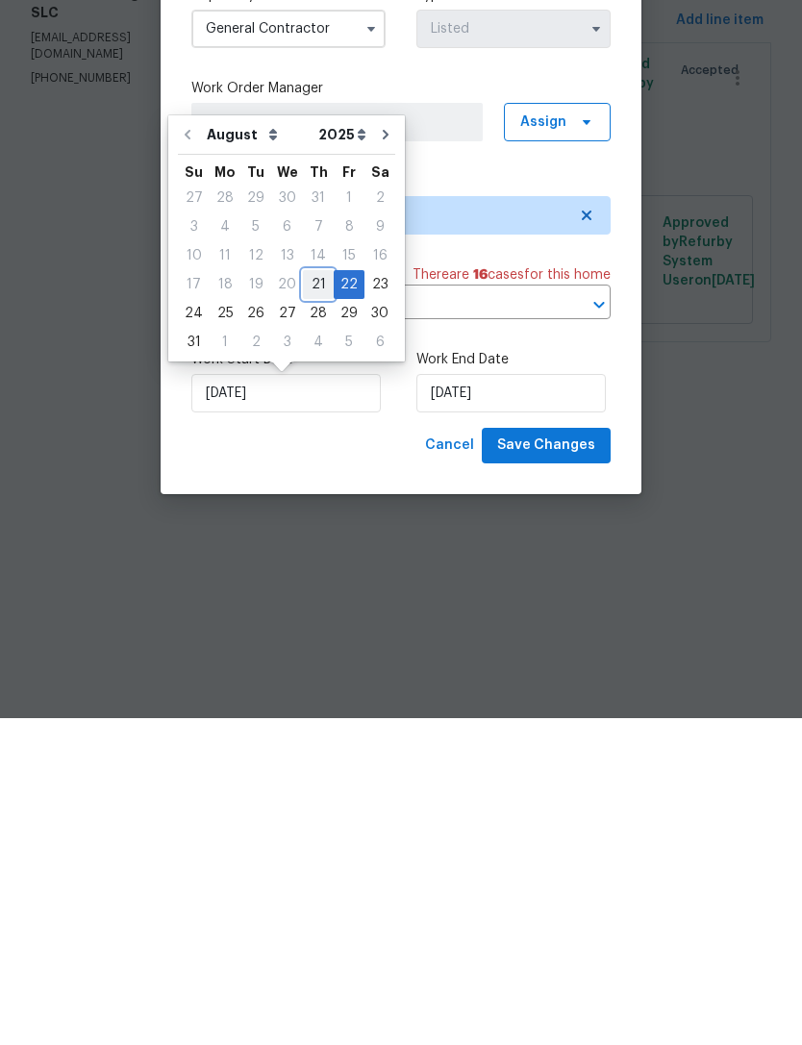
click at [313, 598] on div "21" at bounding box center [318, 611] width 31 height 27
type input "[DATE]"
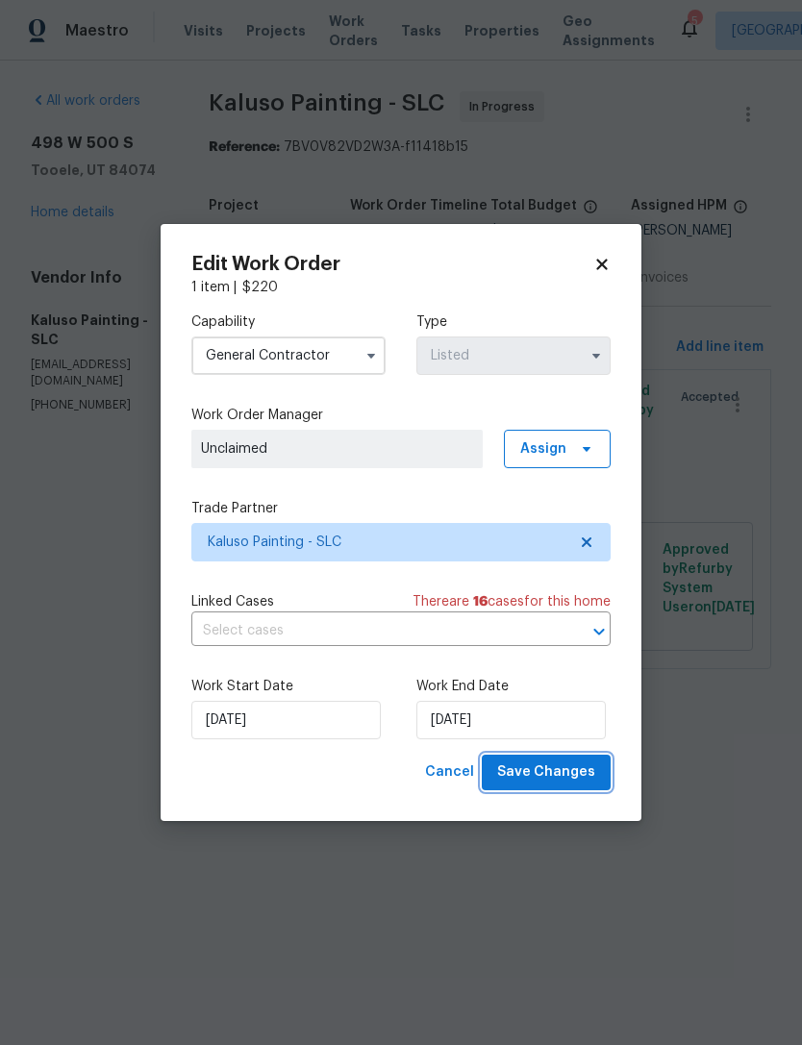
click at [555, 768] on span "Save Changes" at bounding box center [546, 773] width 98 height 24
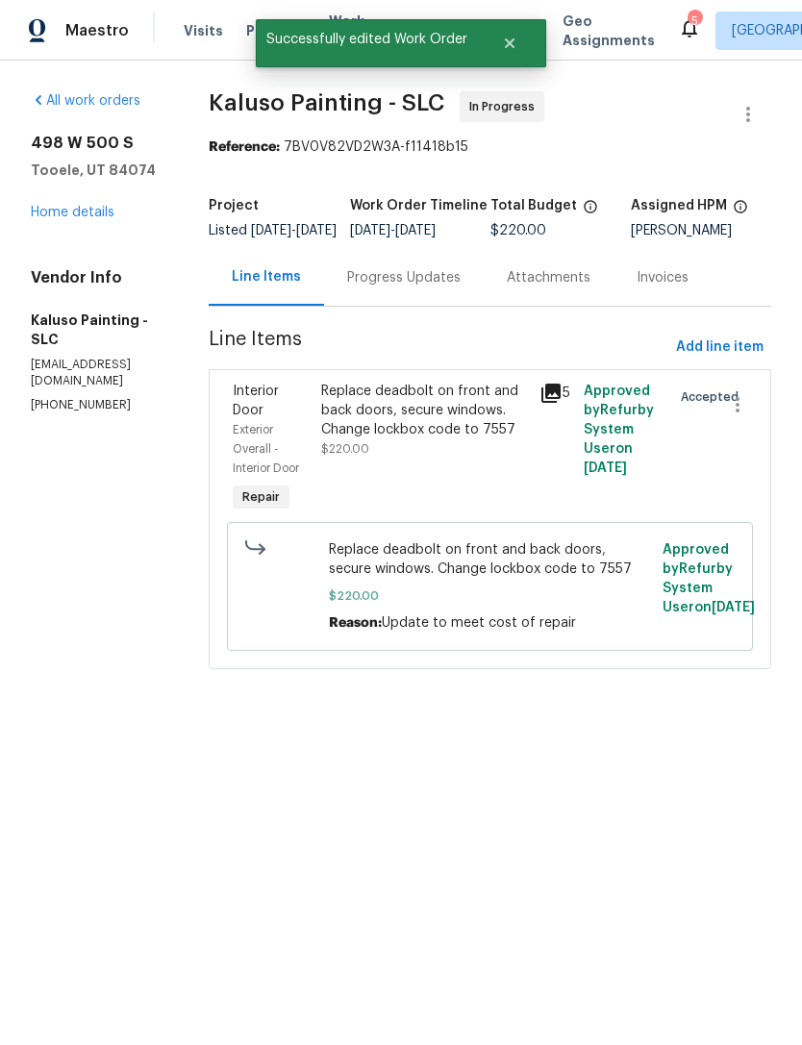
click at [90, 216] on link "Home details" at bounding box center [73, 212] width 84 height 13
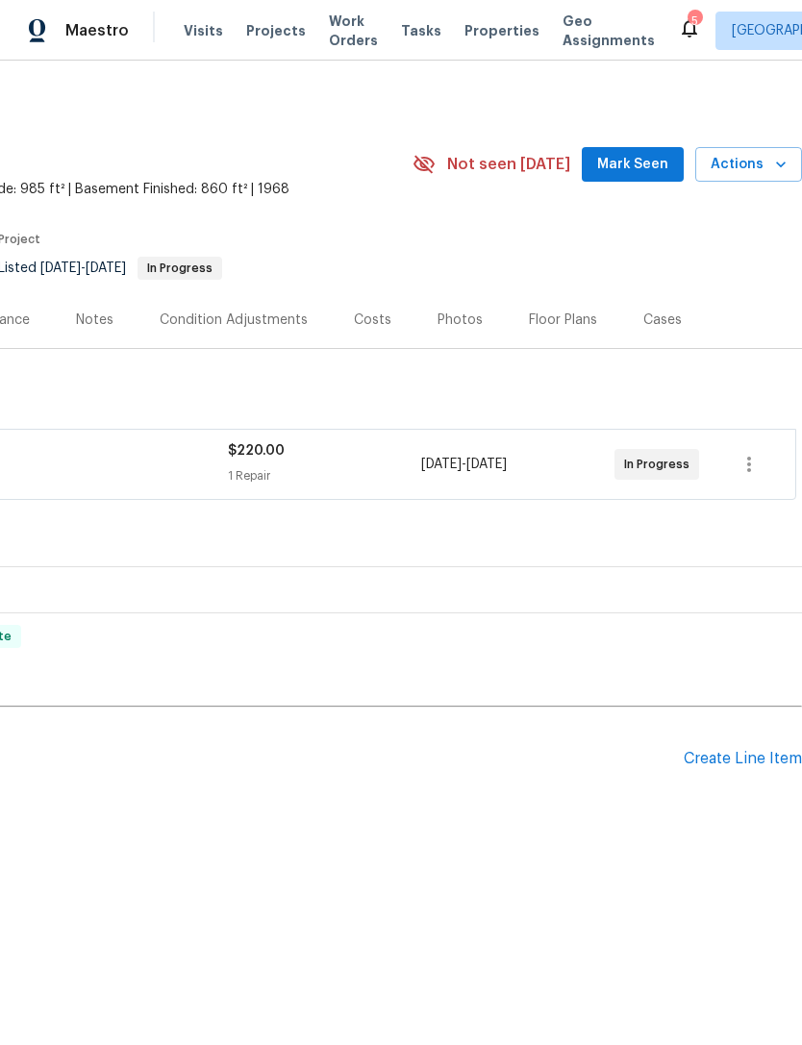
scroll to position [0, 285]
click at [725, 760] on div "Create Line Item" at bounding box center [743, 759] width 118 height 18
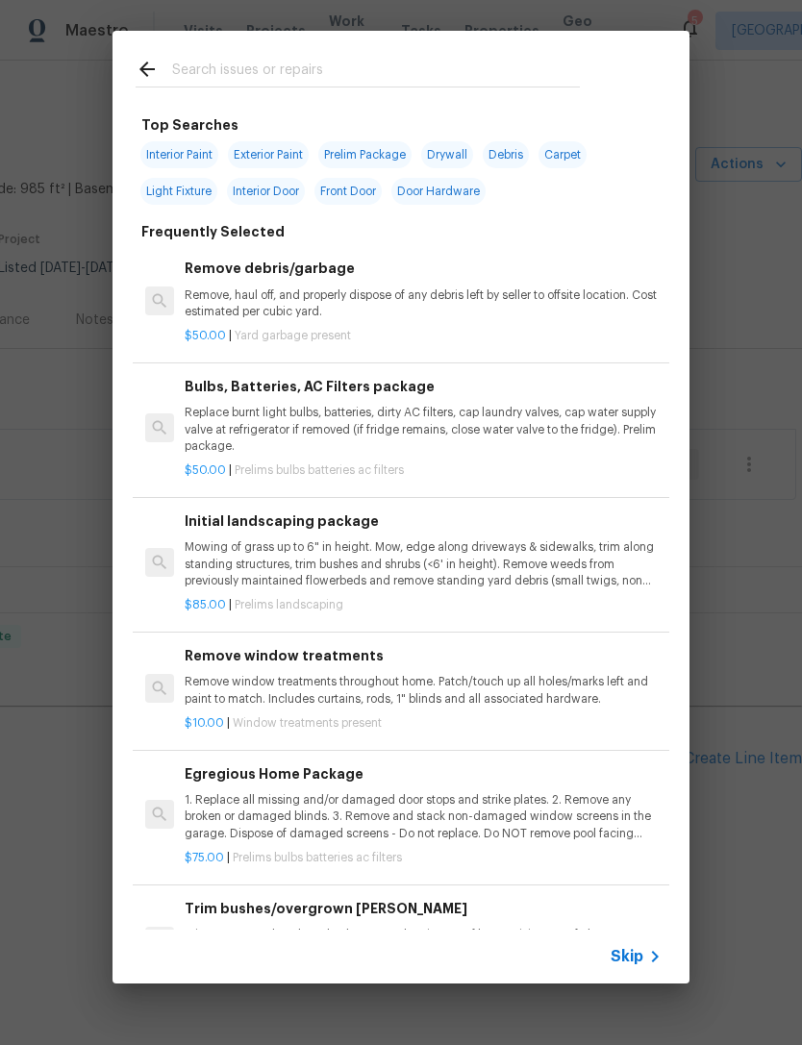
click at [627, 960] on span "Skip" at bounding box center [627, 956] width 33 height 19
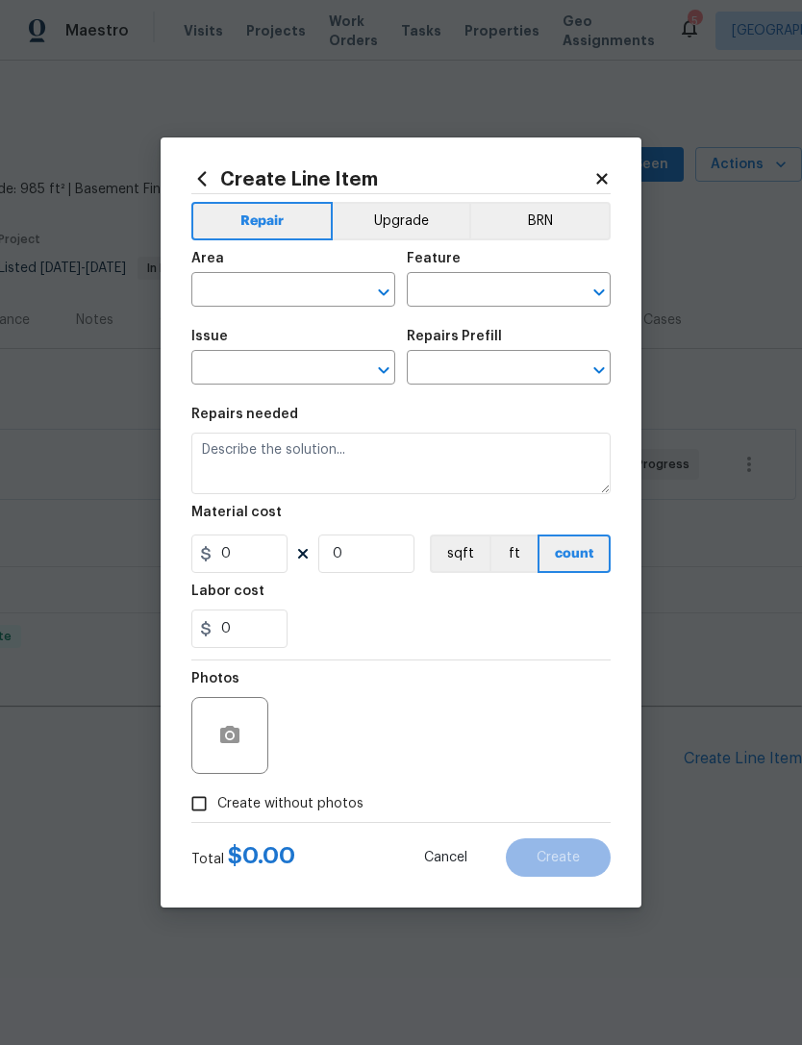
click at [283, 283] on input "text" at bounding box center [266, 292] width 150 height 30
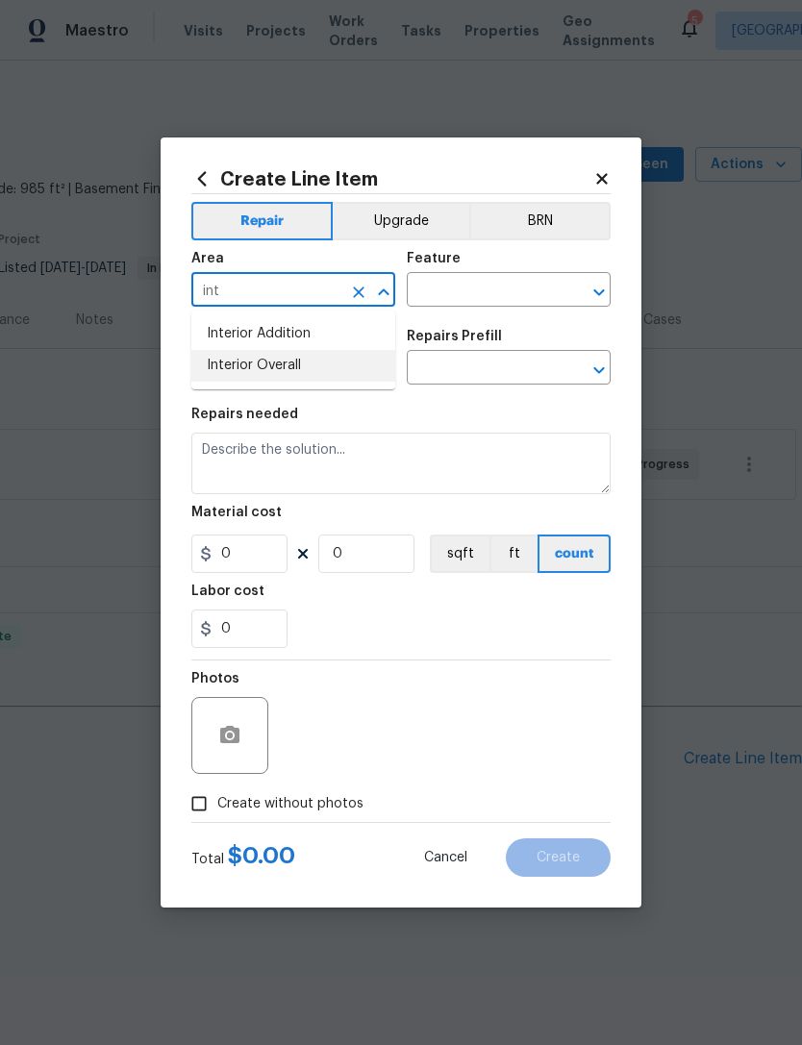
click at [291, 375] on li "Interior Overall" at bounding box center [293, 366] width 204 height 32
type input "Interior Overall"
click at [501, 289] on input "text" at bounding box center [482, 292] width 150 height 30
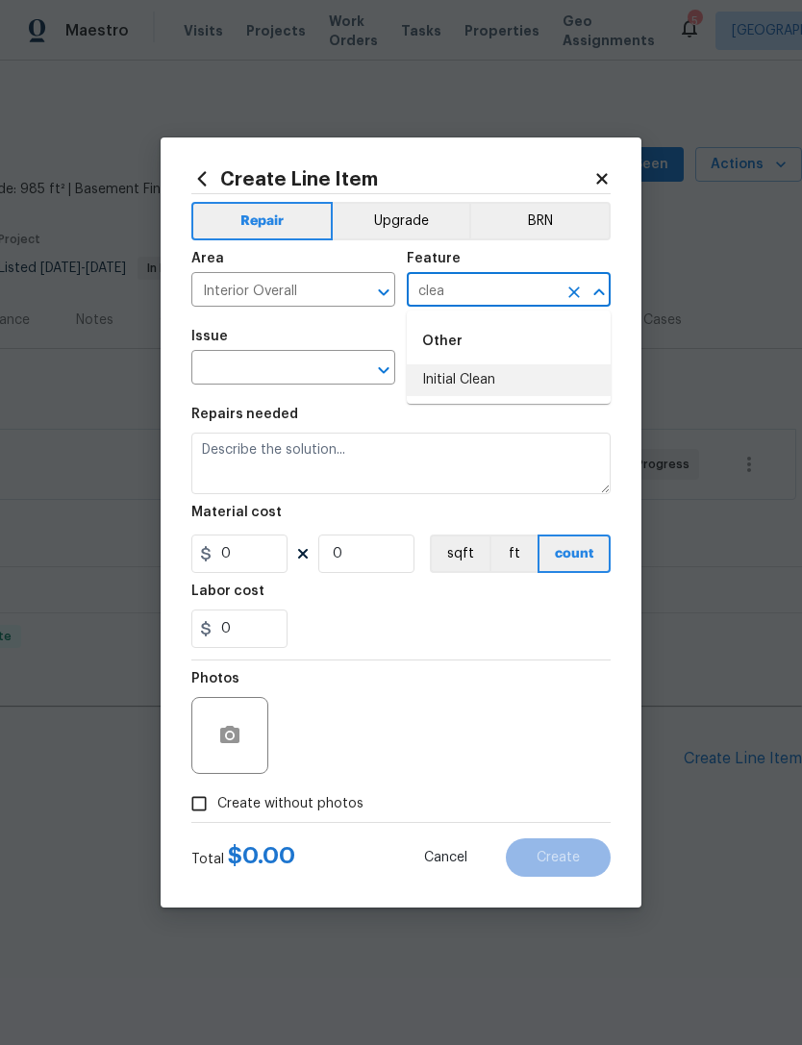
click at [486, 380] on li "Initial Clean" at bounding box center [509, 380] width 204 height 32
type input "Initial Clean"
click at [323, 363] on input "text" at bounding box center [266, 370] width 150 height 30
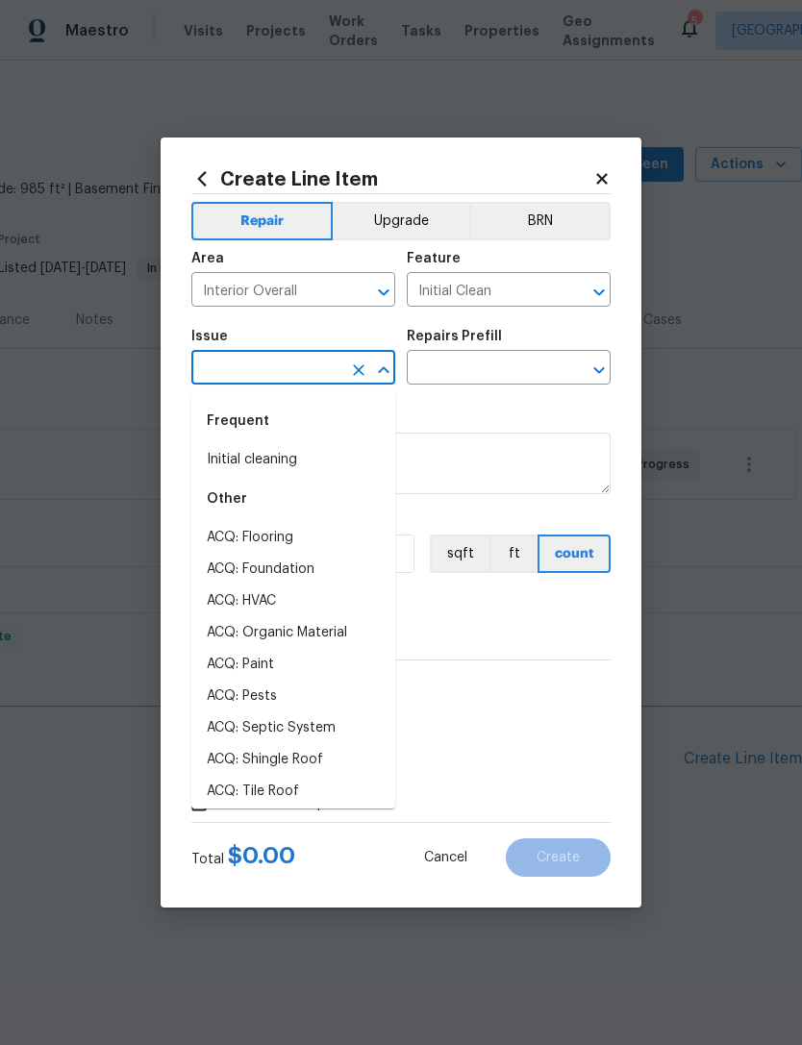
click at [272, 456] on li "Initial cleaning" at bounding box center [293, 460] width 204 height 32
type input "Initial cleaning"
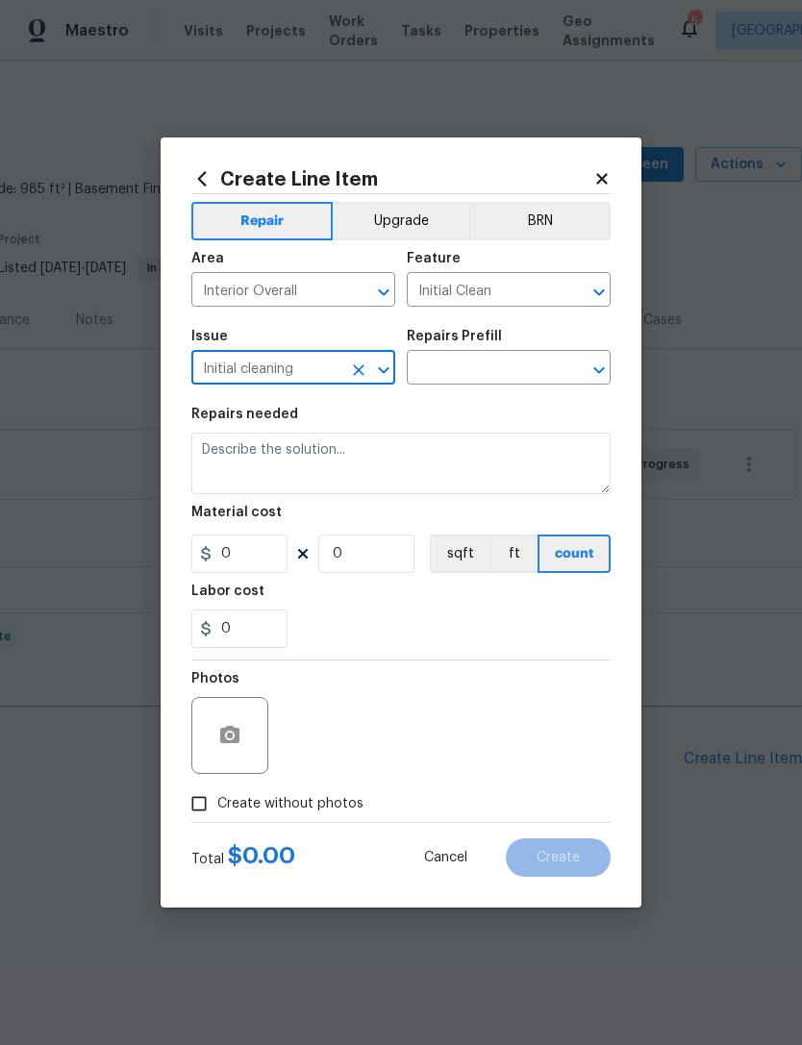
click at [517, 364] on input "text" at bounding box center [482, 370] width 150 height 30
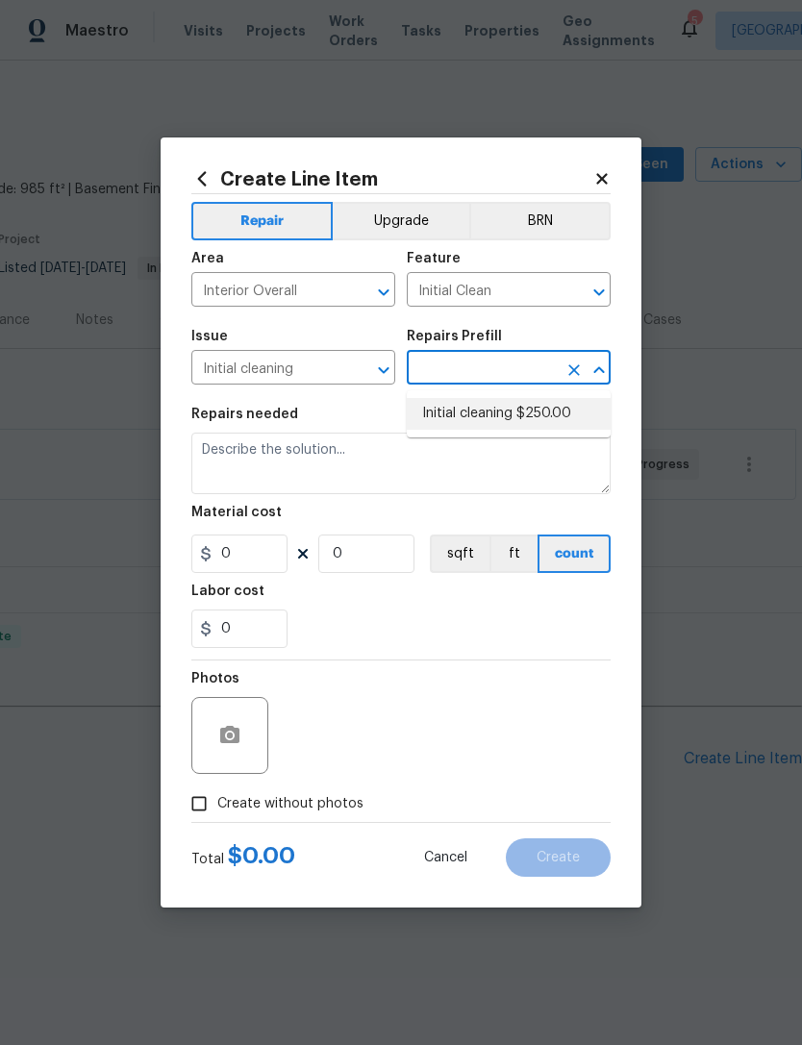
click at [531, 408] on li "Initial cleaning $250.00" at bounding box center [509, 414] width 204 height 32
type input "Initial cleaning $250.00"
type input "Home Readiness Packages"
type textarea "1. Wipe down exterior doors and trim. 2. Clean out all exterior light fixtures …"
type input "1"
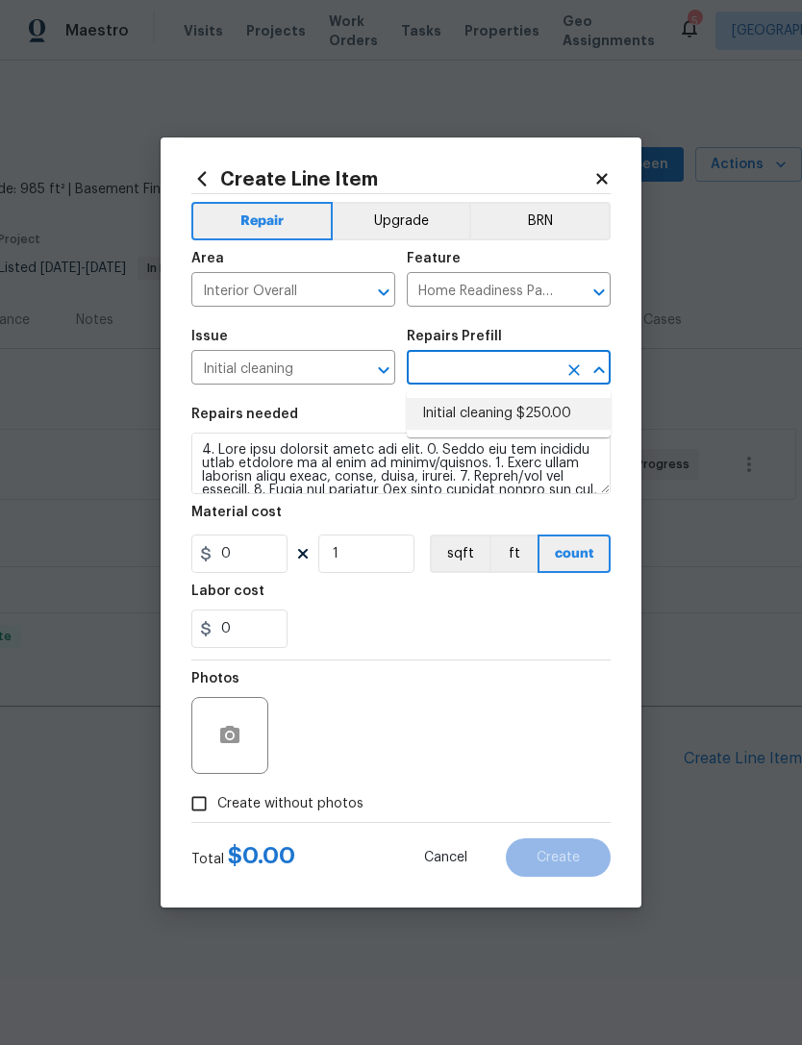
type input "Initial cleaning $250.00"
type input "250"
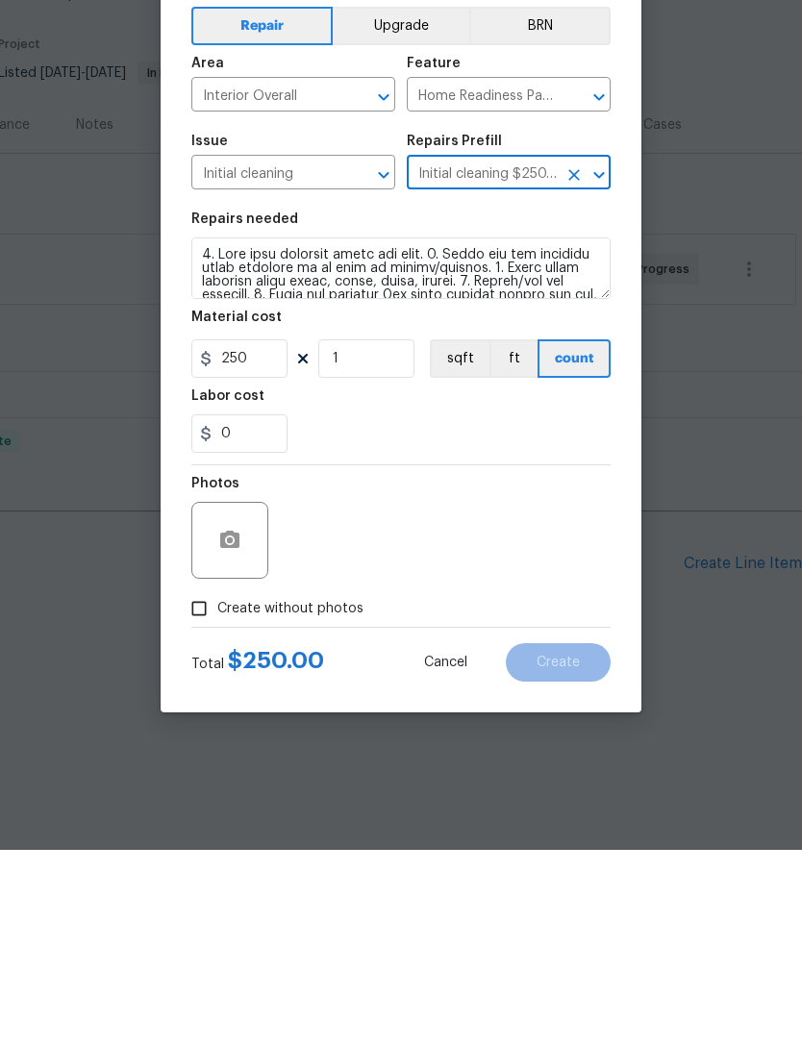
click at [196, 786] on input "Create without photos" at bounding box center [199, 804] width 37 height 37
checkbox input "true"
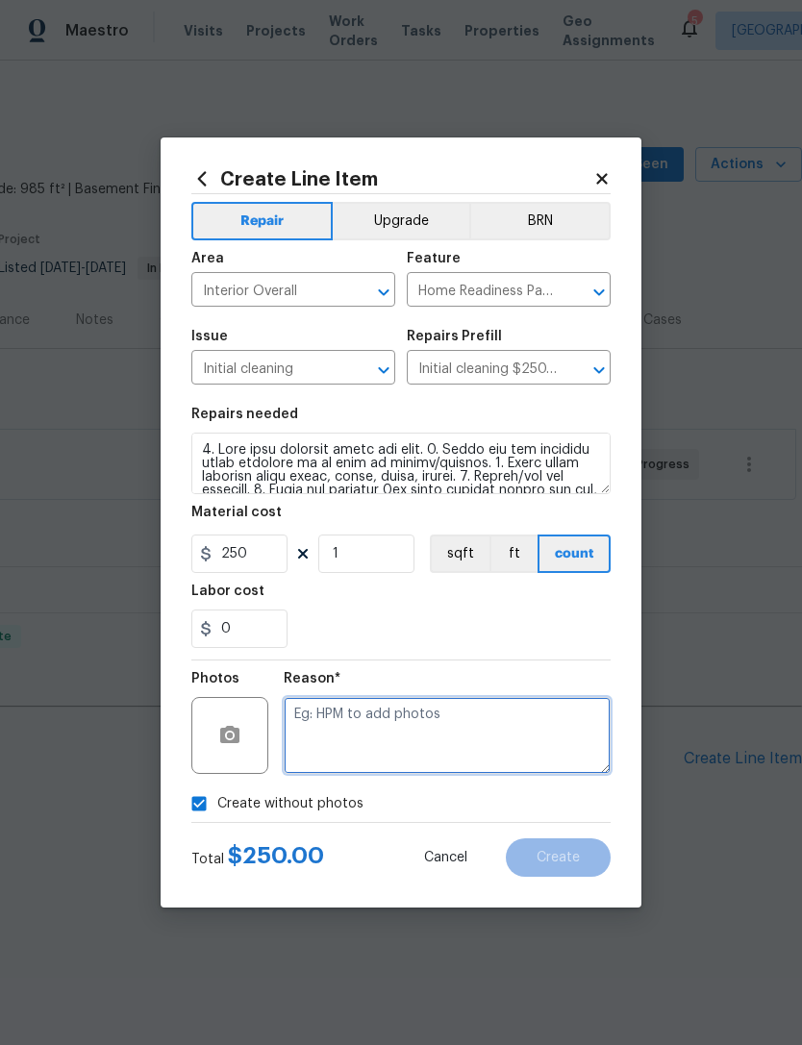
click at [344, 715] on textarea at bounding box center [447, 735] width 327 height 77
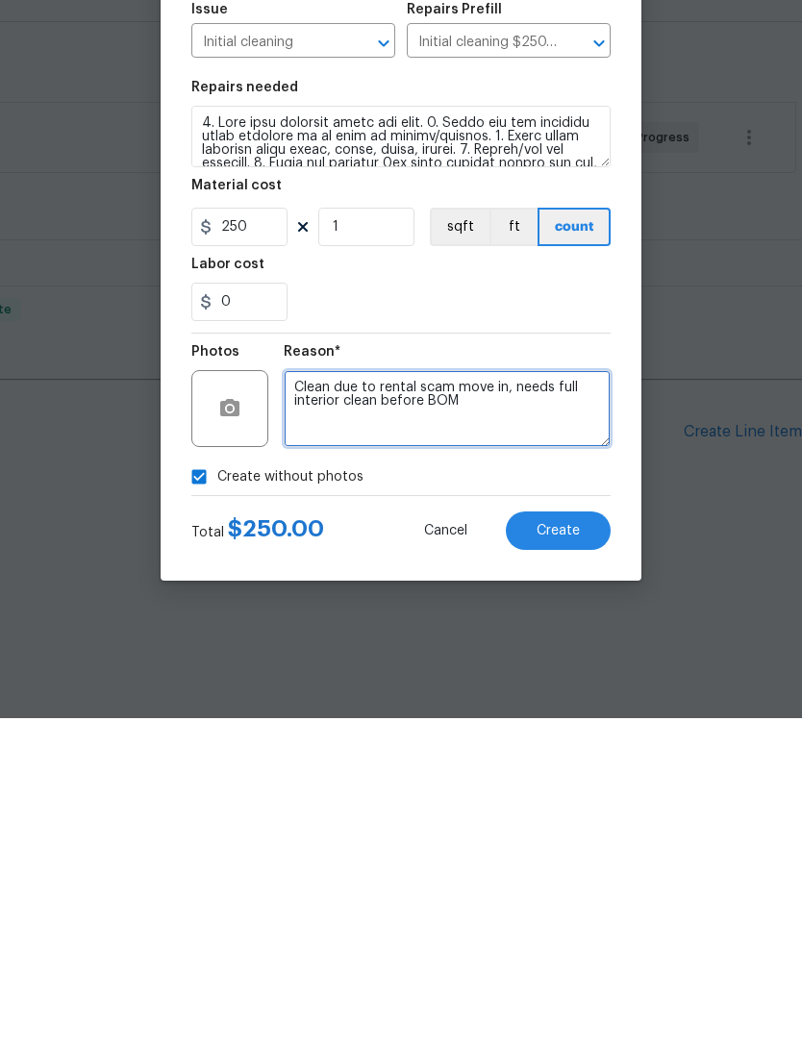
type textarea "Clean due to rental scam move in, needs full interior clean before BOM"
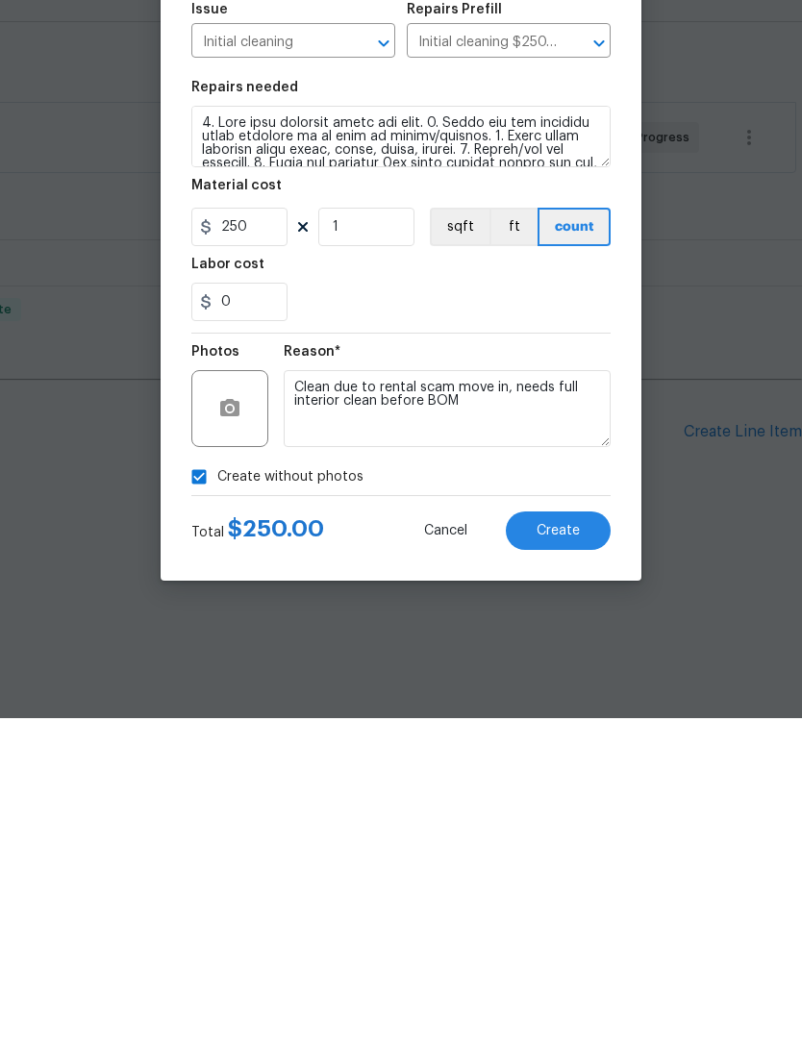
click at [561, 851] on span "Create" at bounding box center [557, 858] width 43 height 14
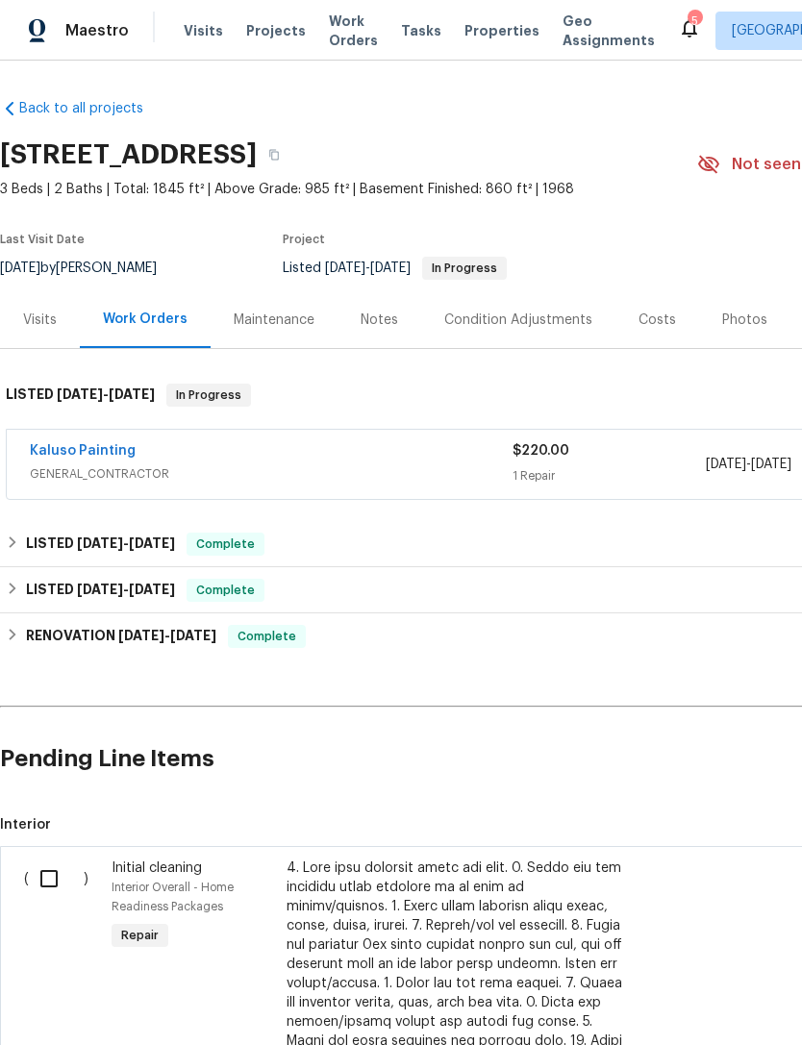
scroll to position [0, 0]
